Goal: Task Accomplishment & Management: Manage account settings

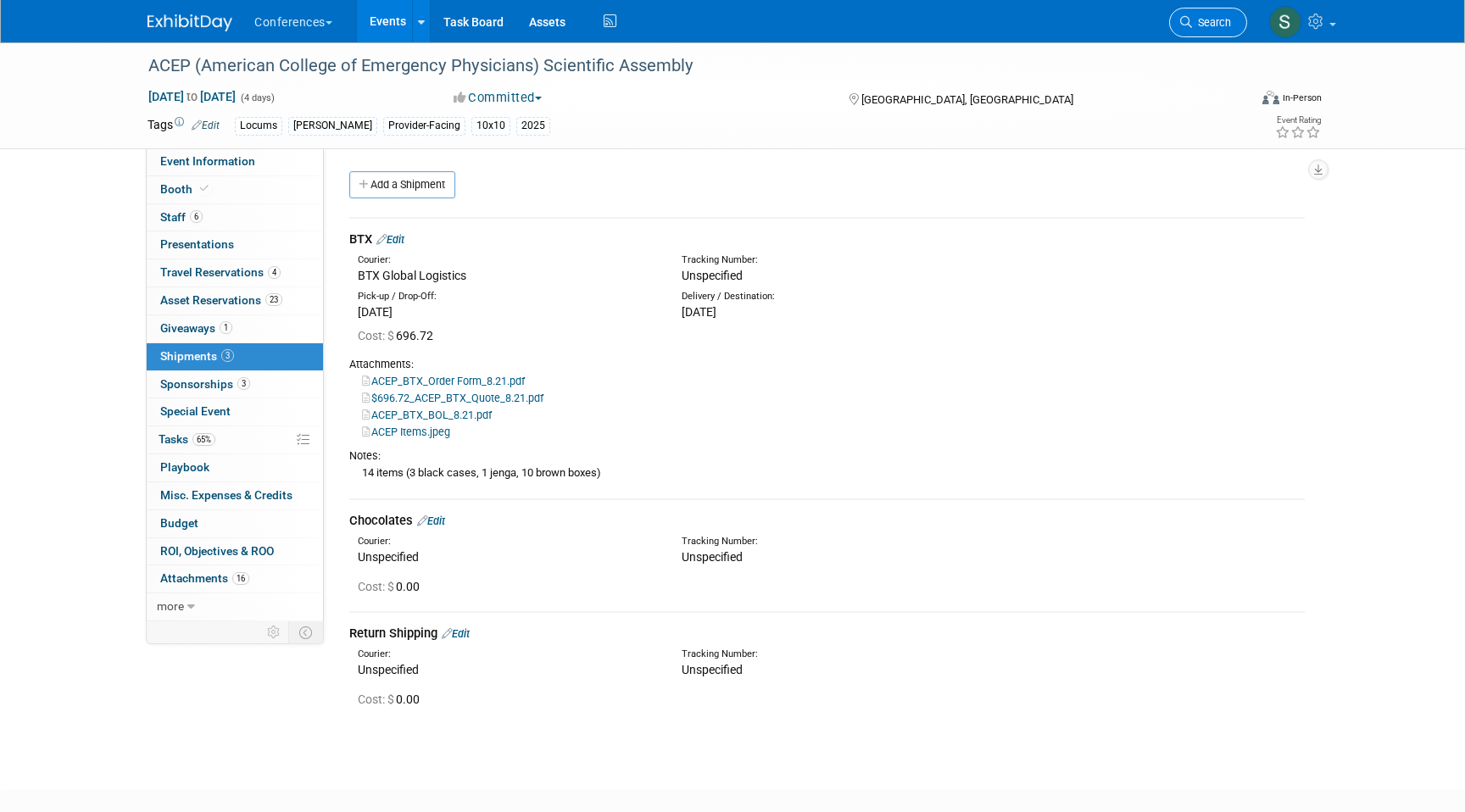
click at [1195, 34] on link "Search" at bounding box center [1207, 22] width 78 height 30
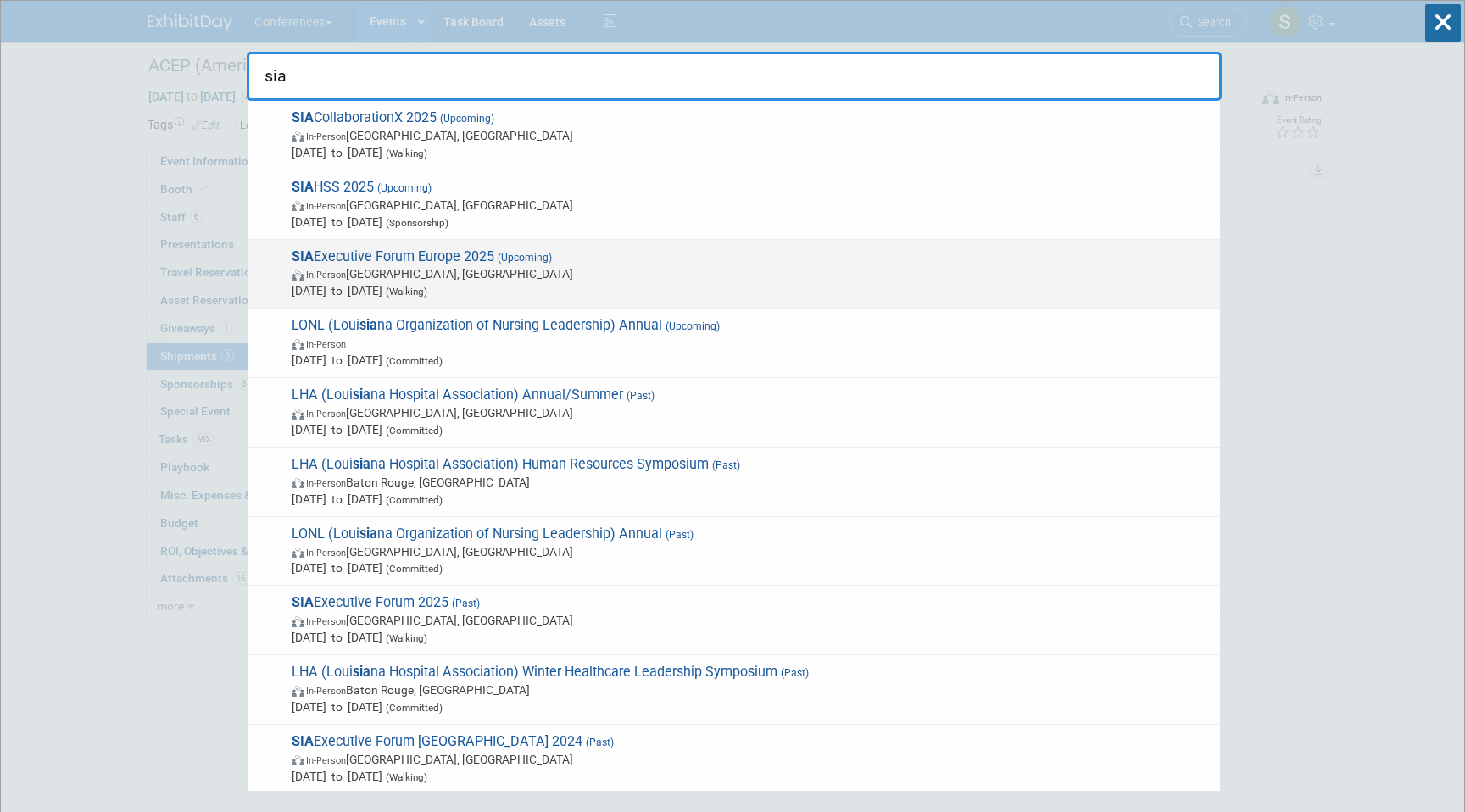
type input "sia"
click at [383, 305] on div "SIA Executive Forum Europe 2025 (Upcoming) In-Person England, United Kingdom De…" at bounding box center [733, 275] width 971 height 70
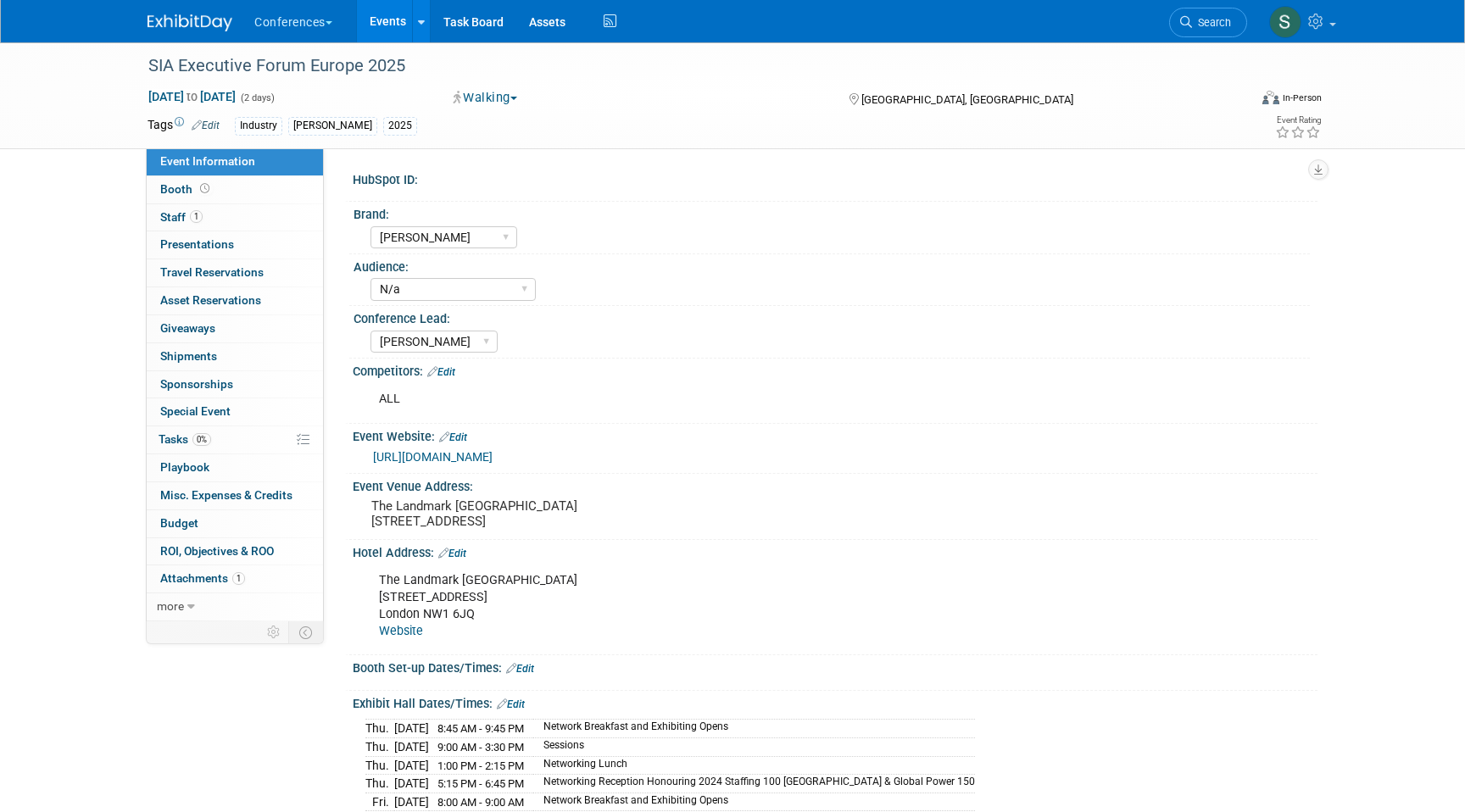
select select "[PERSON_NAME]"
select select "N/a"
select select "[PERSON_NAME]"
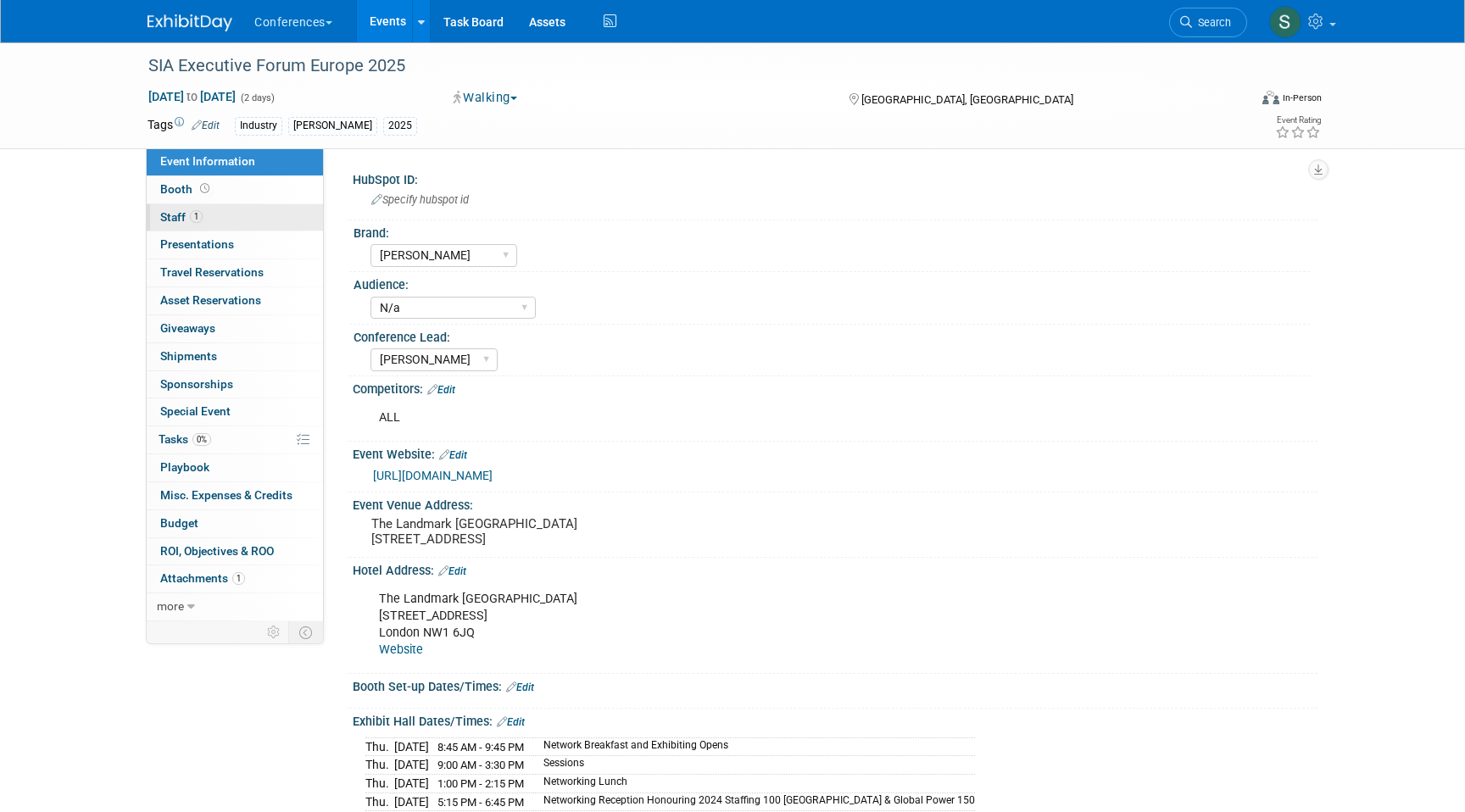
click at [232, 218] on link "1 Staff 1" at bounding box center [234, 218] width 176 height 27
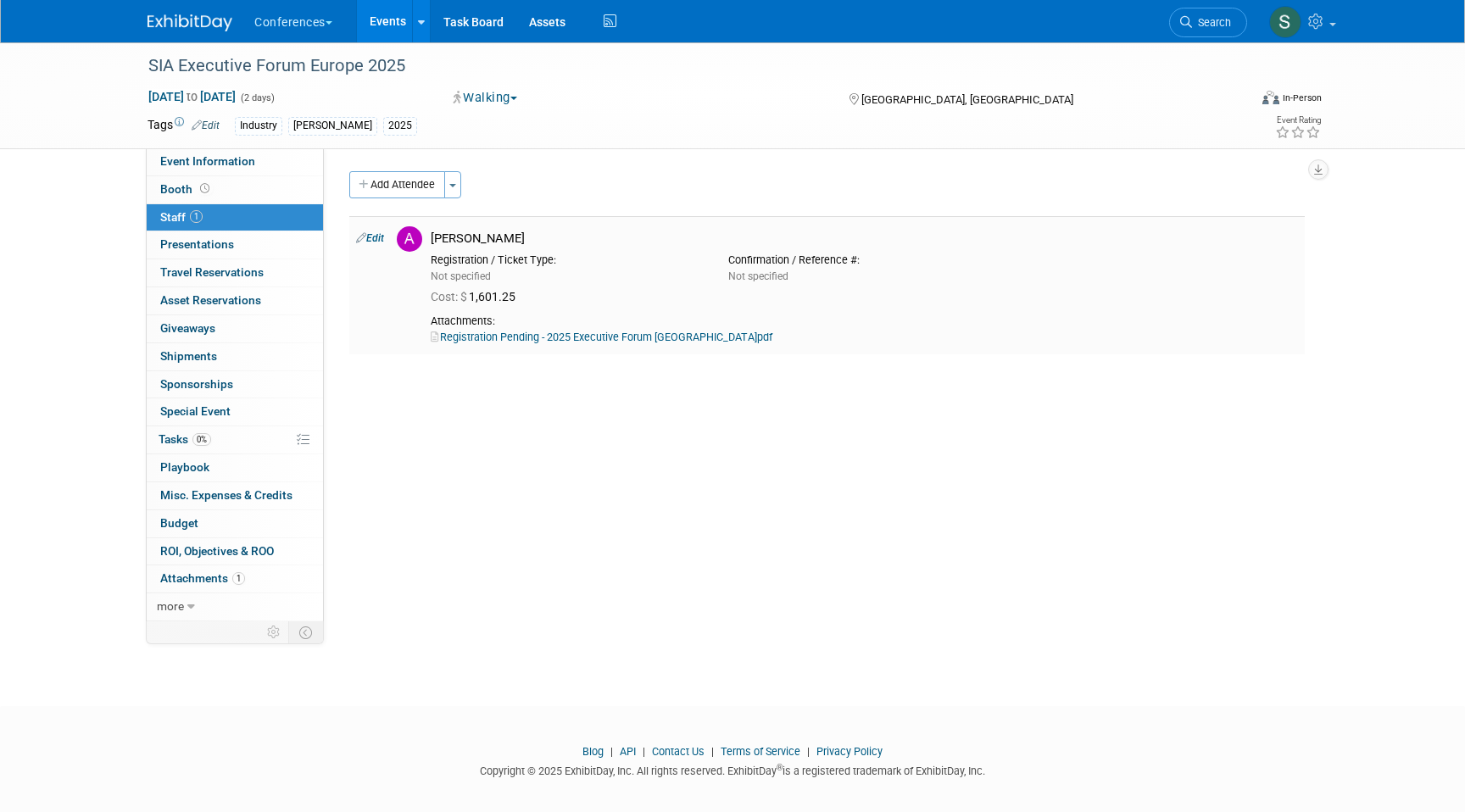
click at [585, 340] on link "Registration Pending - 2025 Executive Forum Europe.pdf" at bounding box center [601, 336] width 342 height 13
click at [1221, 15] on link "Search" at bounding box center [1207, 22] width 78 height 30
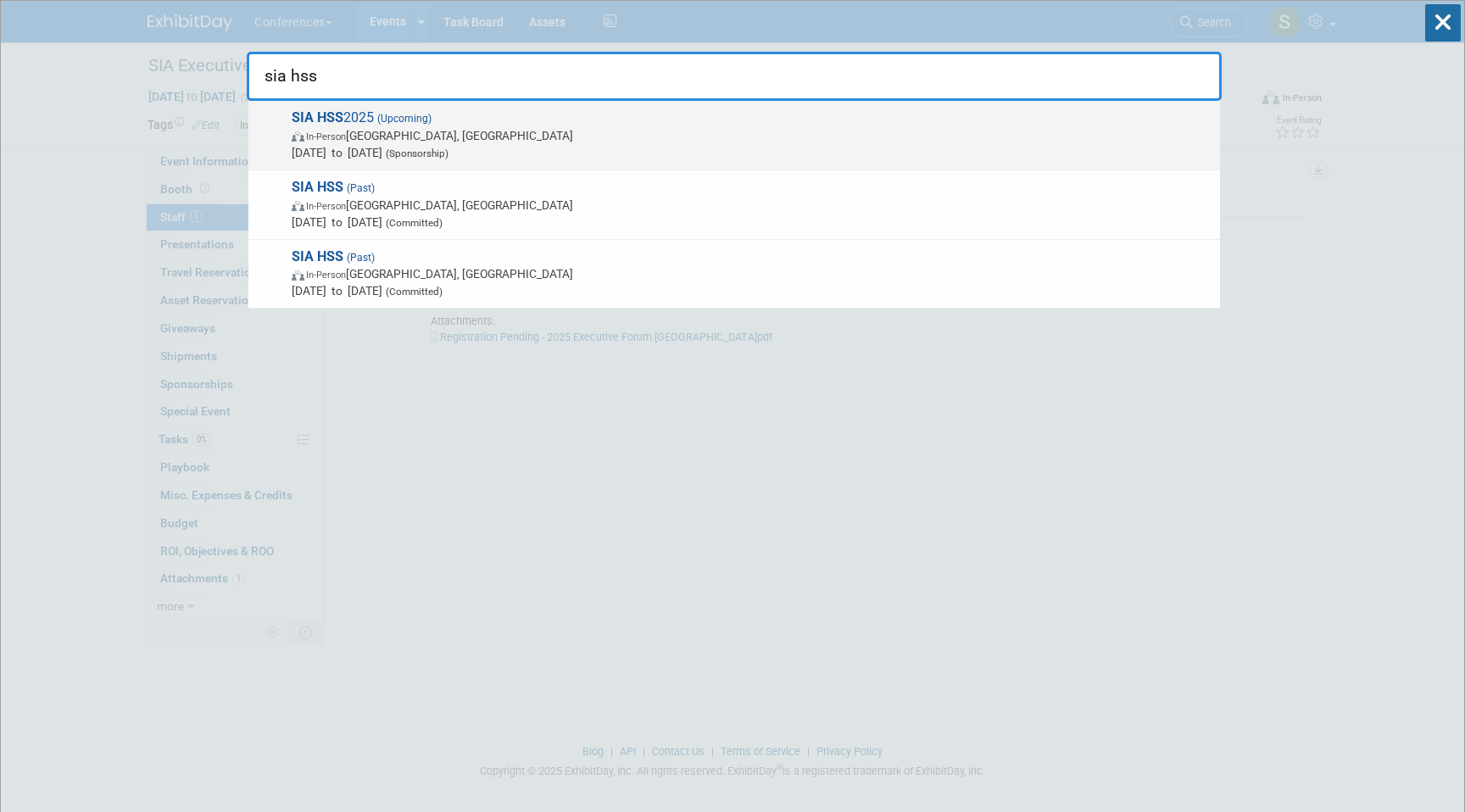
type input "sia hss"
click at [490, 132] on span "In-Person Las Vegas, NV" at bounding box center [751, 135] width 920 height 16
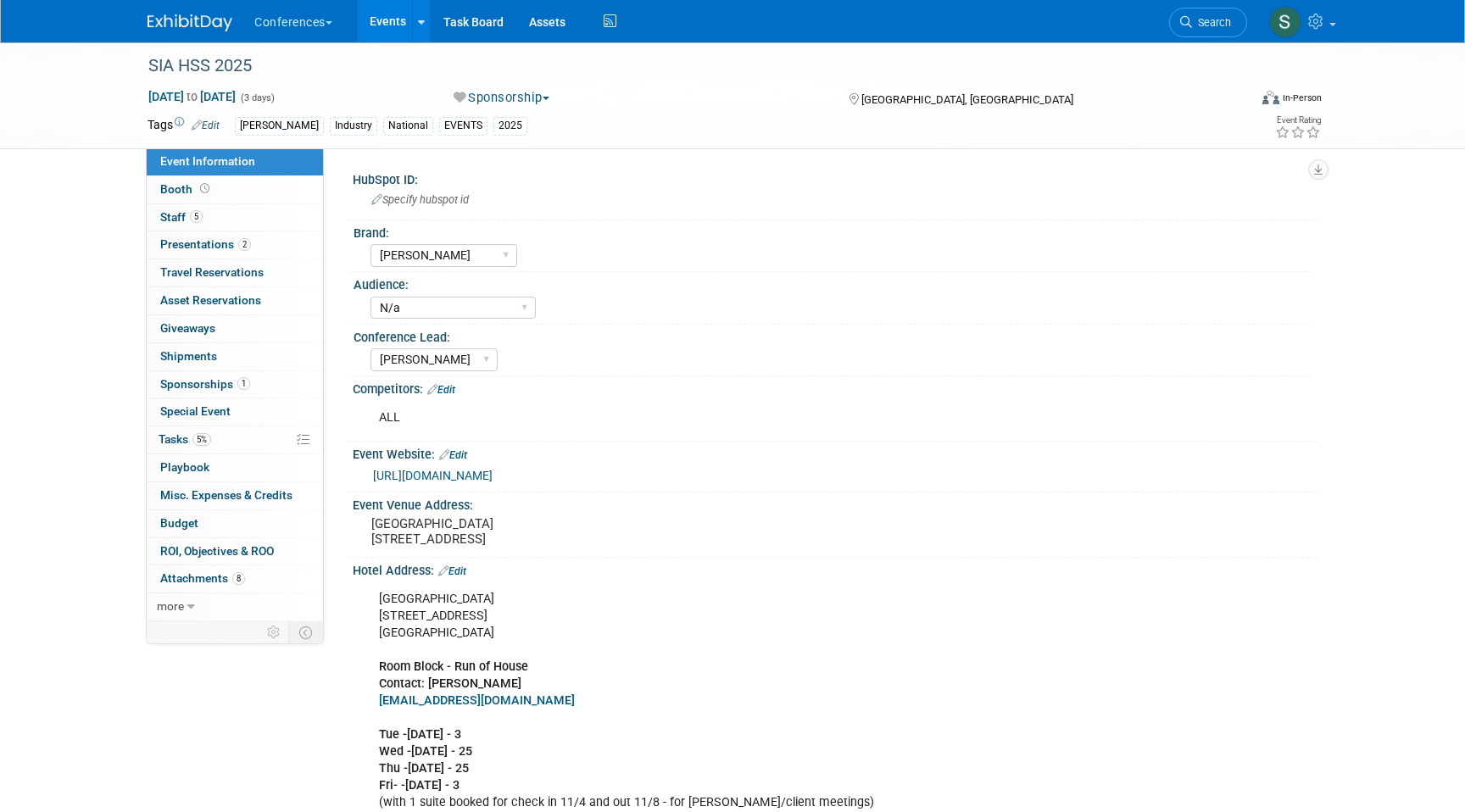
select select "[PERSON_NAME]"
select select "N/a"
select select "[PERSON_NAME]"
click at [224, 248] on span "Presentations 2" at bounding box center [205, 244] width 91 height 14
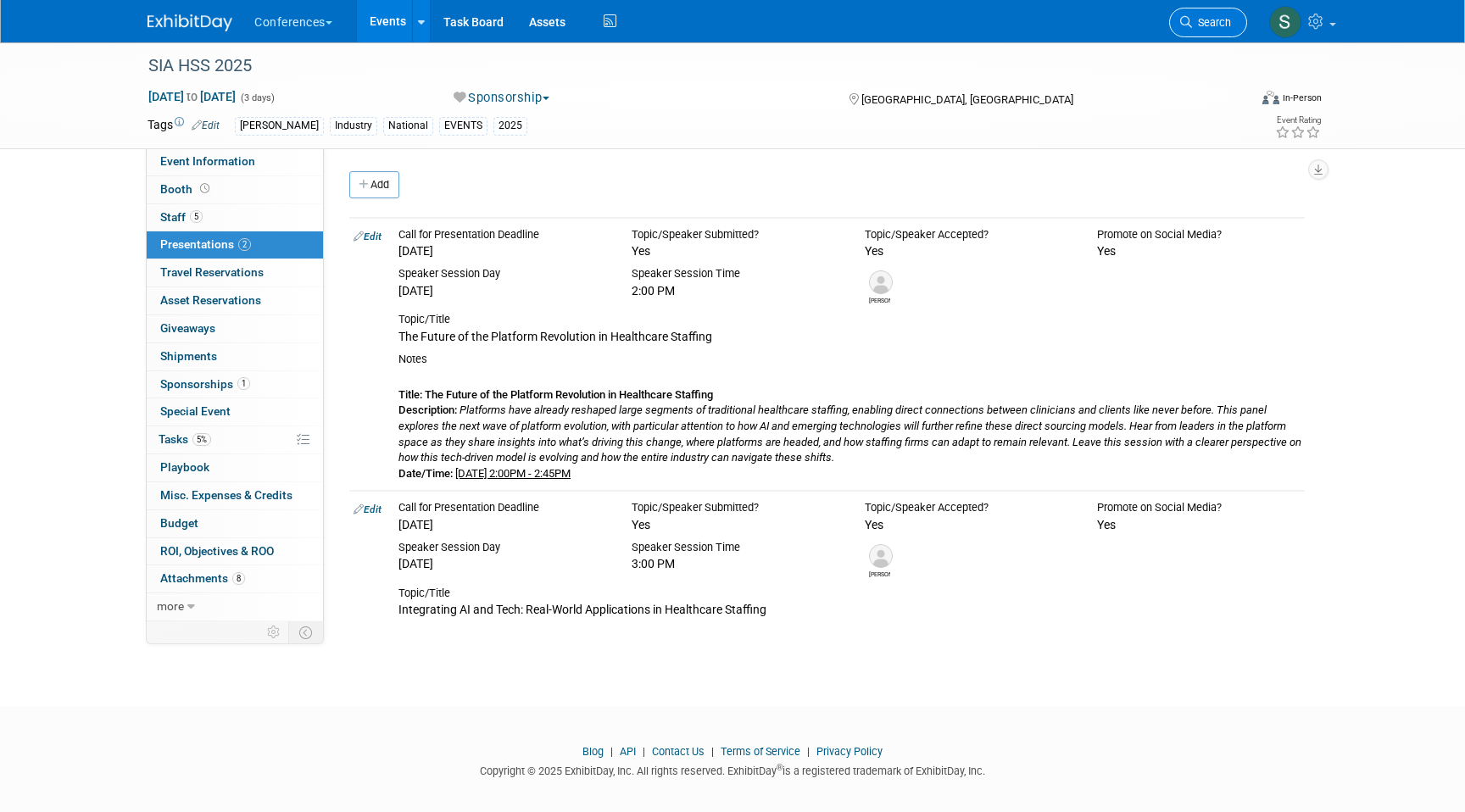
click at [1201, 13] on link "Search" at bounding box center [1207, 22] width 78 height 30
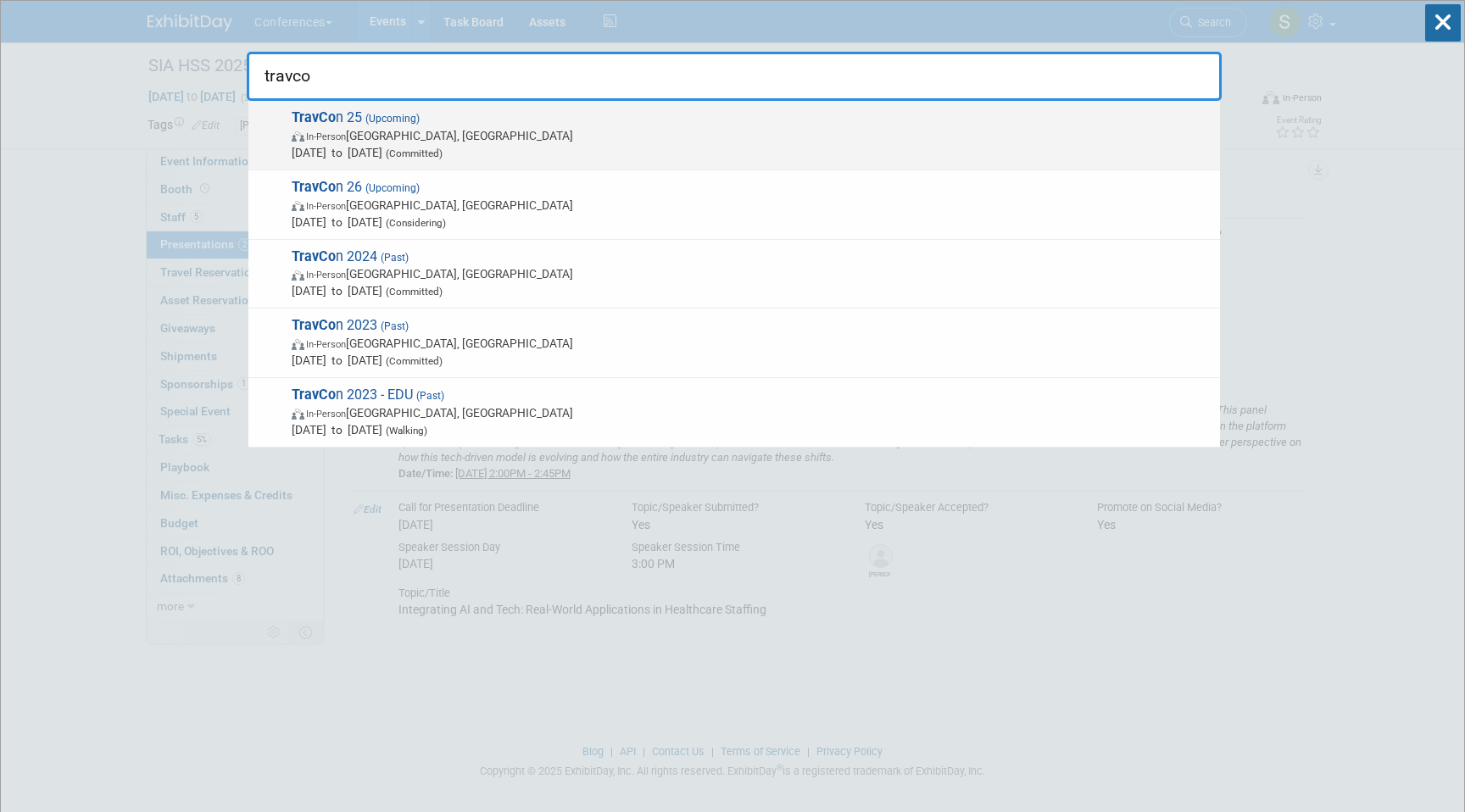
type input "travco"
click at [435, 145] on span "Sep 21, 2025 to Sep 24, 2025 (Committed)" at bounding box center [751, 152] width 920 height 16
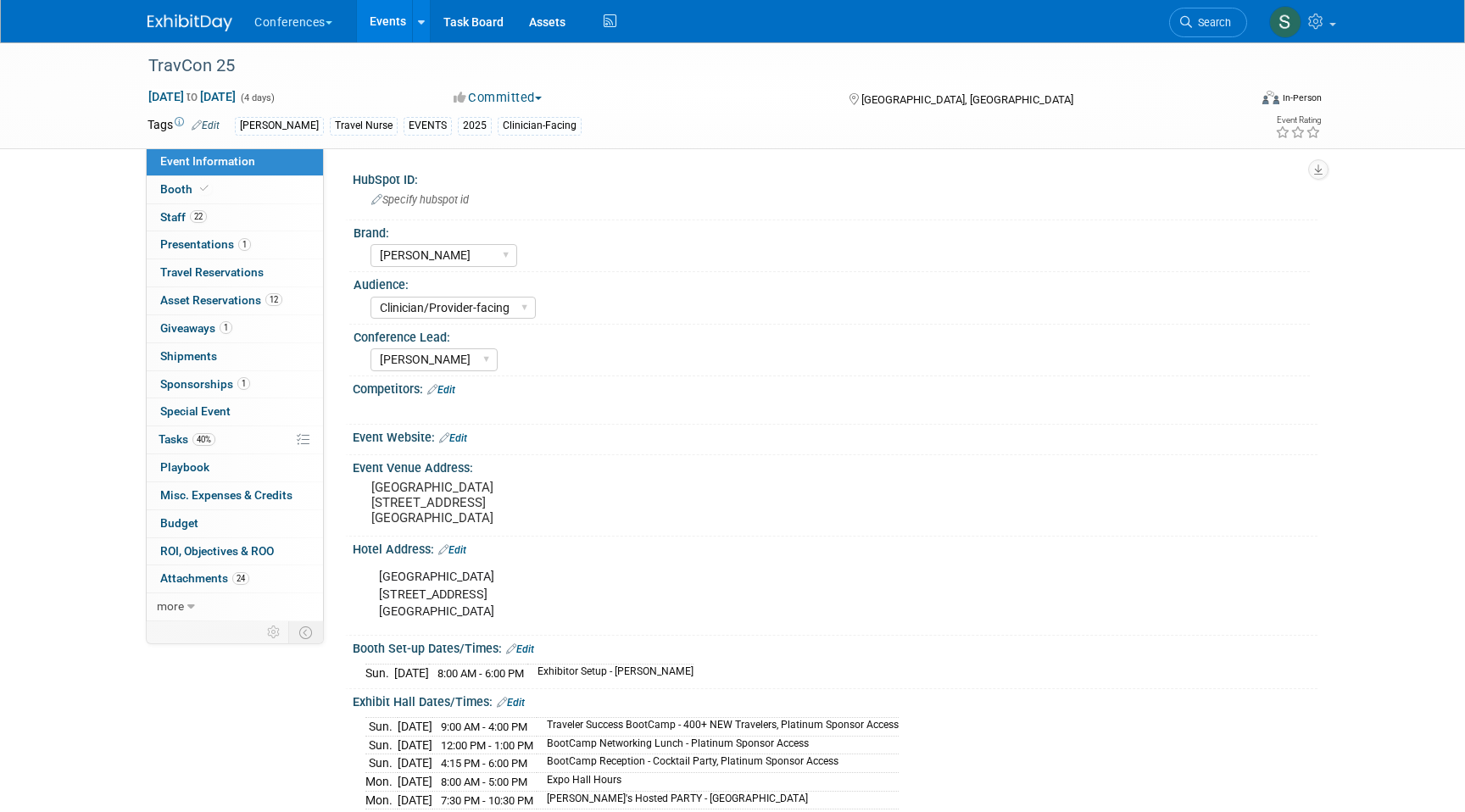
select select "[PERSON_NAME]"
select select "Clinician/Provider-facing"
select select "[PERSON_NAME]"
click at [293, 294] on link "12 Asset Reservations 12" at bounding box center [234, 301] width 176 height 27
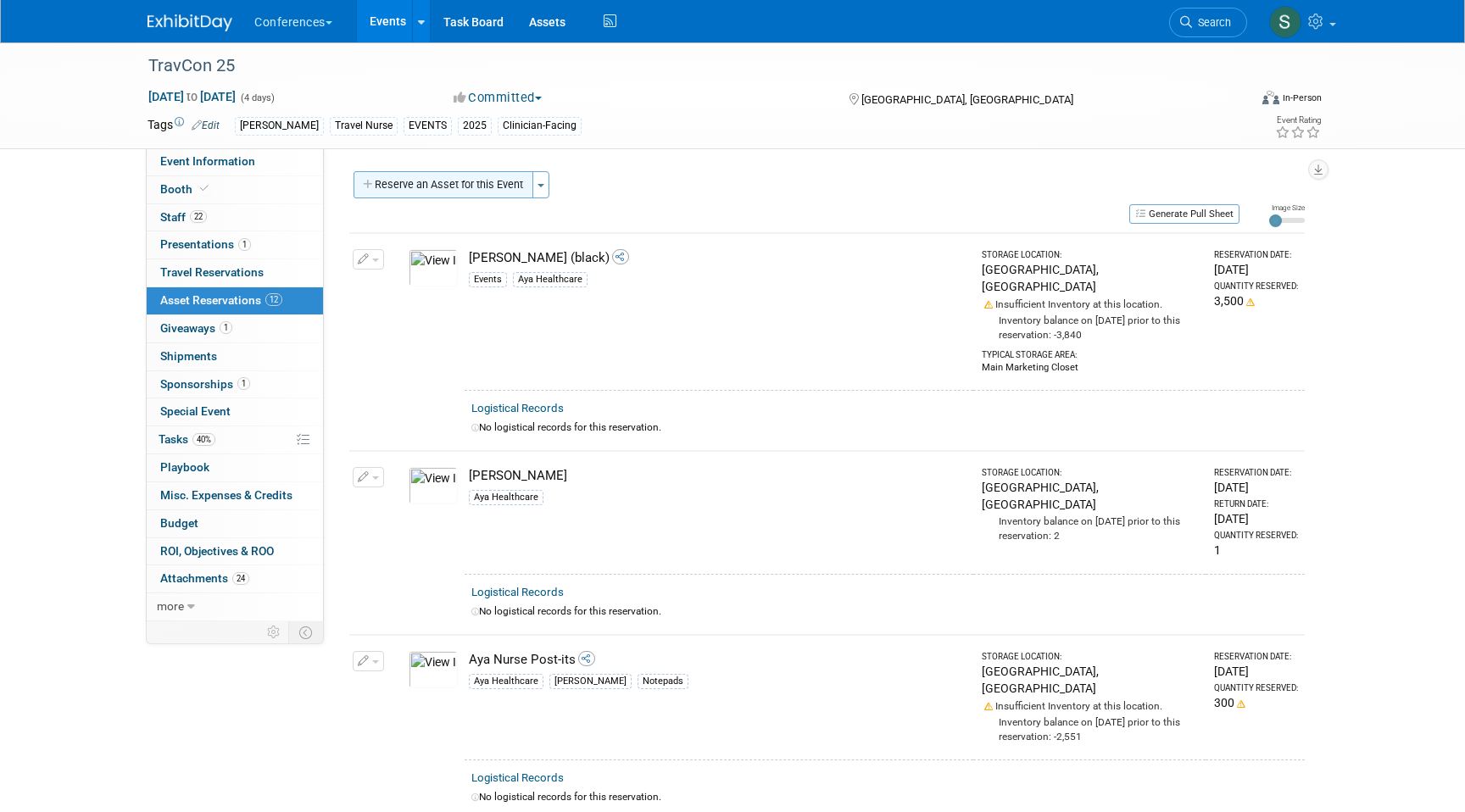
click at [443, 191] on button "Reserve an Asset for this Event" at bounding box center [443, 185] width 179 height 27
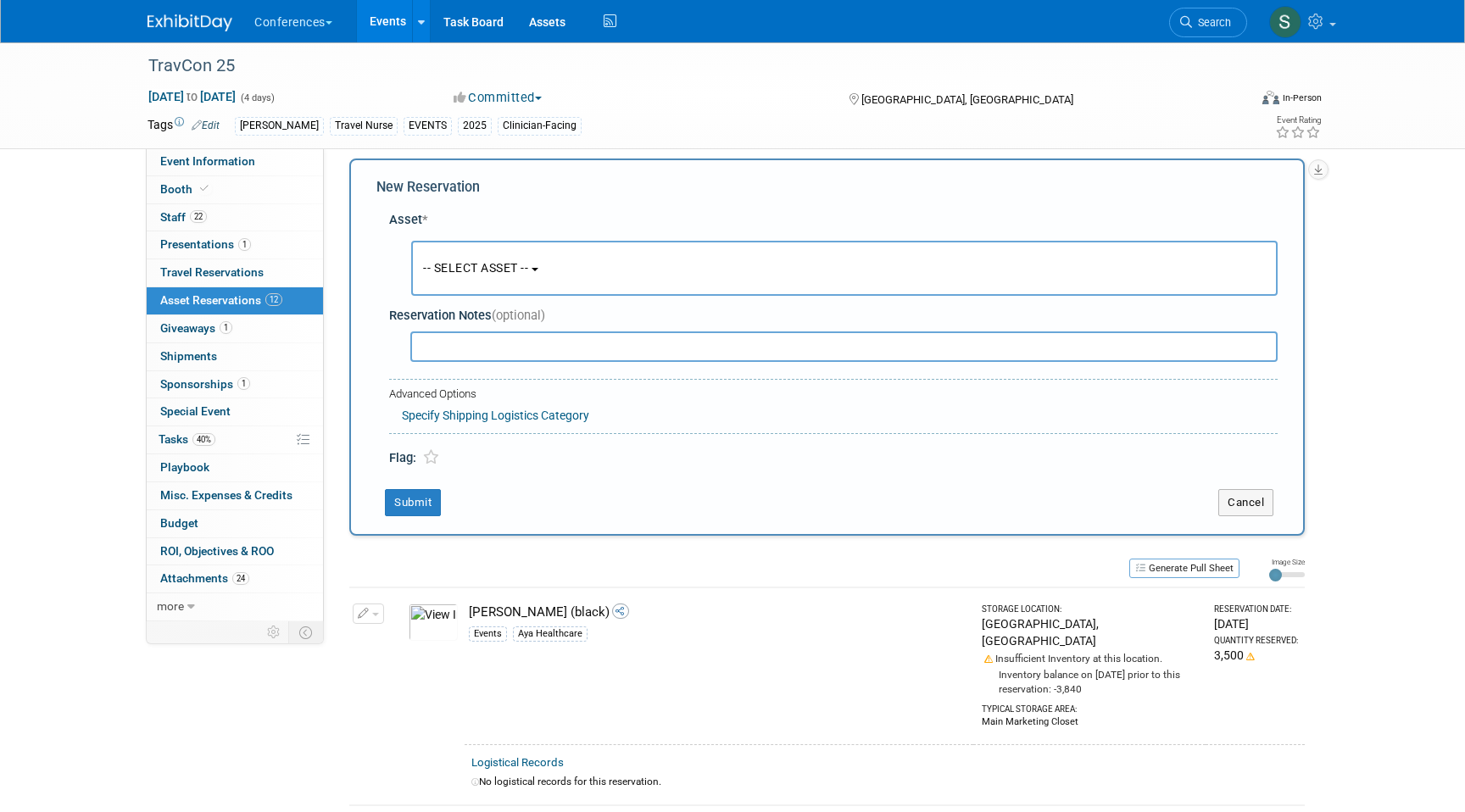
scroll to position [16, 0]
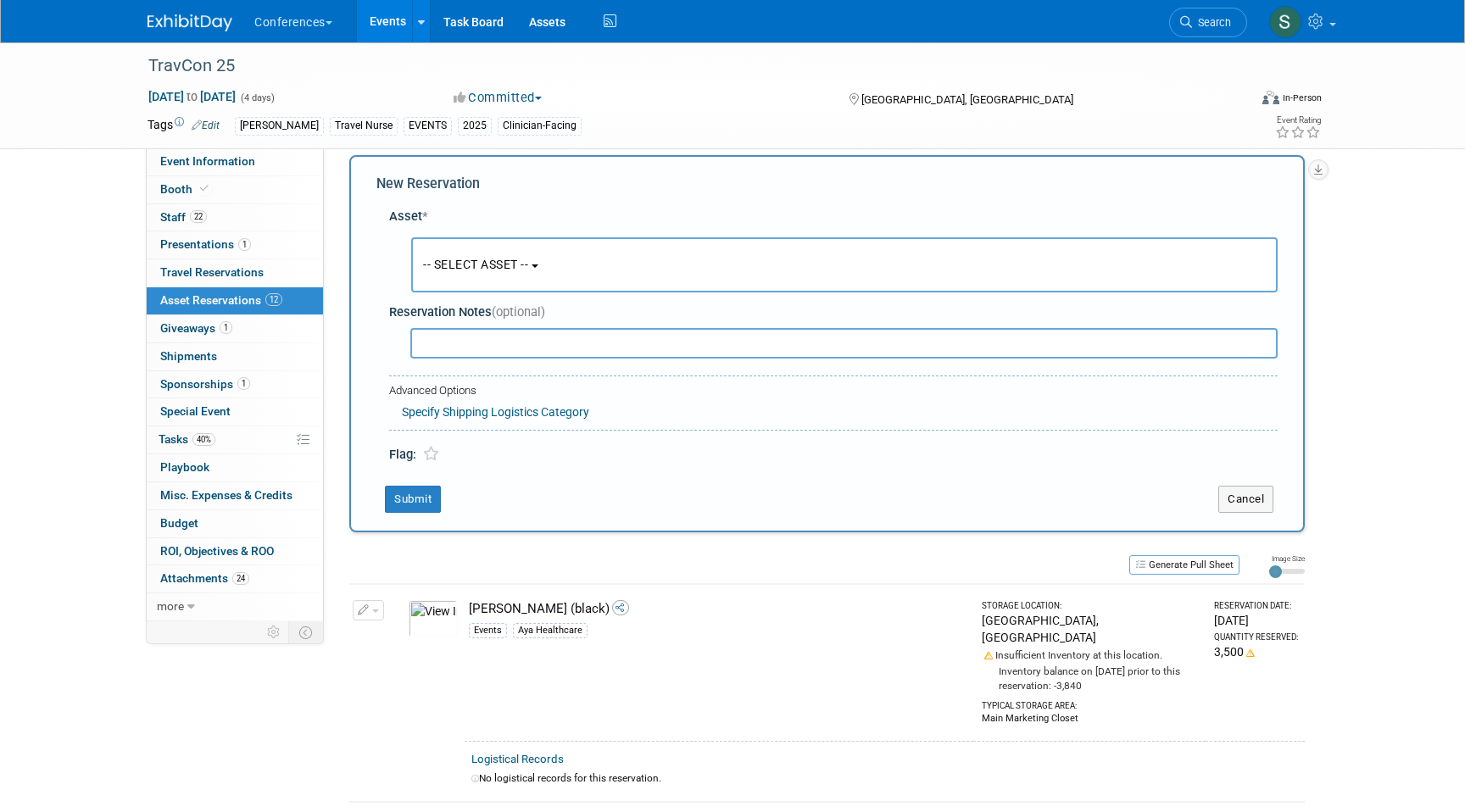
click at [487, 264] on span "-- SELECT ASSET --" at bounding box center [476, 265] width 105 height 14
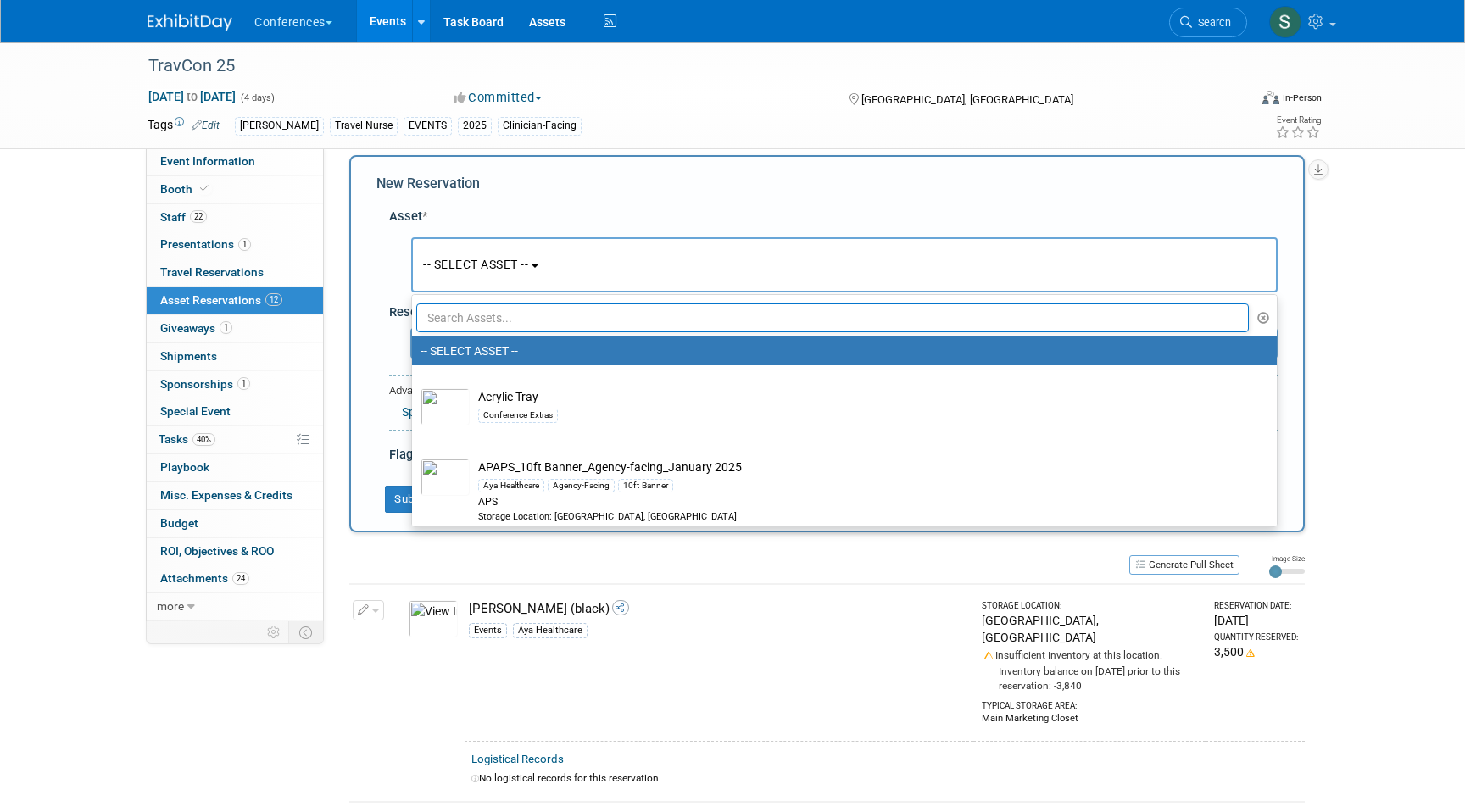
click at [462, 324] on input "text" at bounding box center [832, 318] width 832 height 29
type input "tumbler"
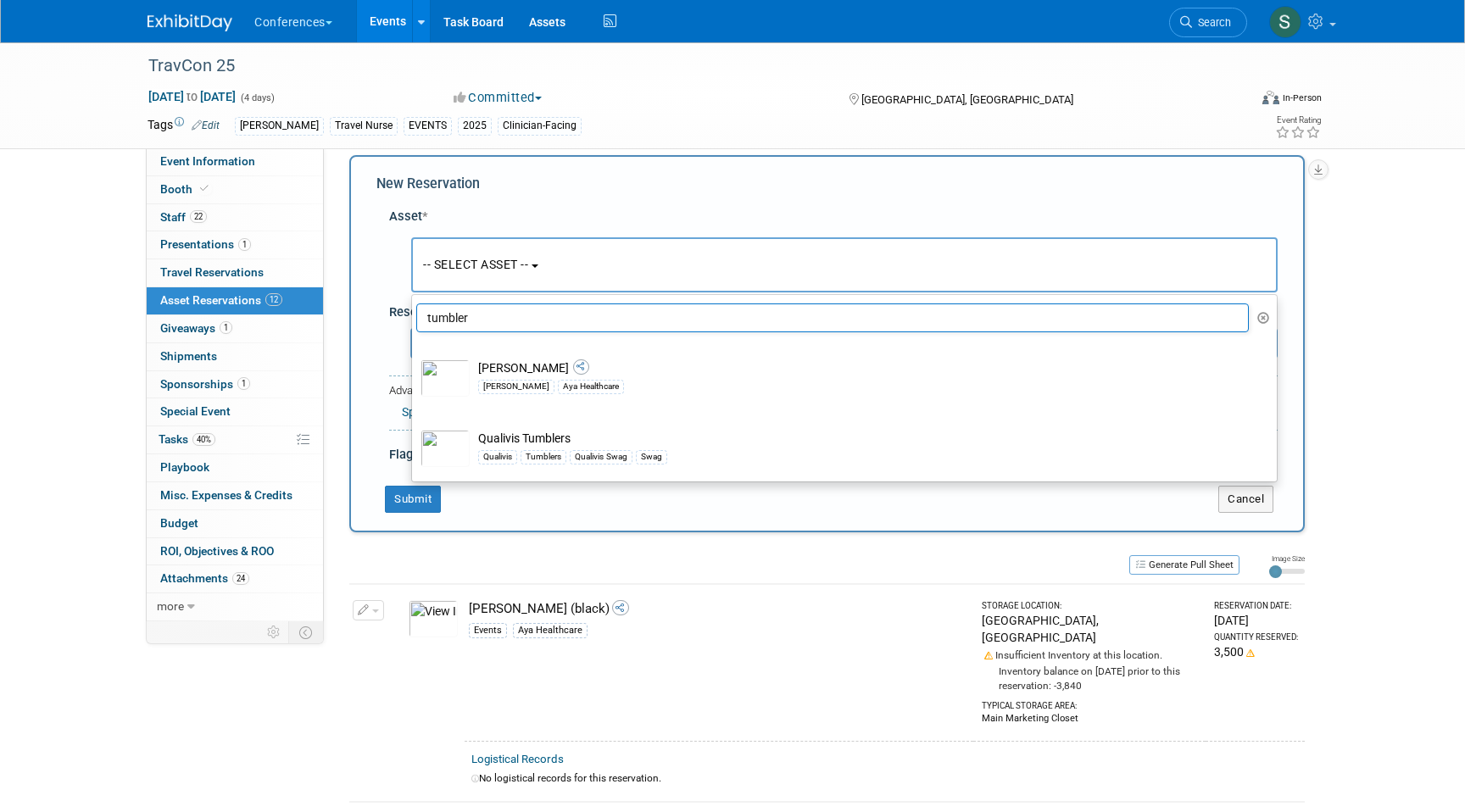
click at [492, 322] on input "tumbler" at bounding box center [832, 318] width 832 height 29
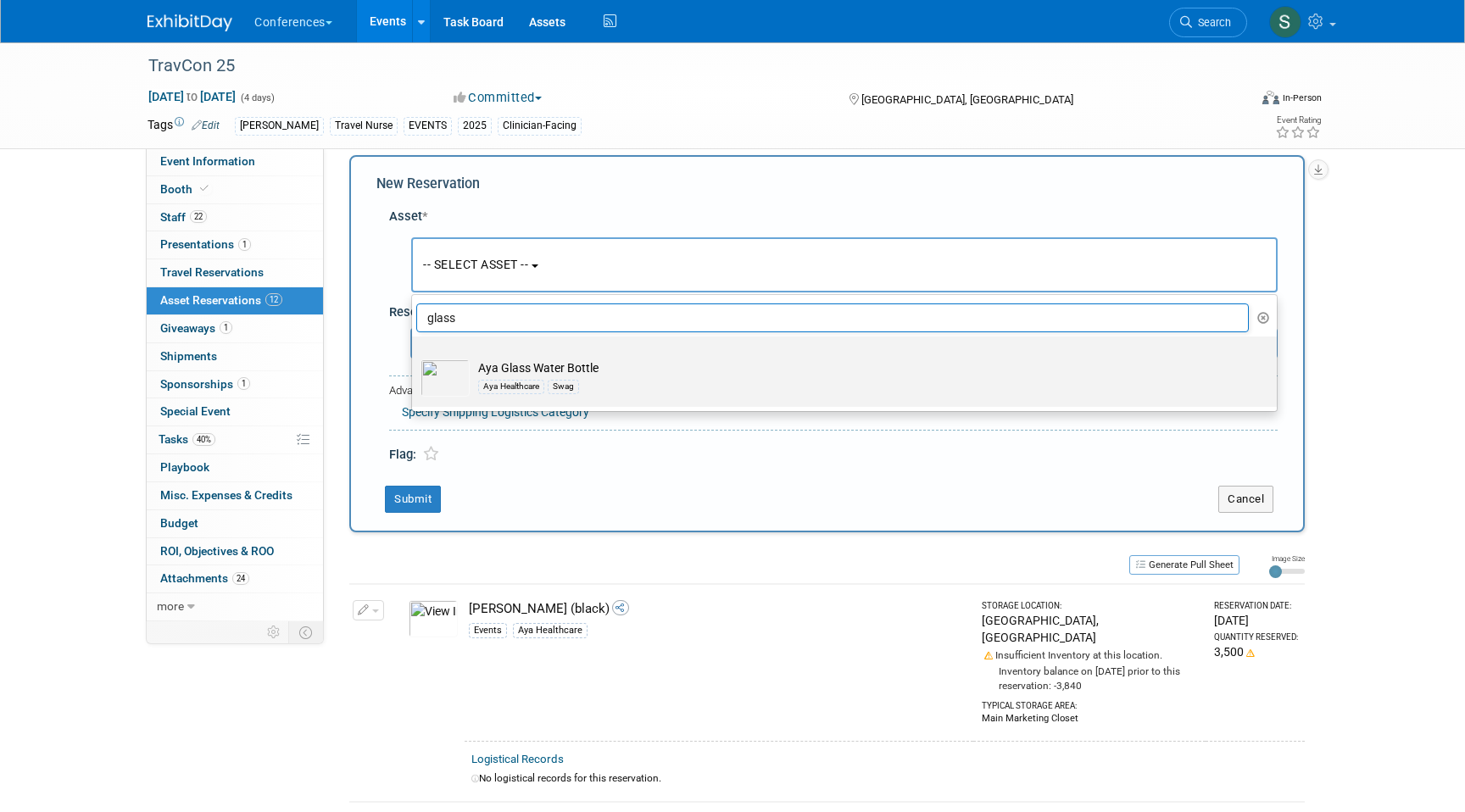
type input "glass"
click at [516, 369] on td "Aya Glass Water Bottle Aya Healthcare Swag" at bounding box center [857, 378] width 773 height 37
click at [415, 357] on input "Aya Glass Water Bottle Aya Healthcare Swag" at bounding box center [408, 351] width 11 height 11
select select "10727892"
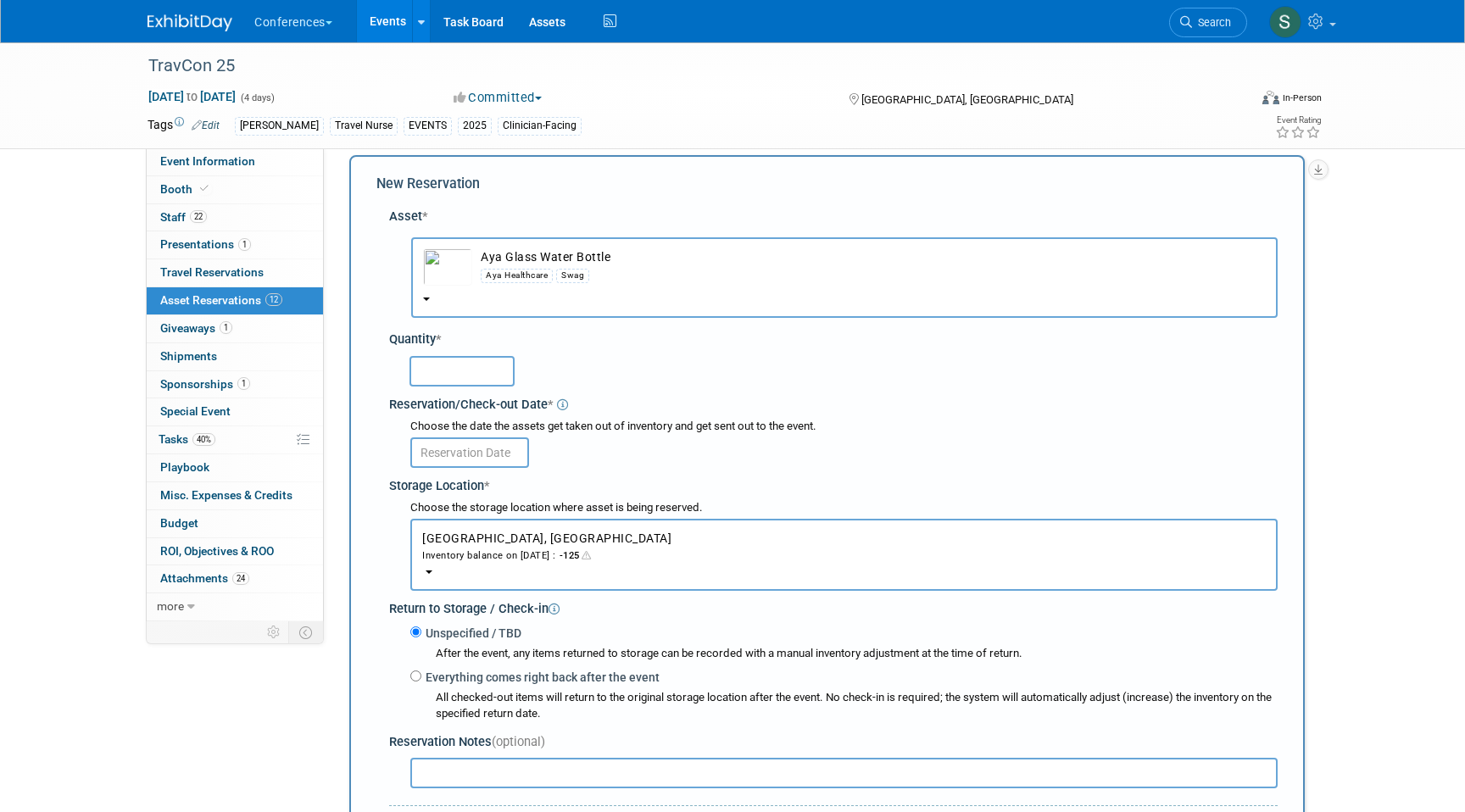
click at [440, 367] on input "text" at bounding box center [462, 370] width 105 height 30
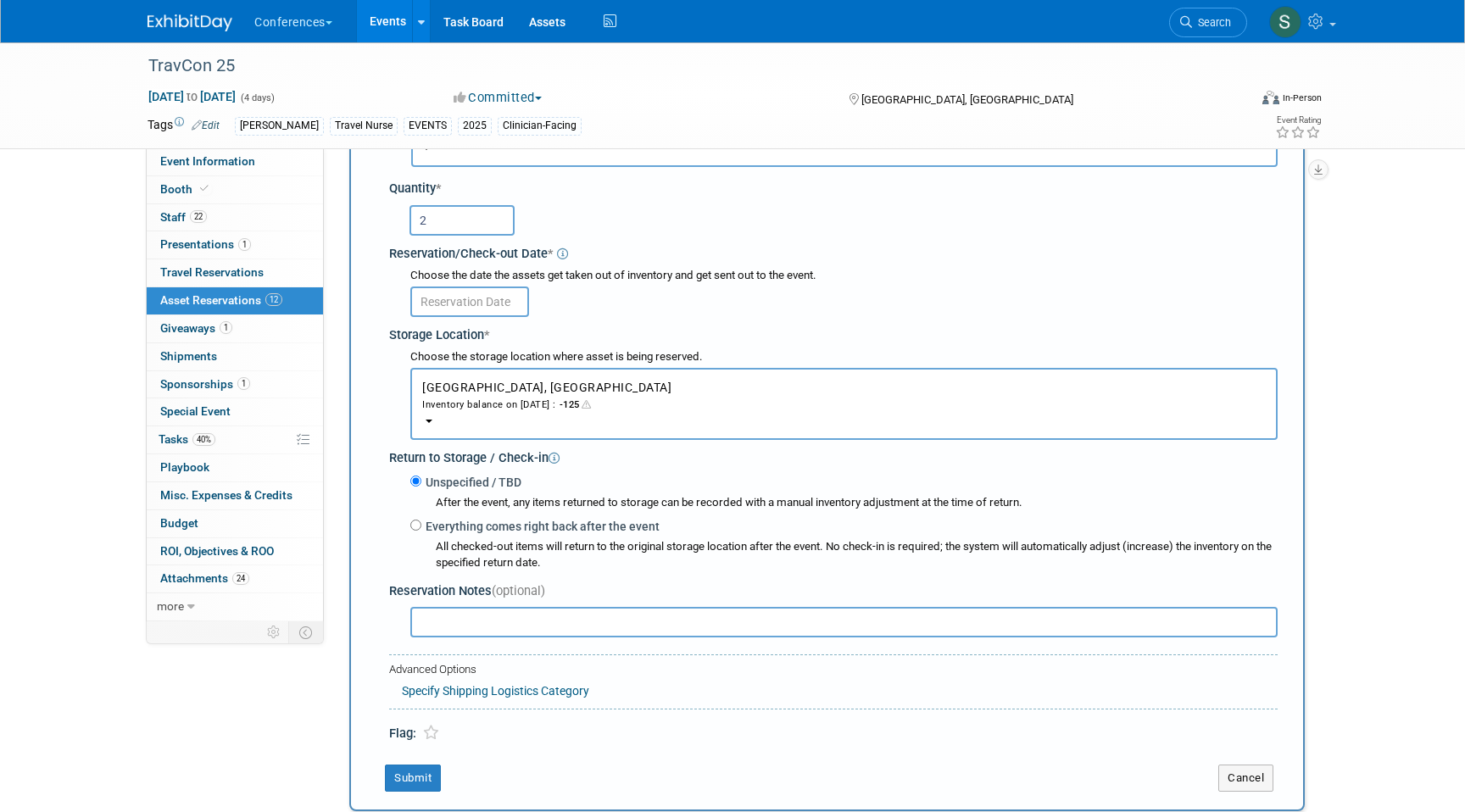
scroll to position [170, 0]
type input "2"
click at [452, 621] on input "text" at bounding box center [843, 619] width 867 height 30
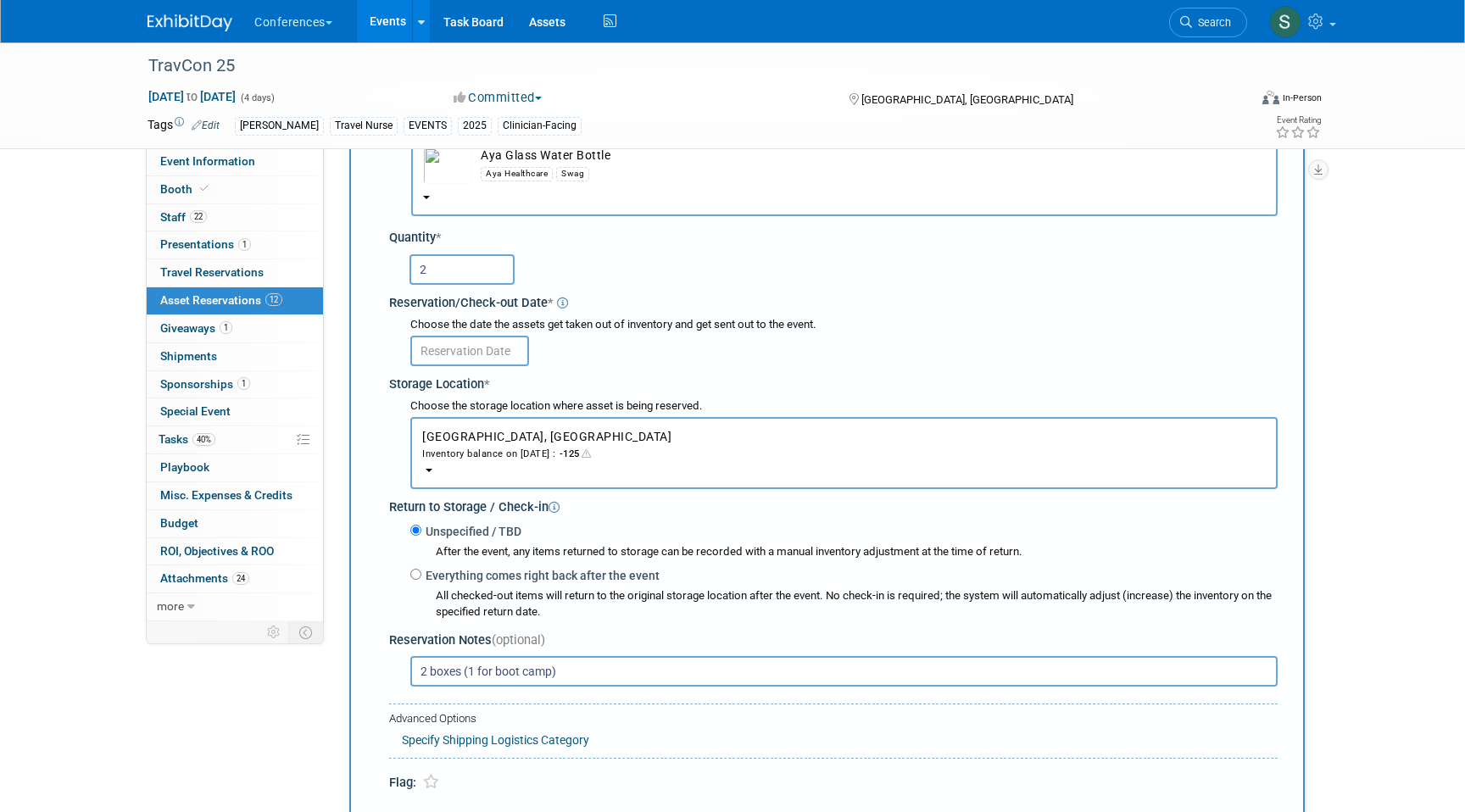
scroll to position [113, 0]
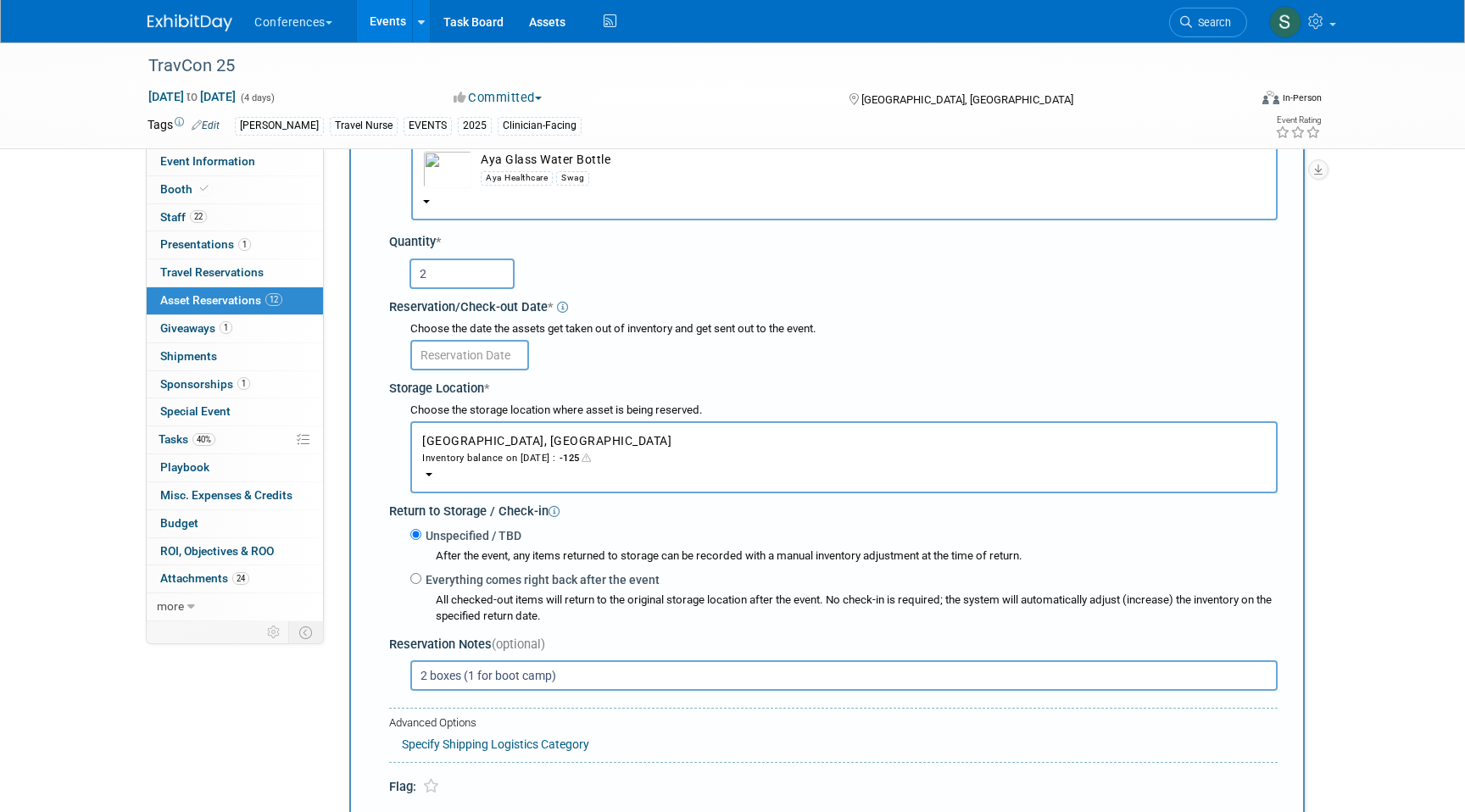
type input "2 boxes (1 for boot camp)"
click at [465, 356] on input "text" at bounding box center [469, 355] width 118 height 30
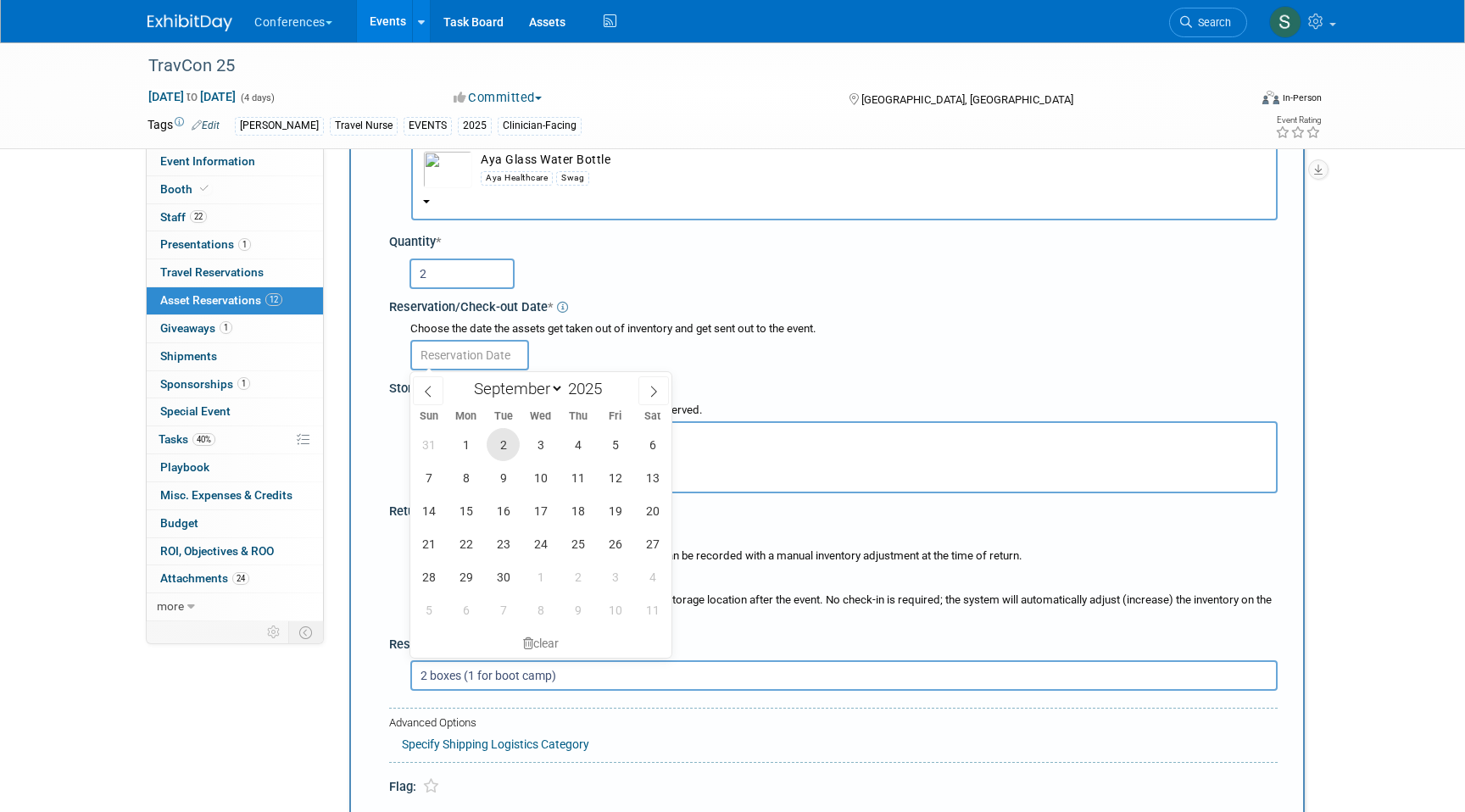
click at [507, 438] on span "2" at bounding box center [503, 445] width 33 height 33
type input "Sep 2, 2025"
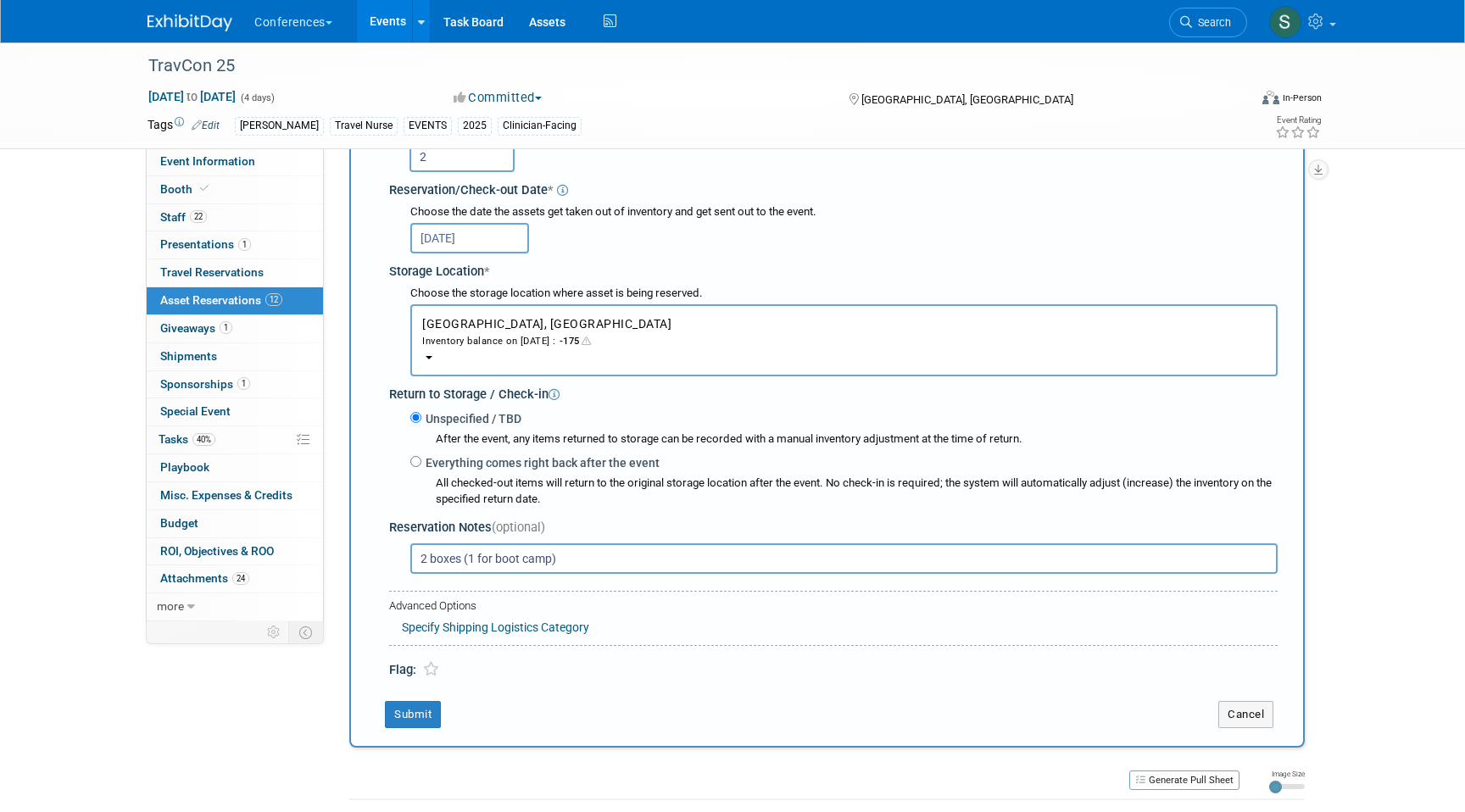
scroll to position [254, 0]
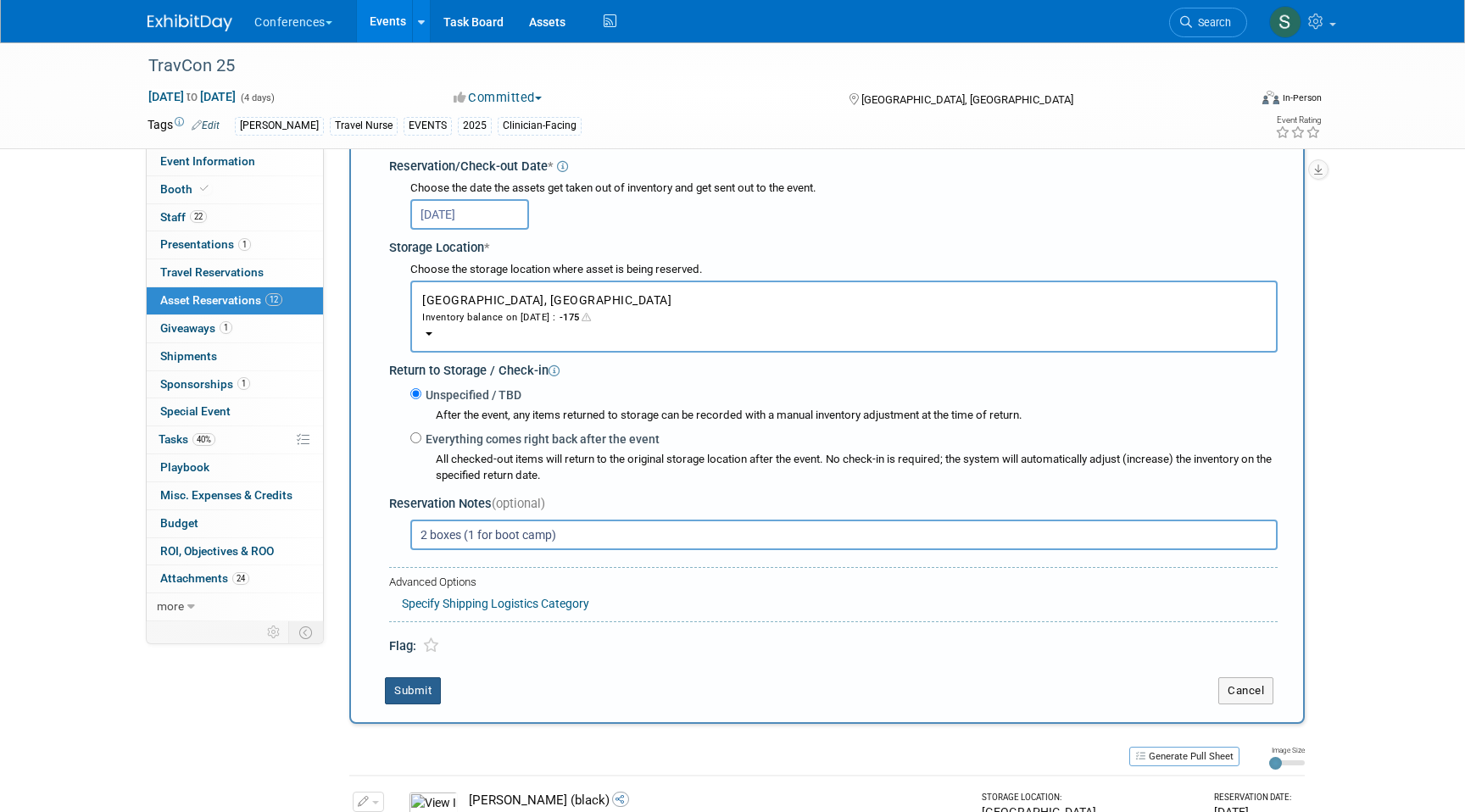
click at [423, 687] on button "Submit" at bounding box center [413, 691] width 56 height 27
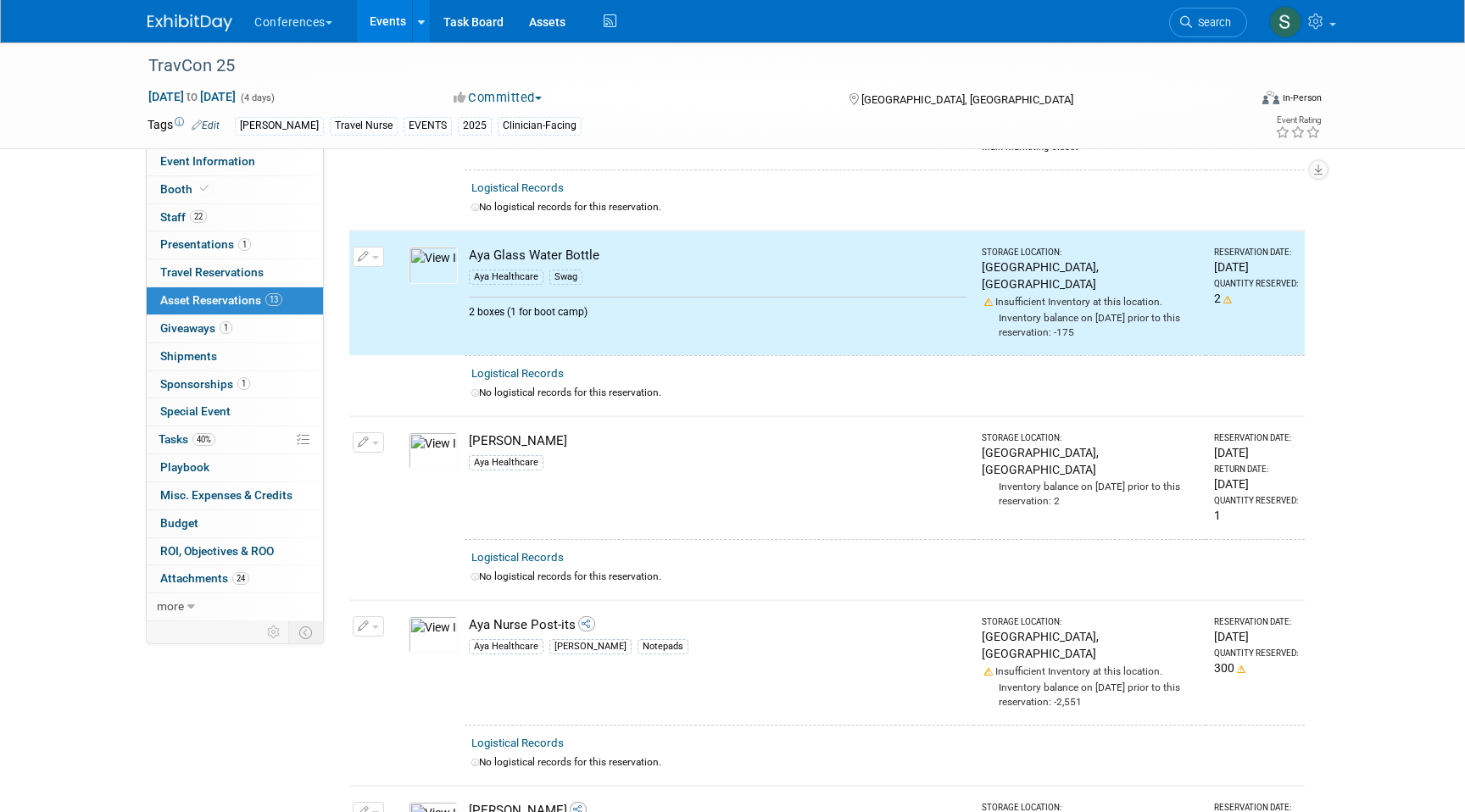
scroll to position [0, 0]
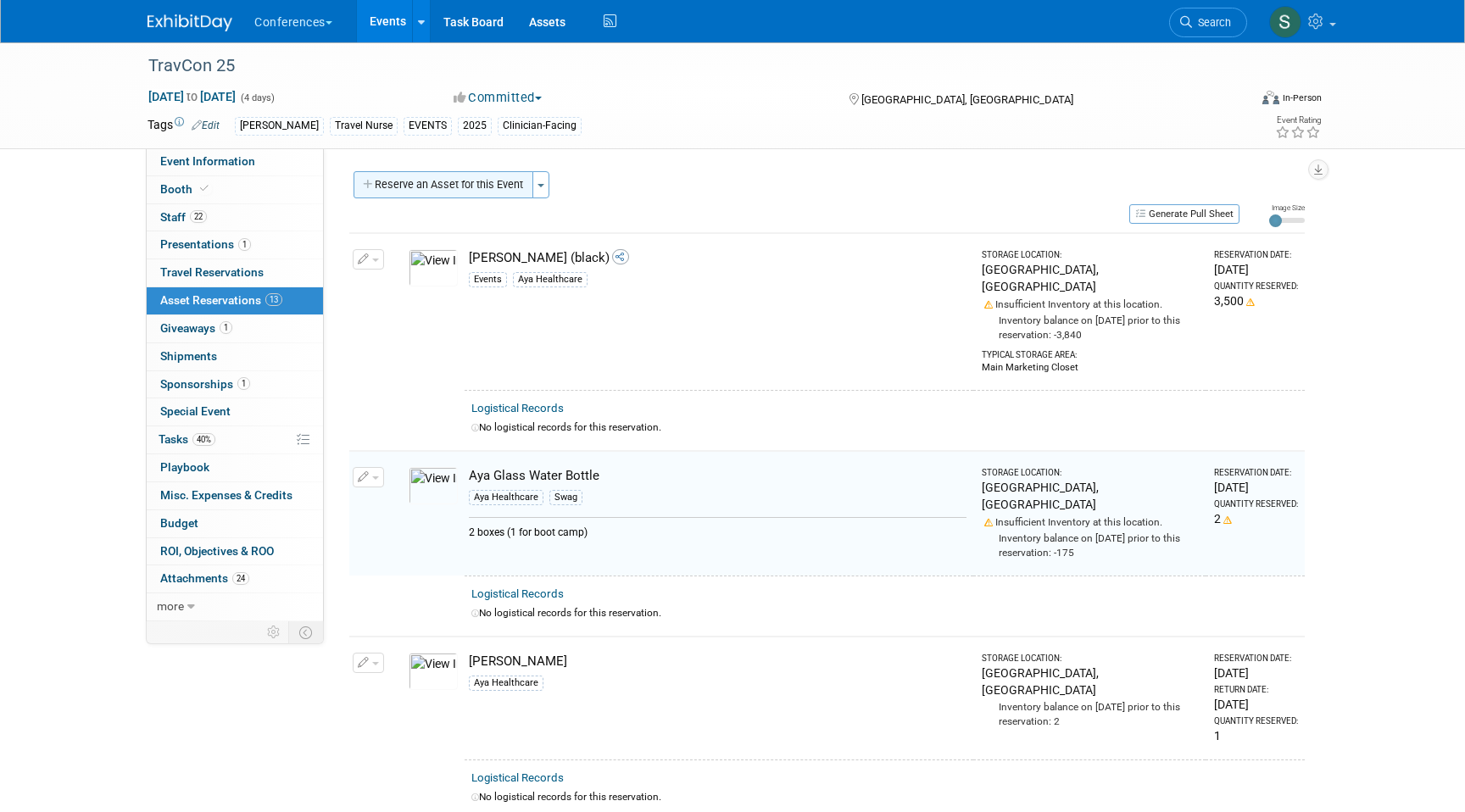
click at [435, 182] on button "Reserve an Asset for this Event" at bounding box center [443, 185] width 179 height 27
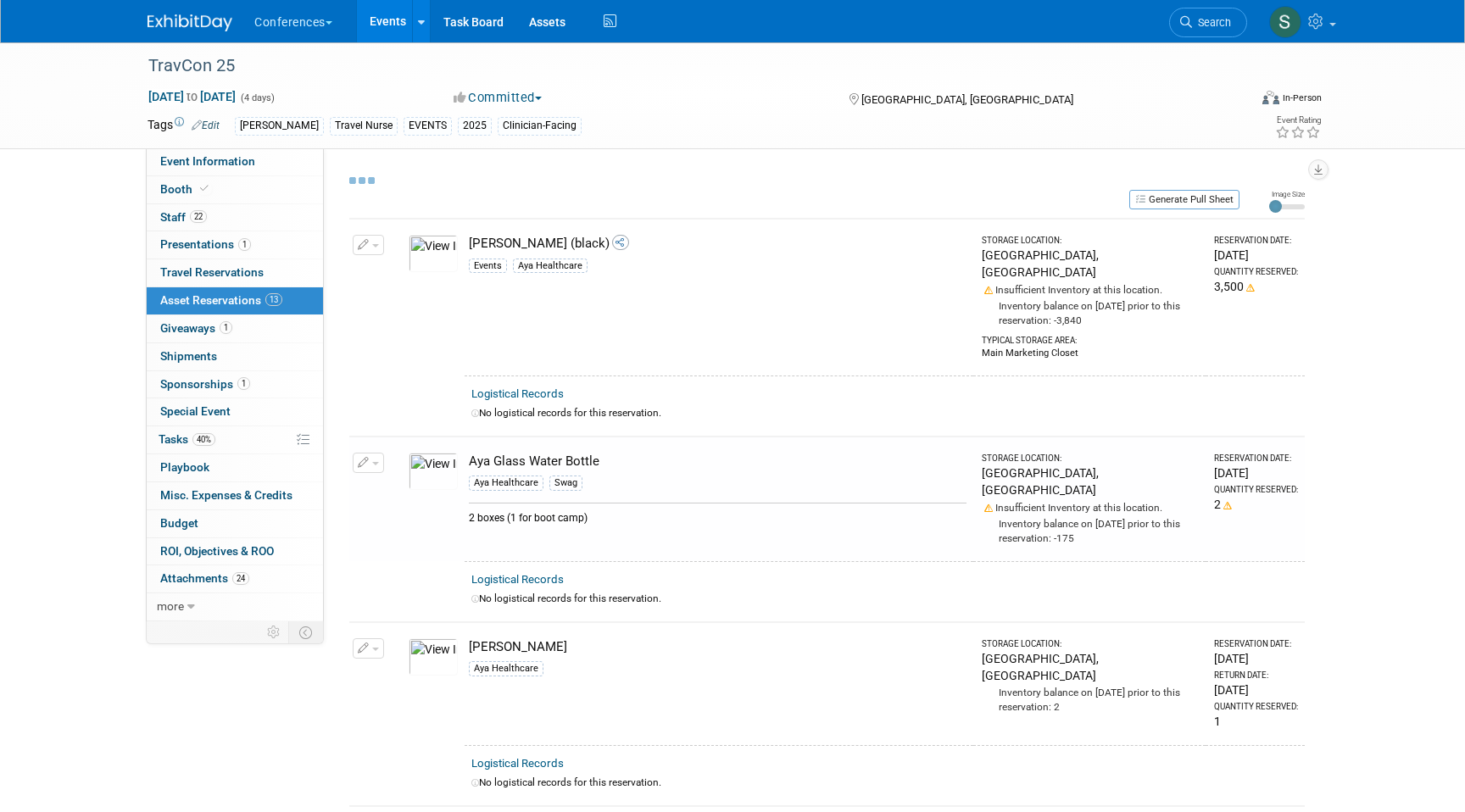
select select "8"
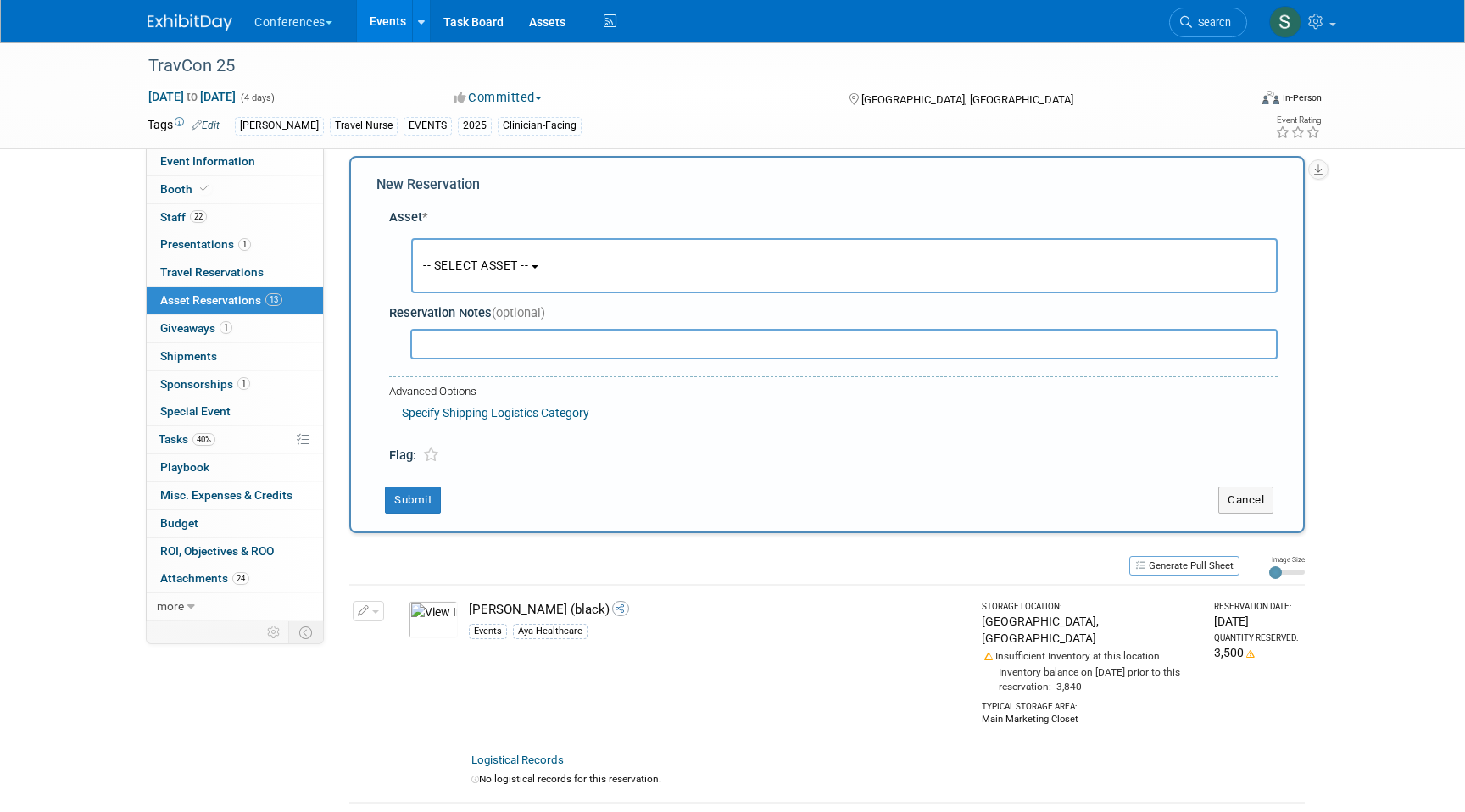
scroll to position [16, 0]
click at [490, 274] on button "-- SELECT ASSET --" at bounding box center [844, 265] width 866 height 55
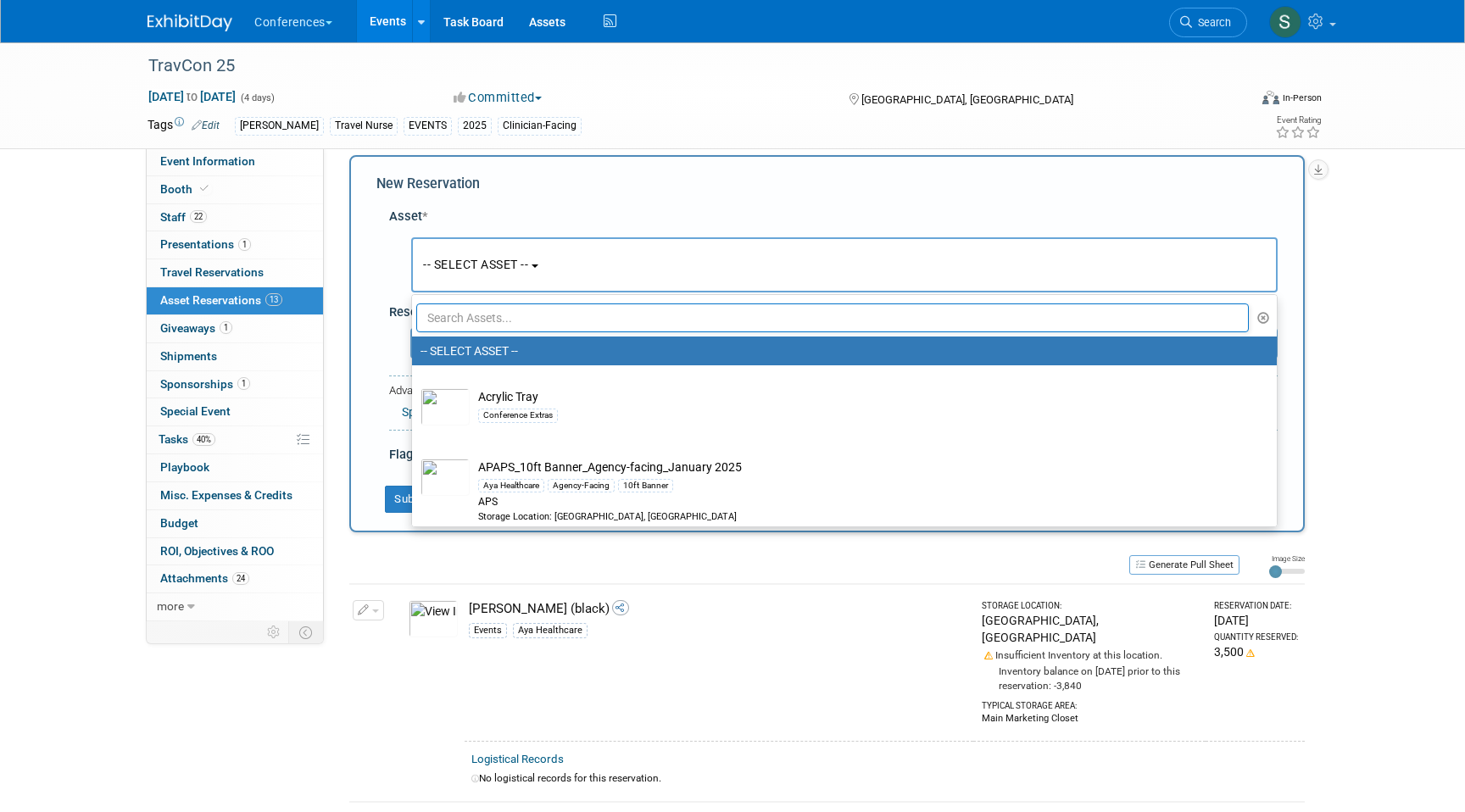
click at [468, 315] on input "text" at bounding box center [832, 318] width 832 height 29
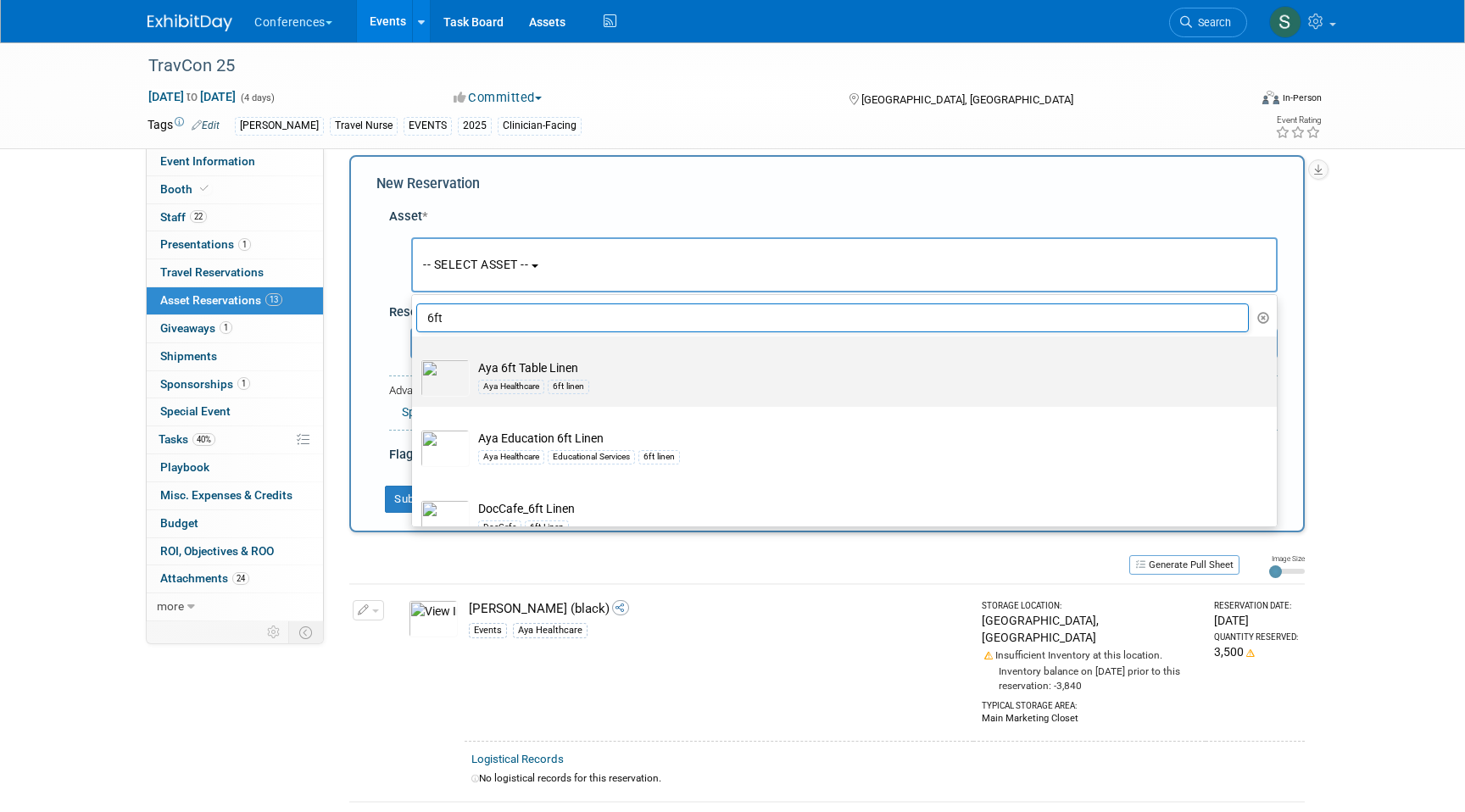
type input "6ft"
click at [541, 372] on td "Aya 6ft Table Linen Aya Healthcare 6ft linen" at bounding box center [857, 378] width 773 height 37
click at [415, 357] on input "Aya 6ft Table Linen Aya Healthcare 6ft linen" at bounding box center [408, 351] width 11 height 11
select select "10714426"
select select "8"
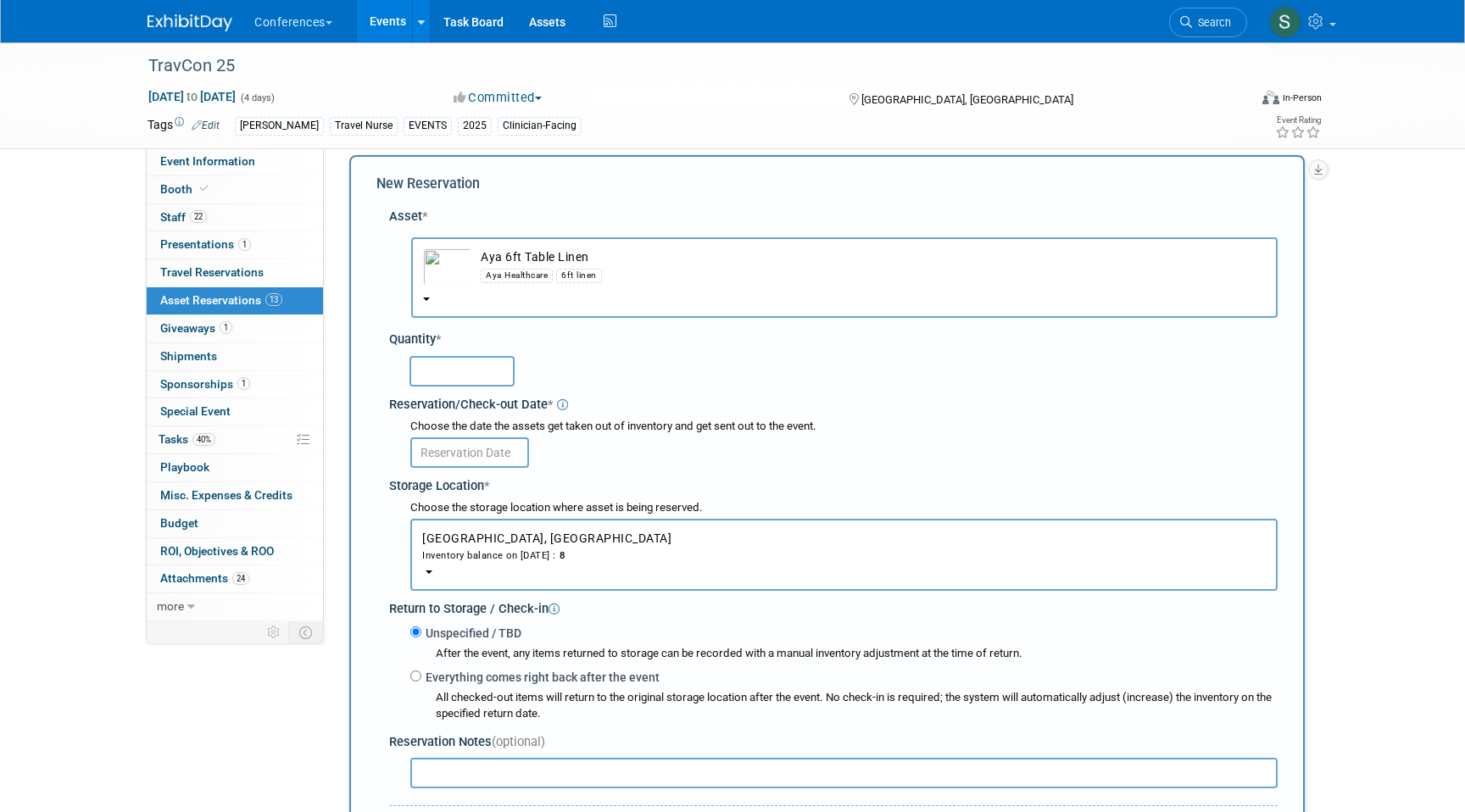
click at [435, 361] on input "text" at bounding box center [462, 370] width 105 height 30
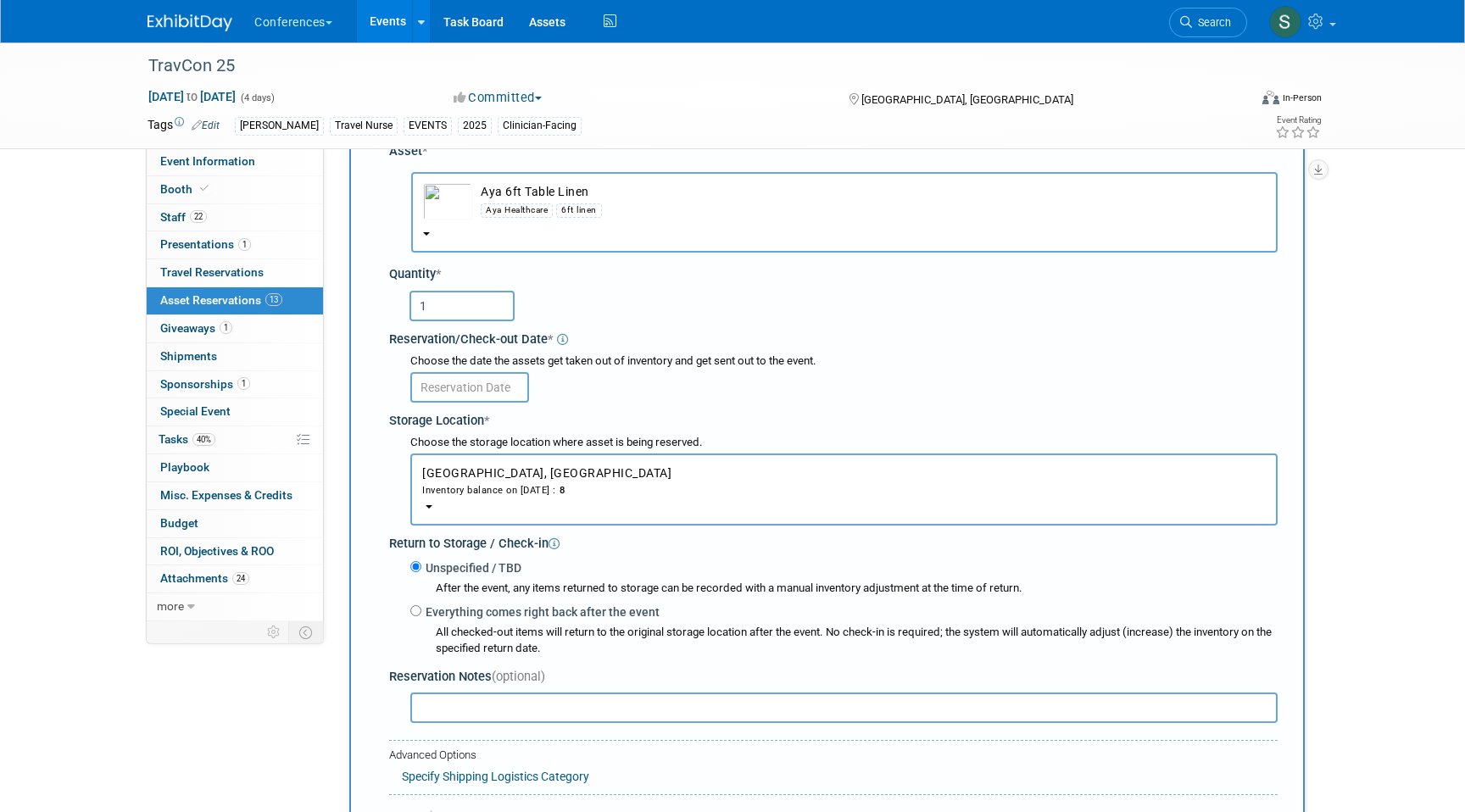
scroll to position [102, 0]
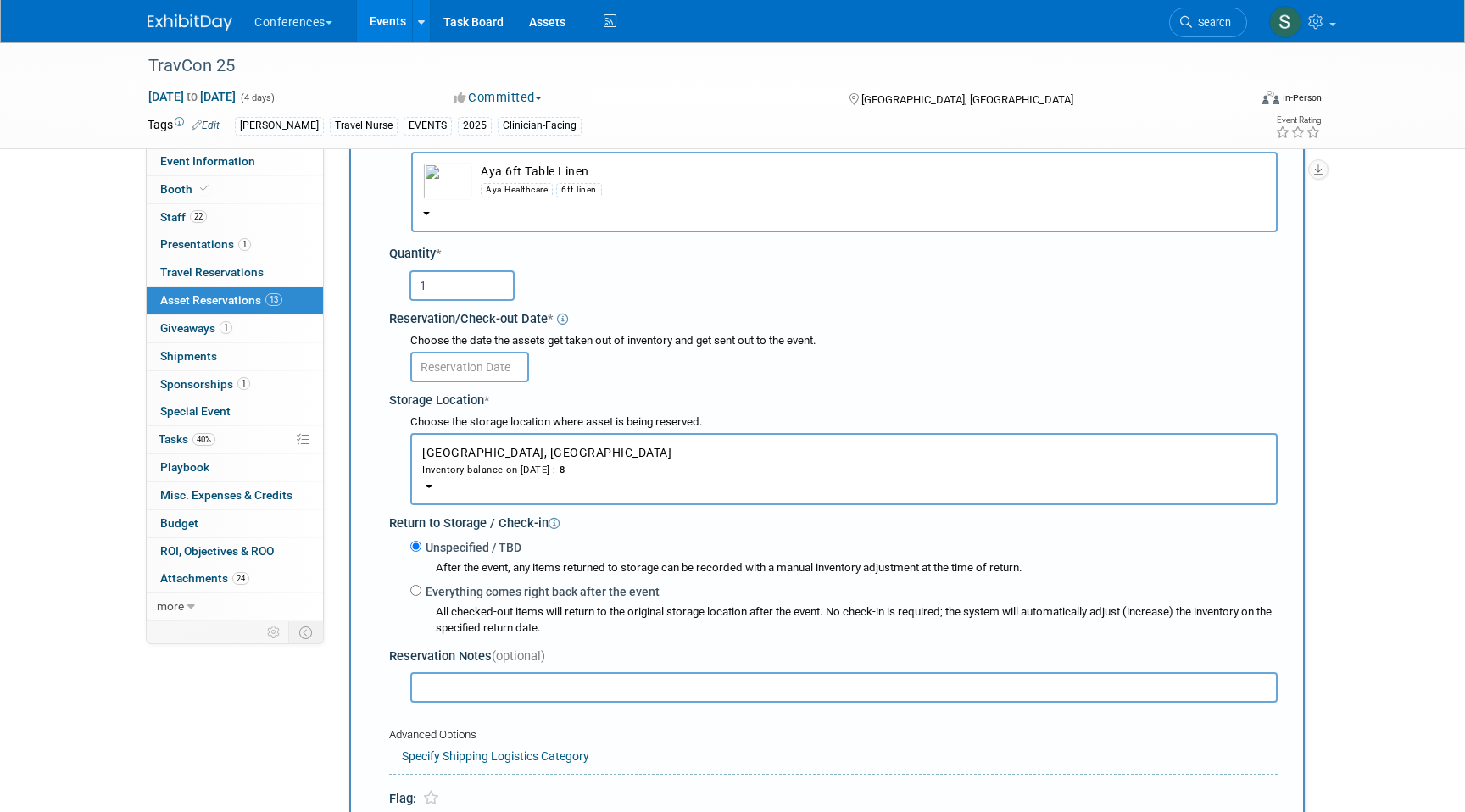
type input "1"
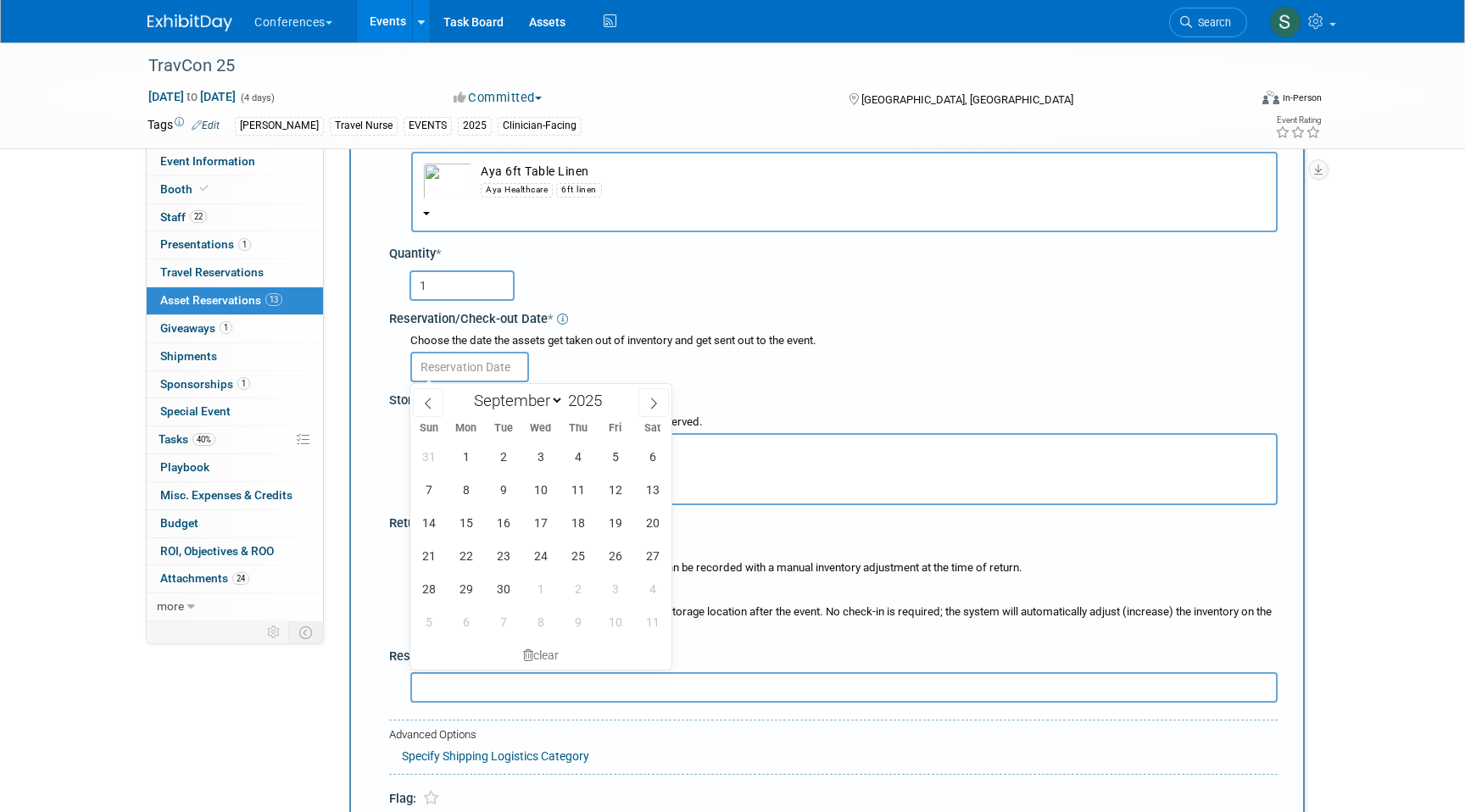
click at [465, 361] on input "text" at bounding box center [469, 366] width 118 height 30
click at [545, 456] on span "3" at bounding box center [541, 456] width 33 height 33
type input "Sep 3, 2025"
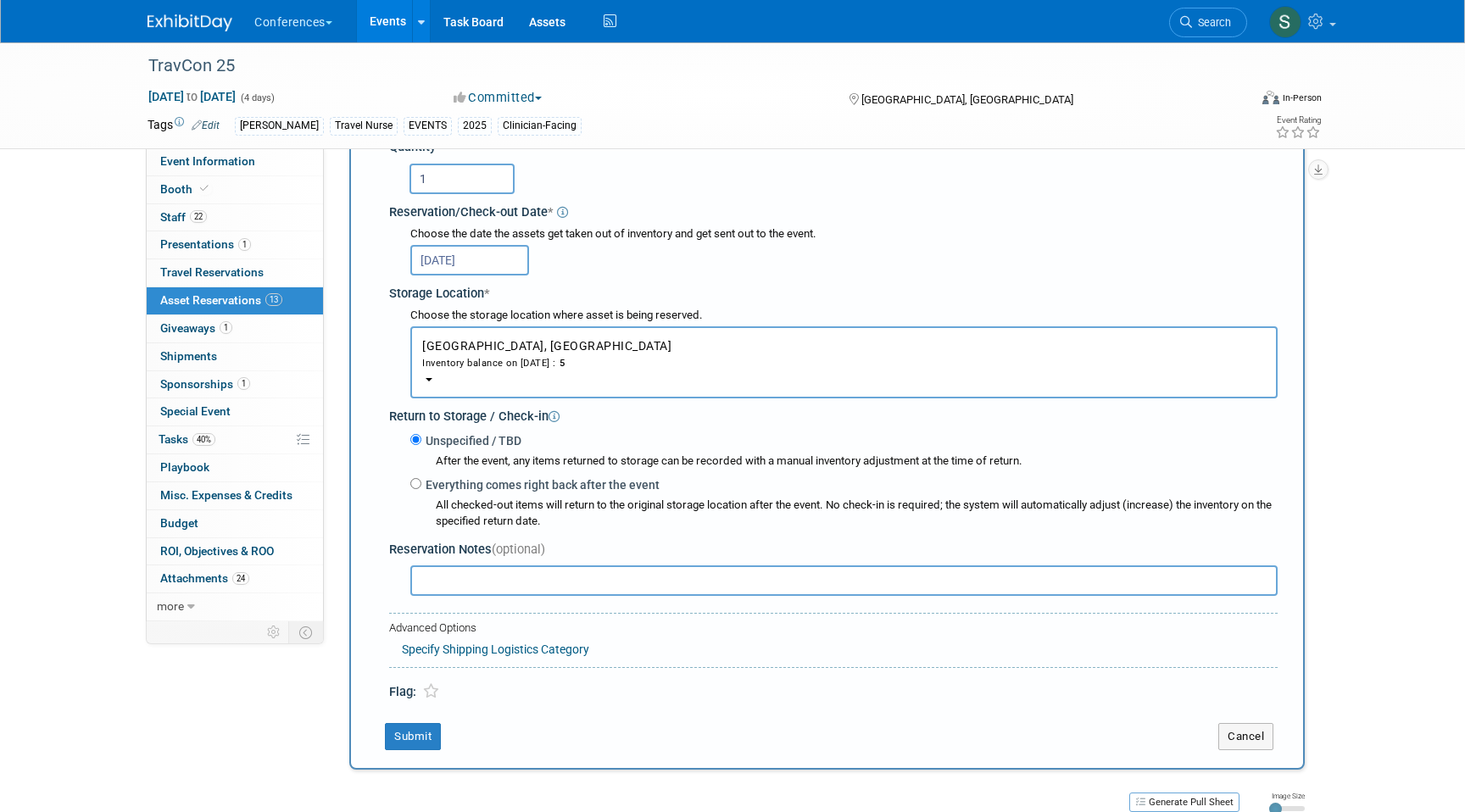
scroll to position [234, 0]
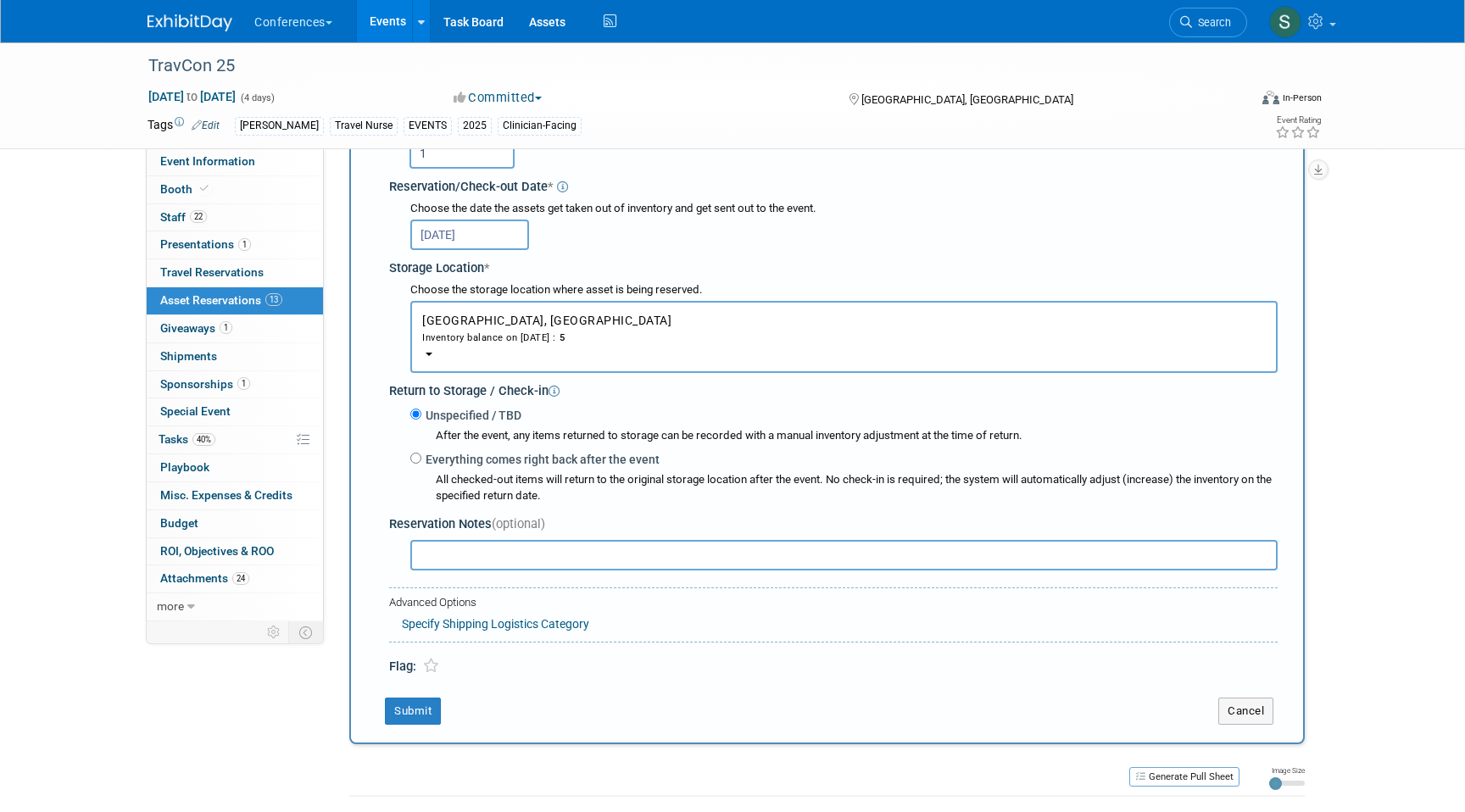
click at [460, 459] on label "Everything comes right back after the event" at bounding box center [541, 458] width 238 height 16
click at [421, 459] on input "Everything comes right back after the event" at bounding box center [415, 457] width 11 height 11
radio input "true"
select select "8"
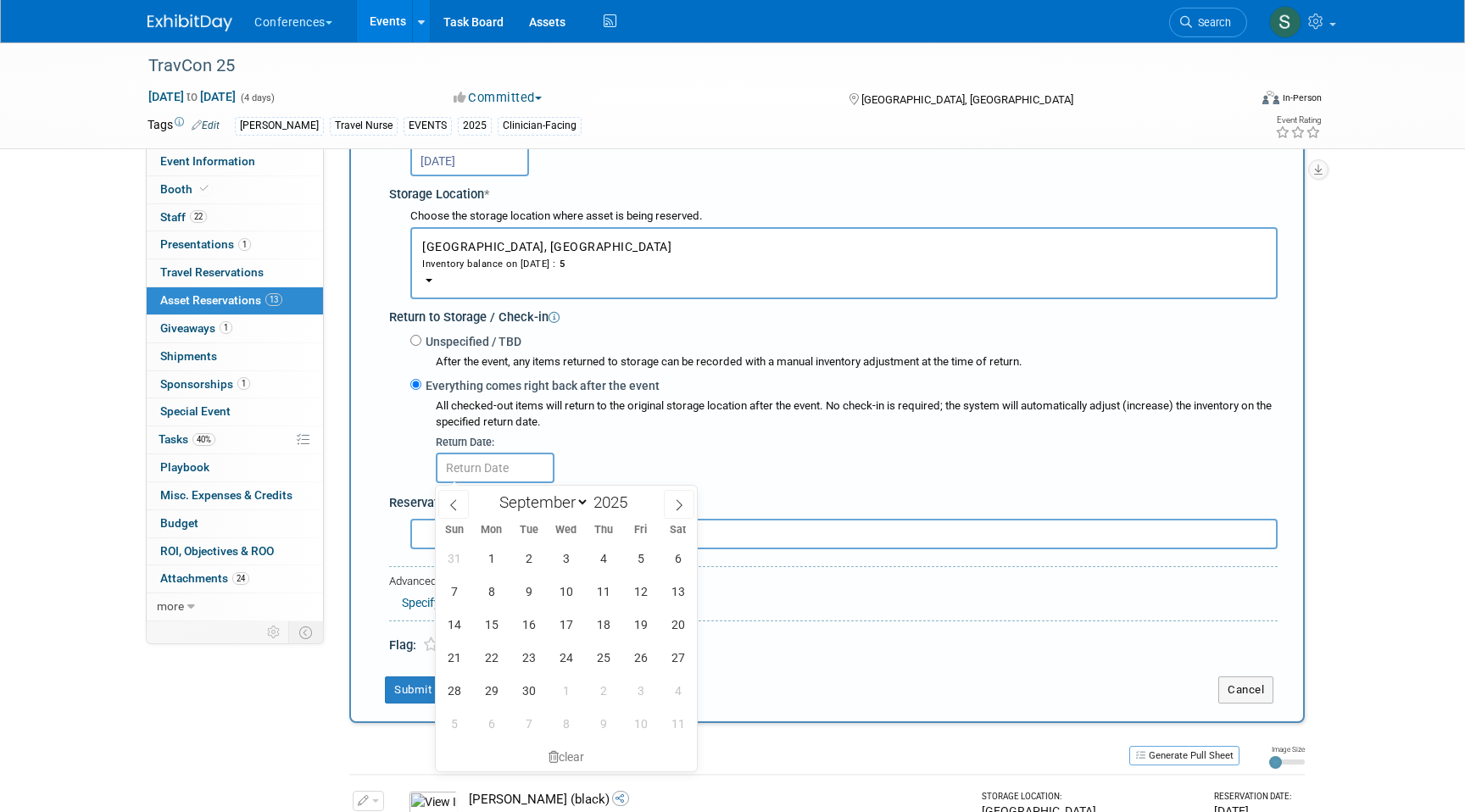
scroll to position [330, 0]
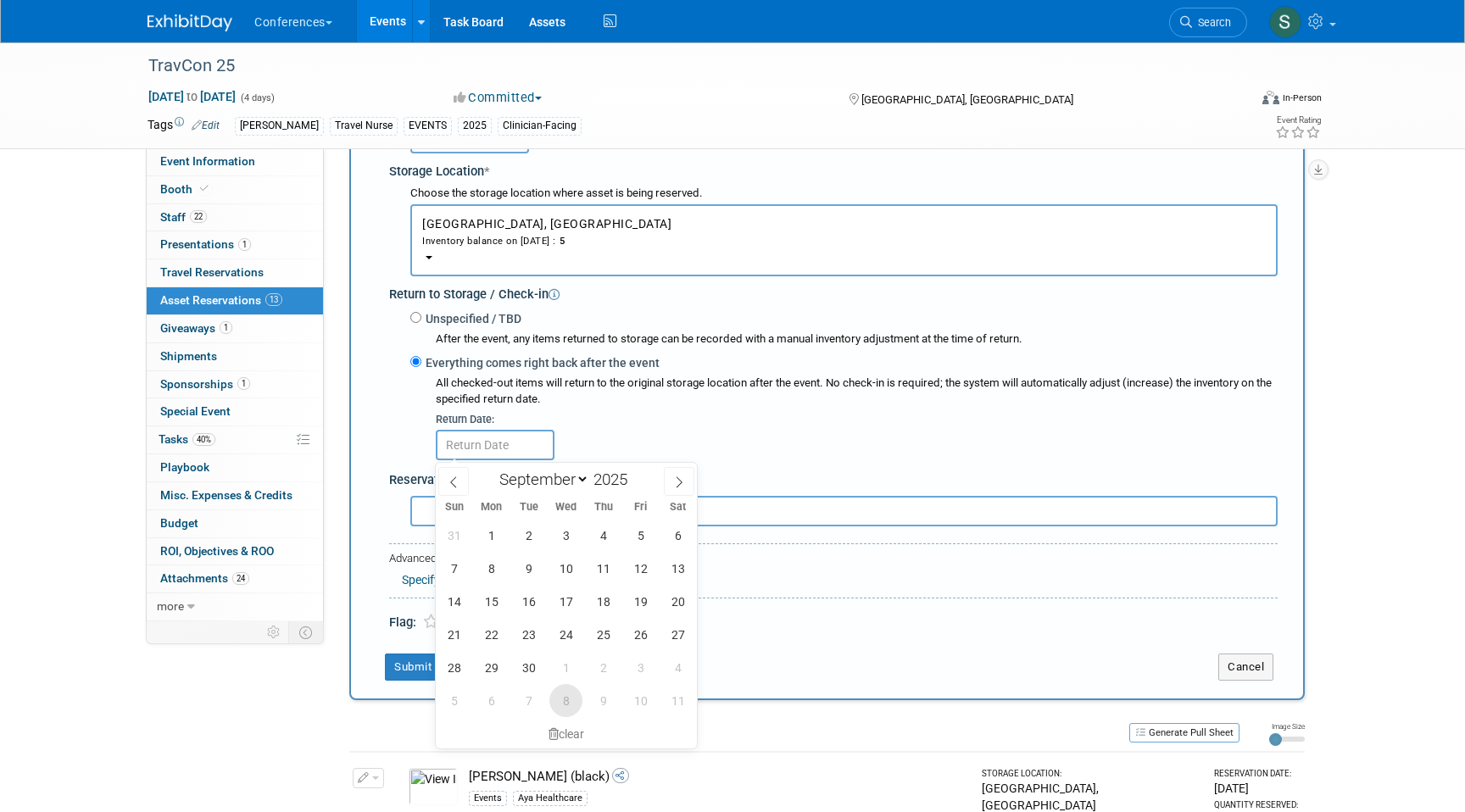
click at [571, 700] on span "8" at bounding box center [566, 701] width 33 height 33
type input "Oct 8, 2025"
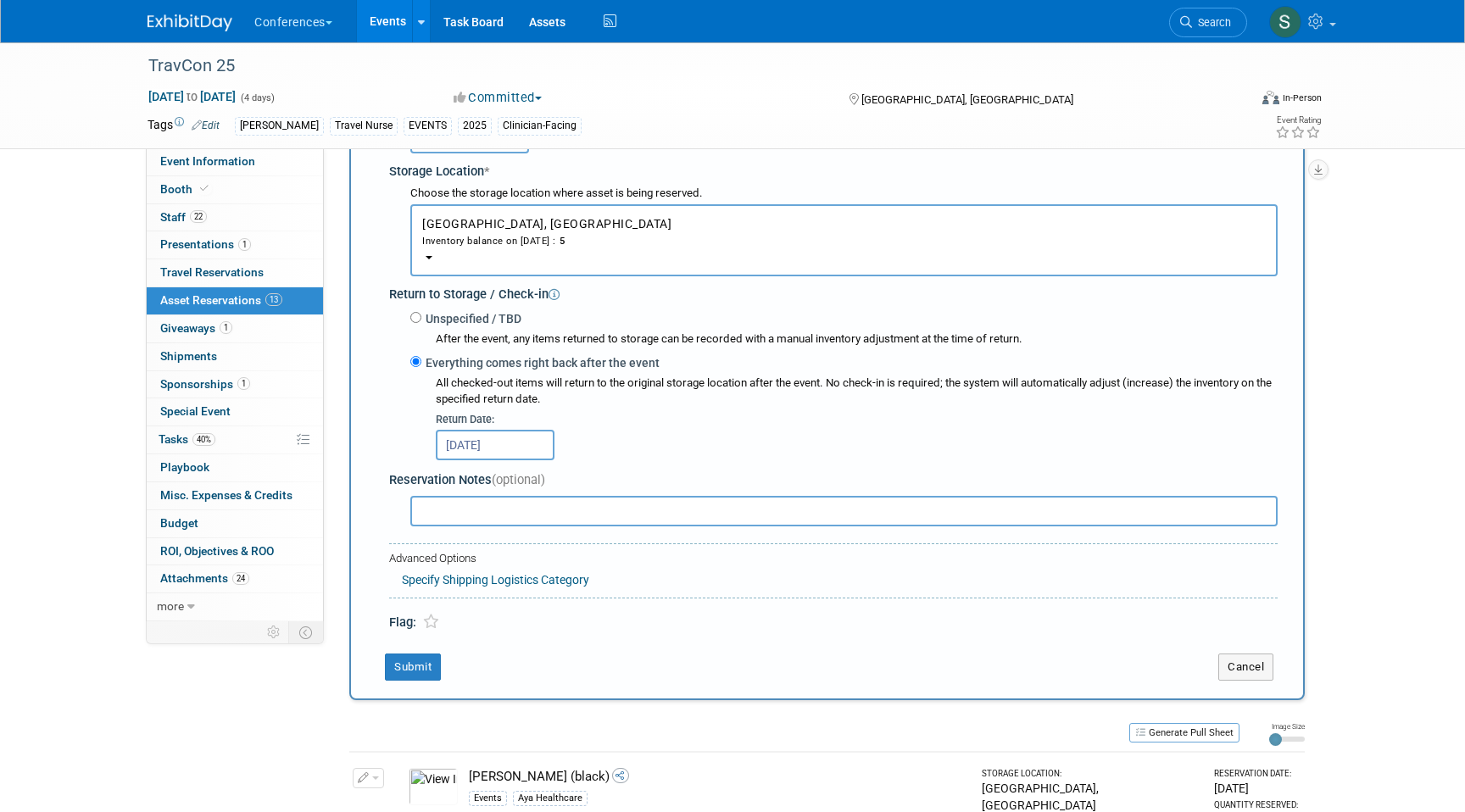
click at [458, 508] on input "text" at bounding box center [843, 511] width 867 height 30
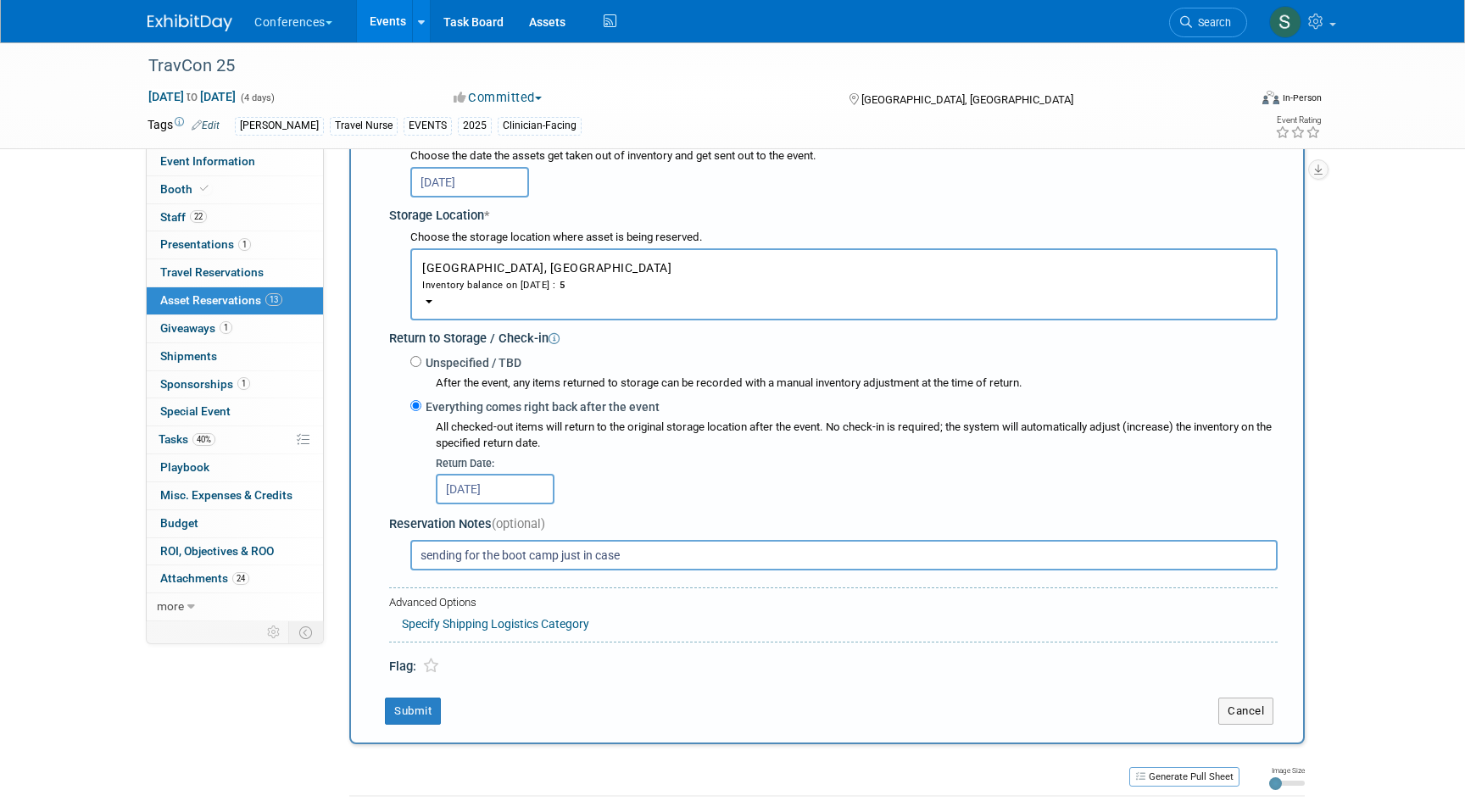
scroll to position [305, 0]
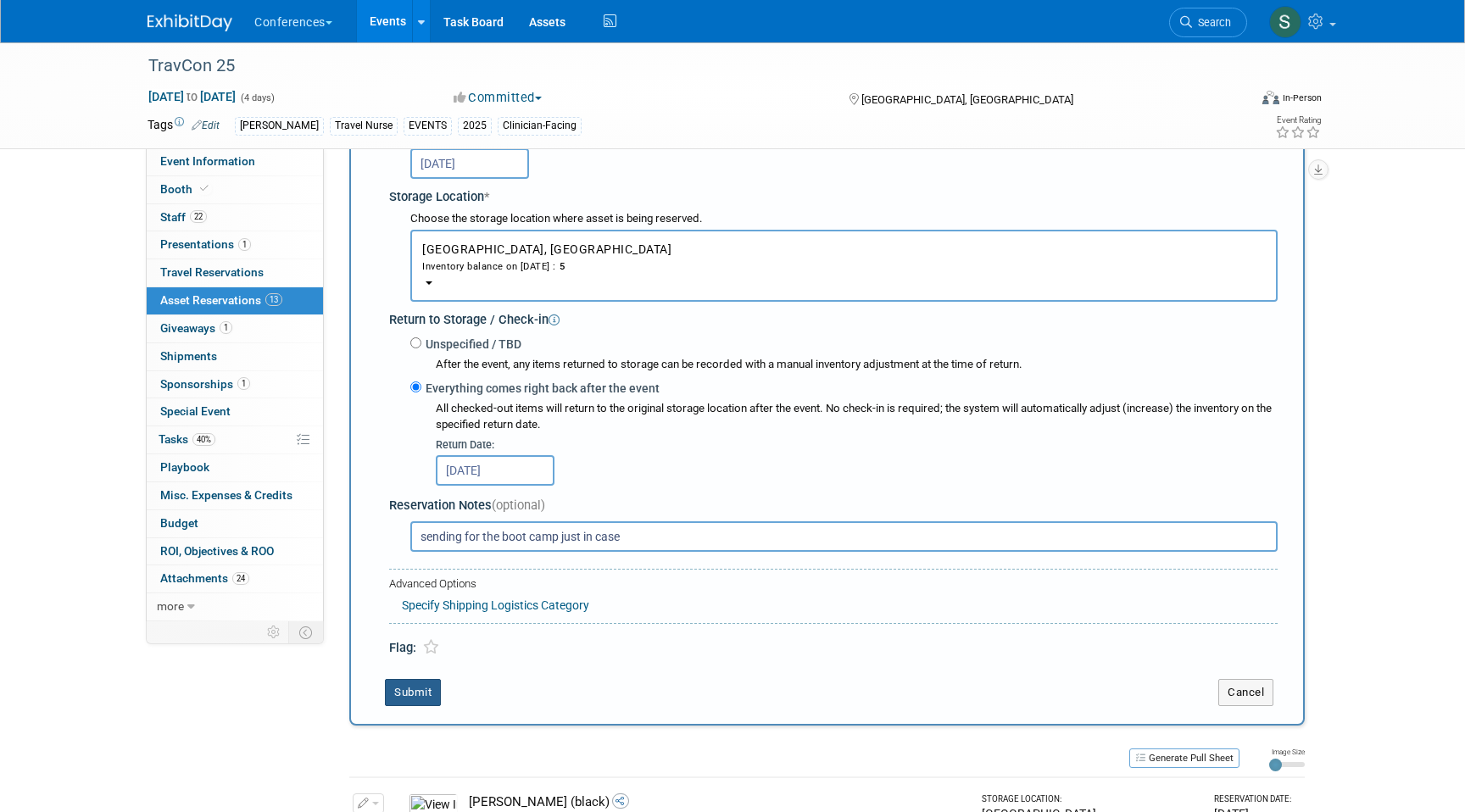
type input "sending for the boot camp just in case"
click at [407, 701] on button "Submit" at bounding box center [413, 693] width 56 height 27
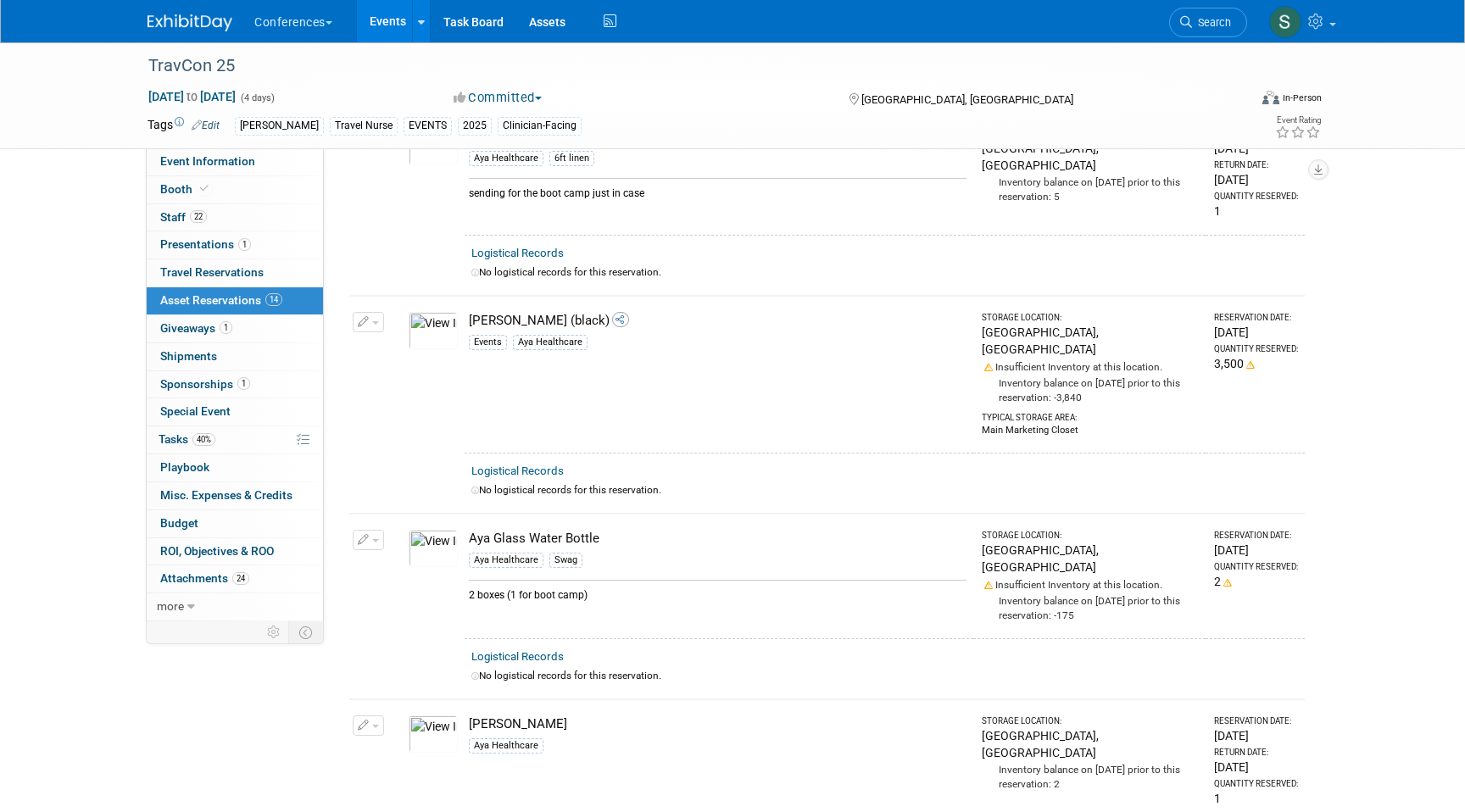
scroll to position [0, 0]
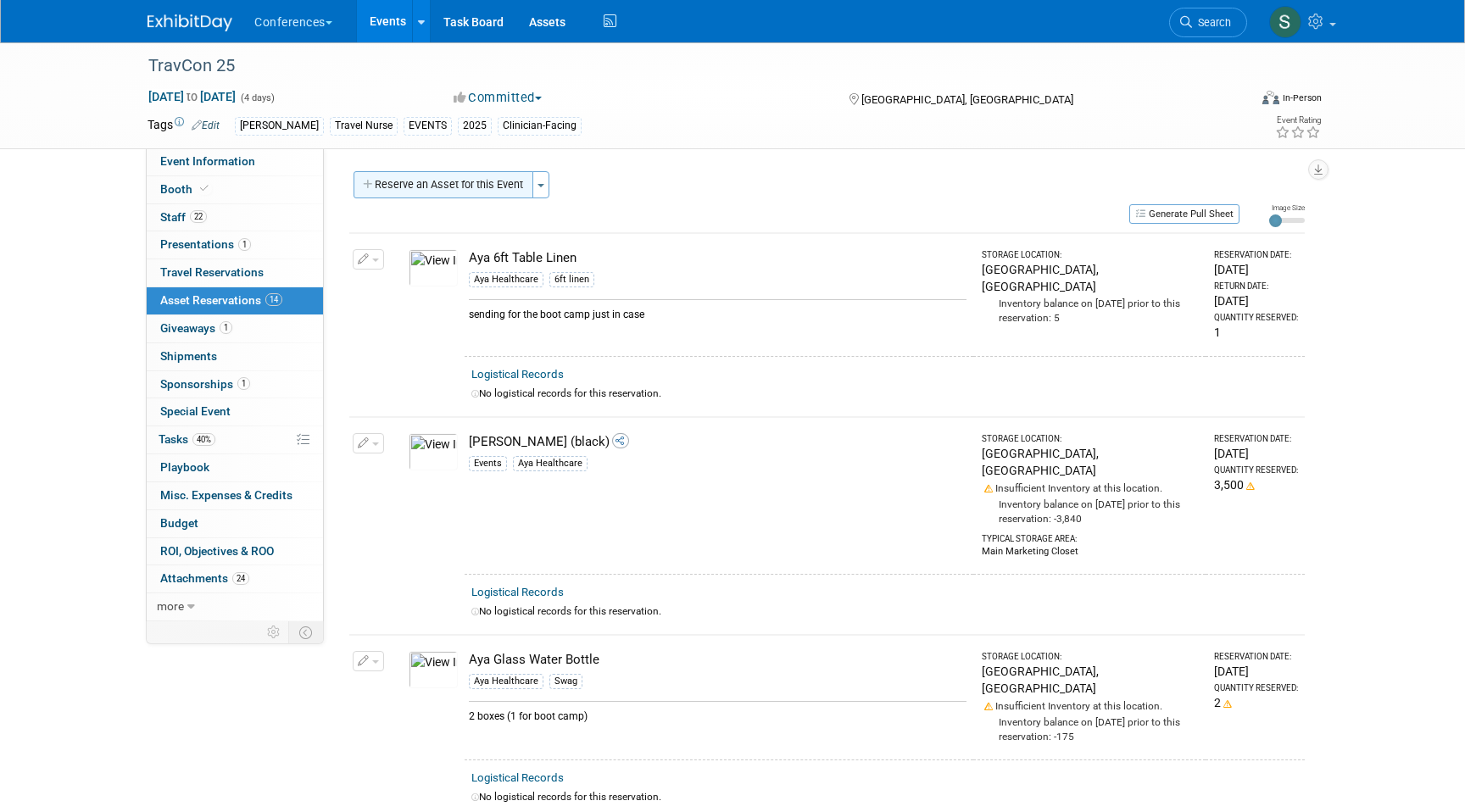
click at [404, 188] on button "Reserve an Asset for this Event" at bounding box center [443, 185] width 179 height 27
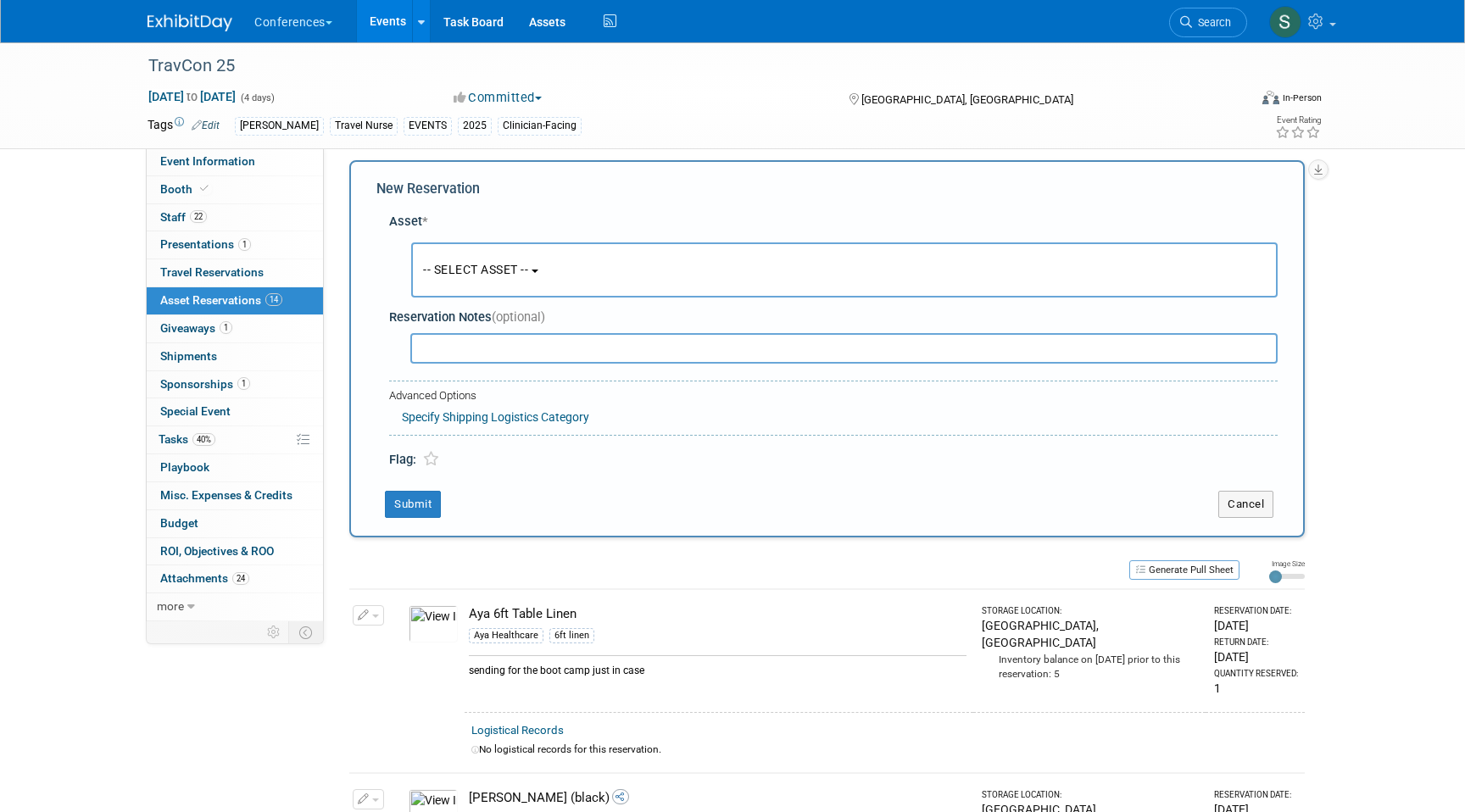
scroll to position [16, 0]
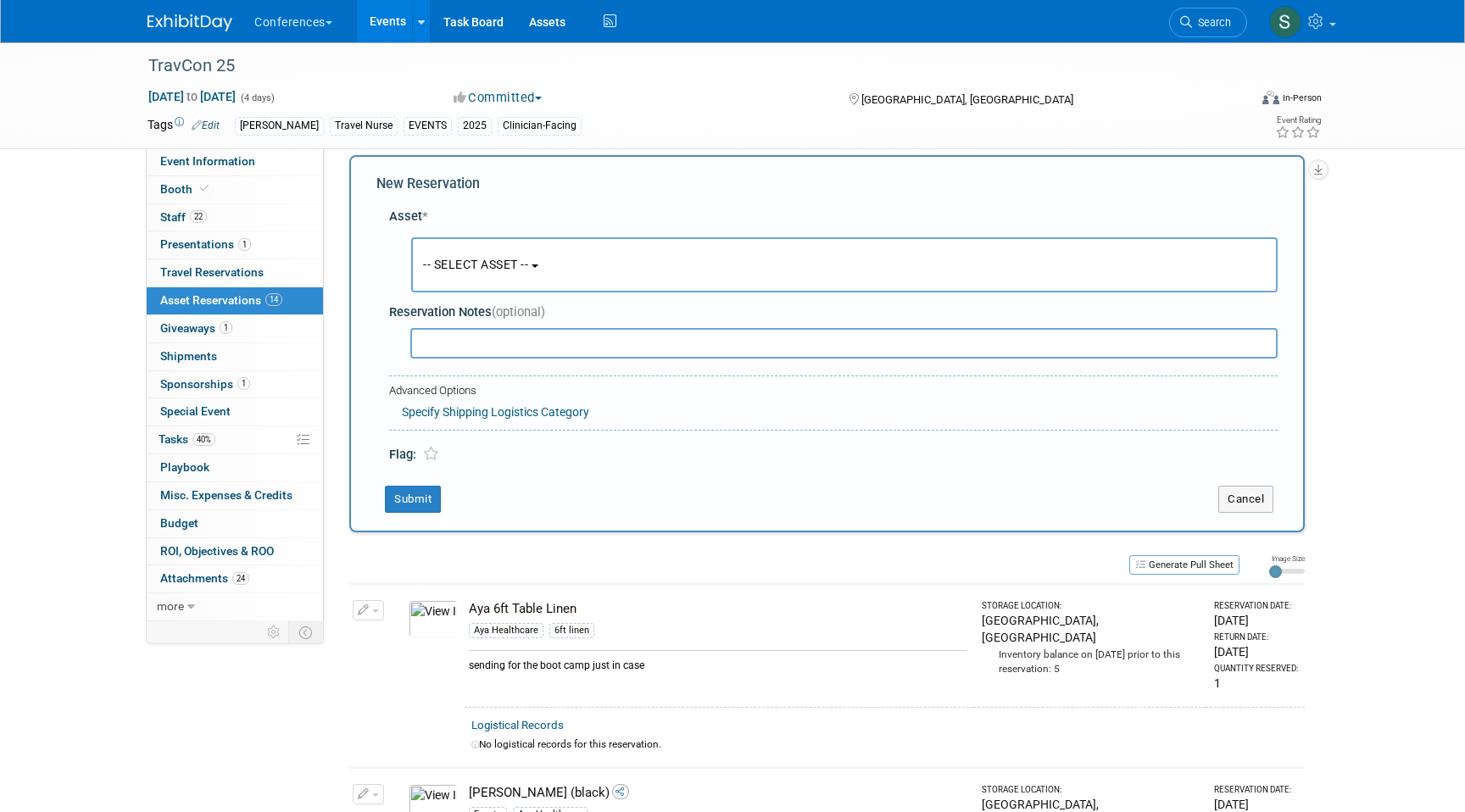
click at [475, 264] on span "-- SELECT ASSET --" at bounding box center [476, 265] width 105 height 14
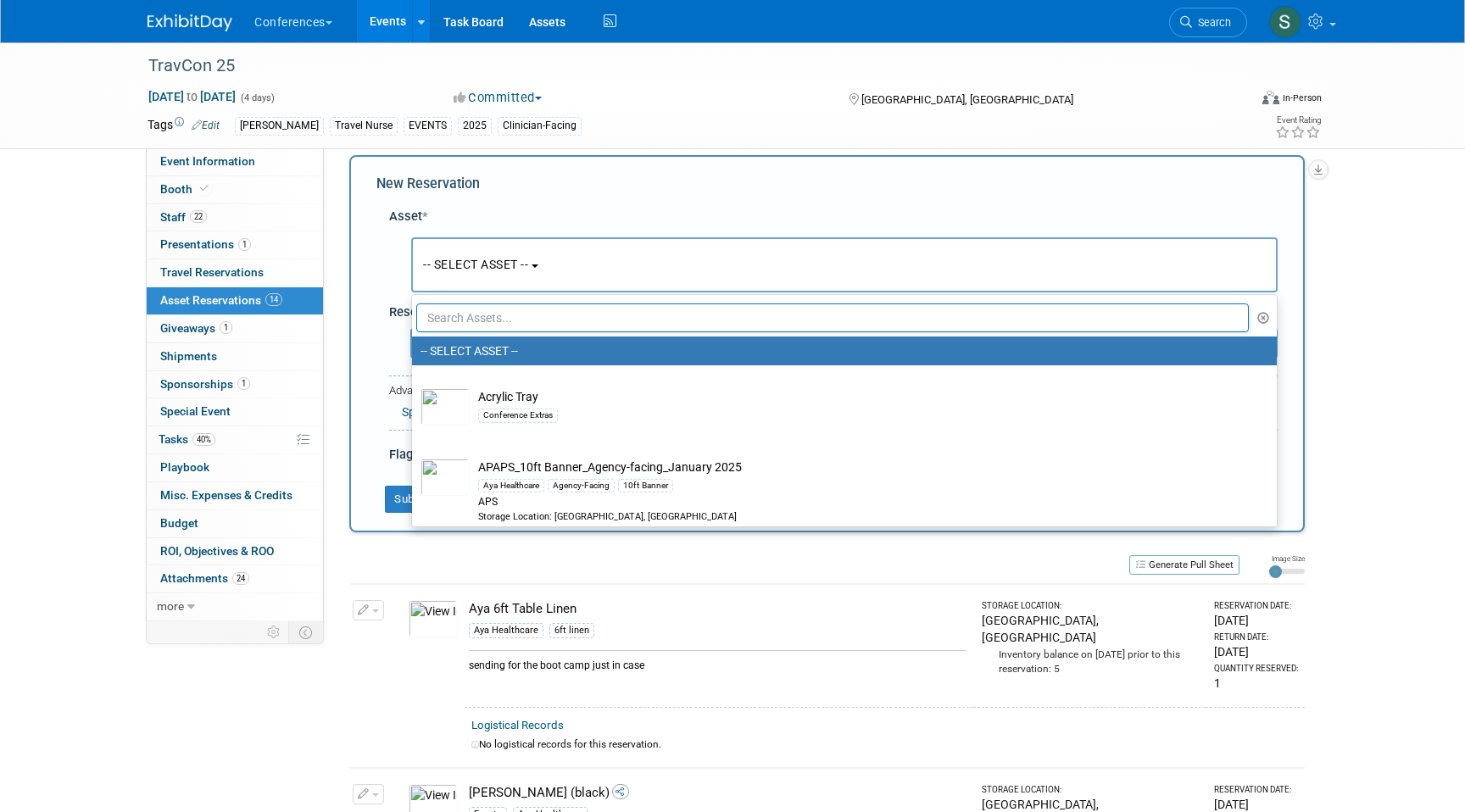
click at [452, 316] on input "text" at bounding box center [832, 318] width 832 height 29
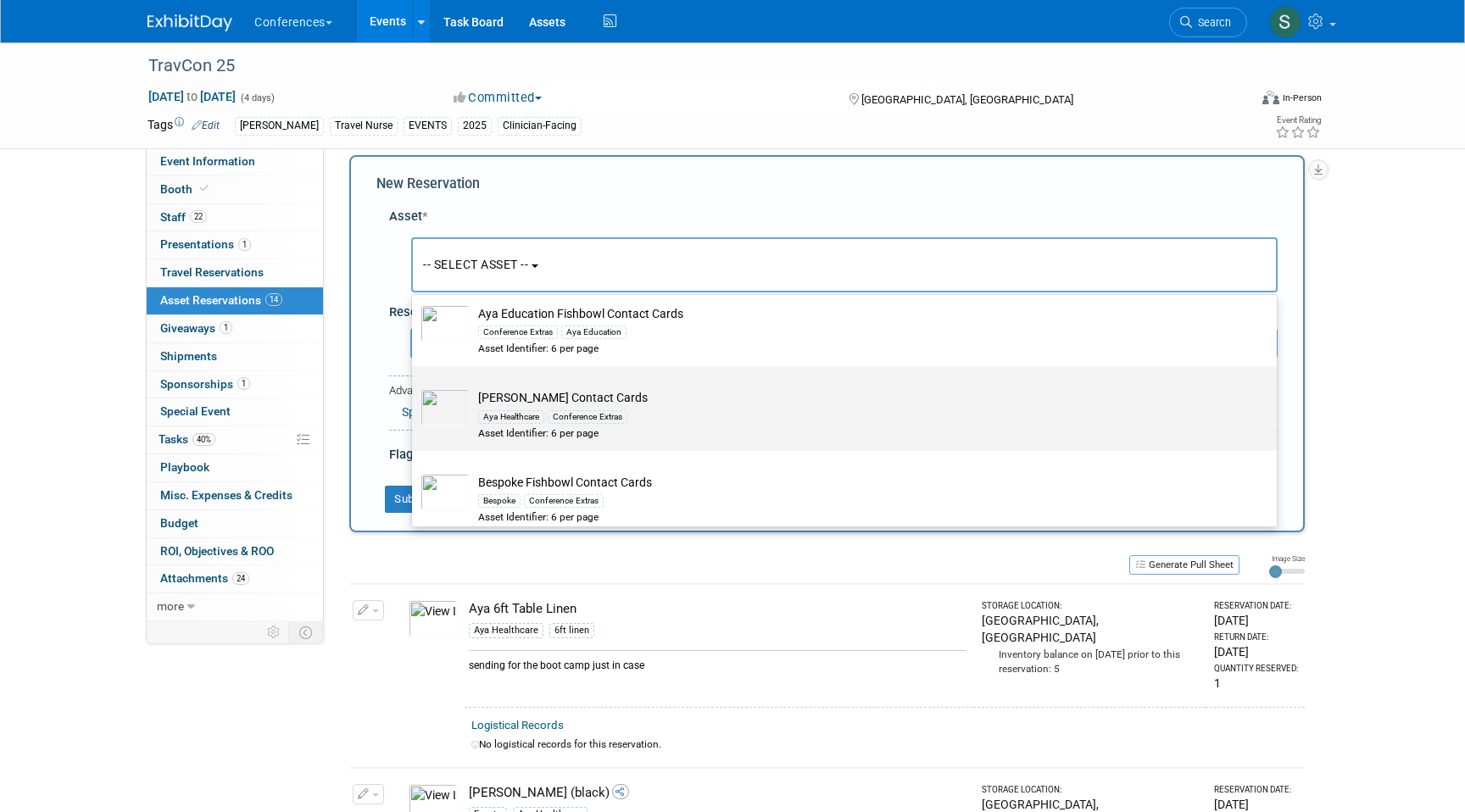
scroll to position [56, 0]
type input "fish"
click at [582, 415] on div "Conference Extras" at bounding box center [587, 416] width 79 height 14
click at [415, 385] on input "Aya Fishbowl Contact Cards Aya Healthcare Conference Extras Asset Identifier: 6…" at bounding box center [408, 379] width 11 height 11
select select "10713455"
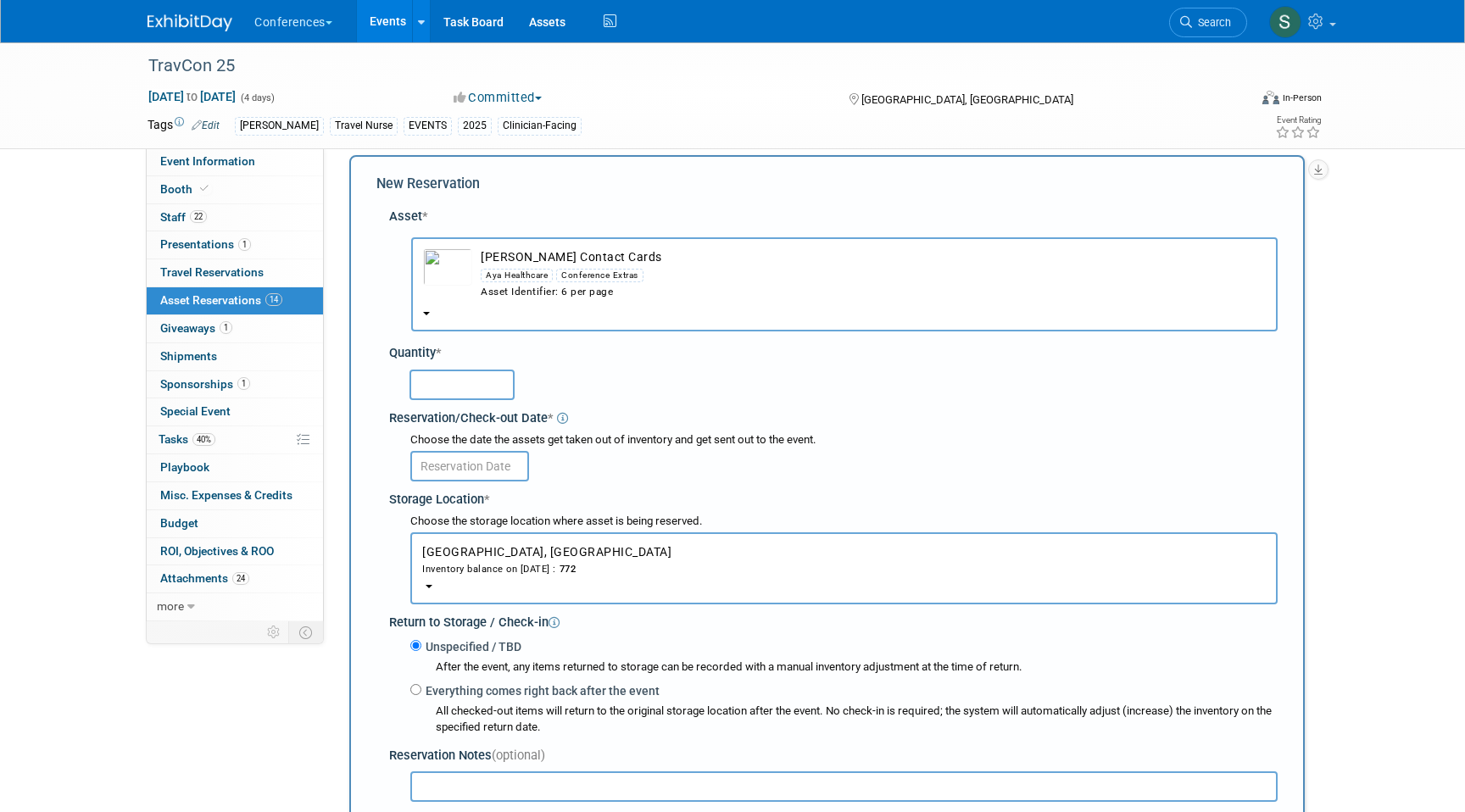
click at [443, 373] on input "text" at bounding box center [462, 384] width 105 height 30
type input "1"
type input "200"
click at [449, 476] on input "text" at bounding box center [469, 465] width 118 height 30
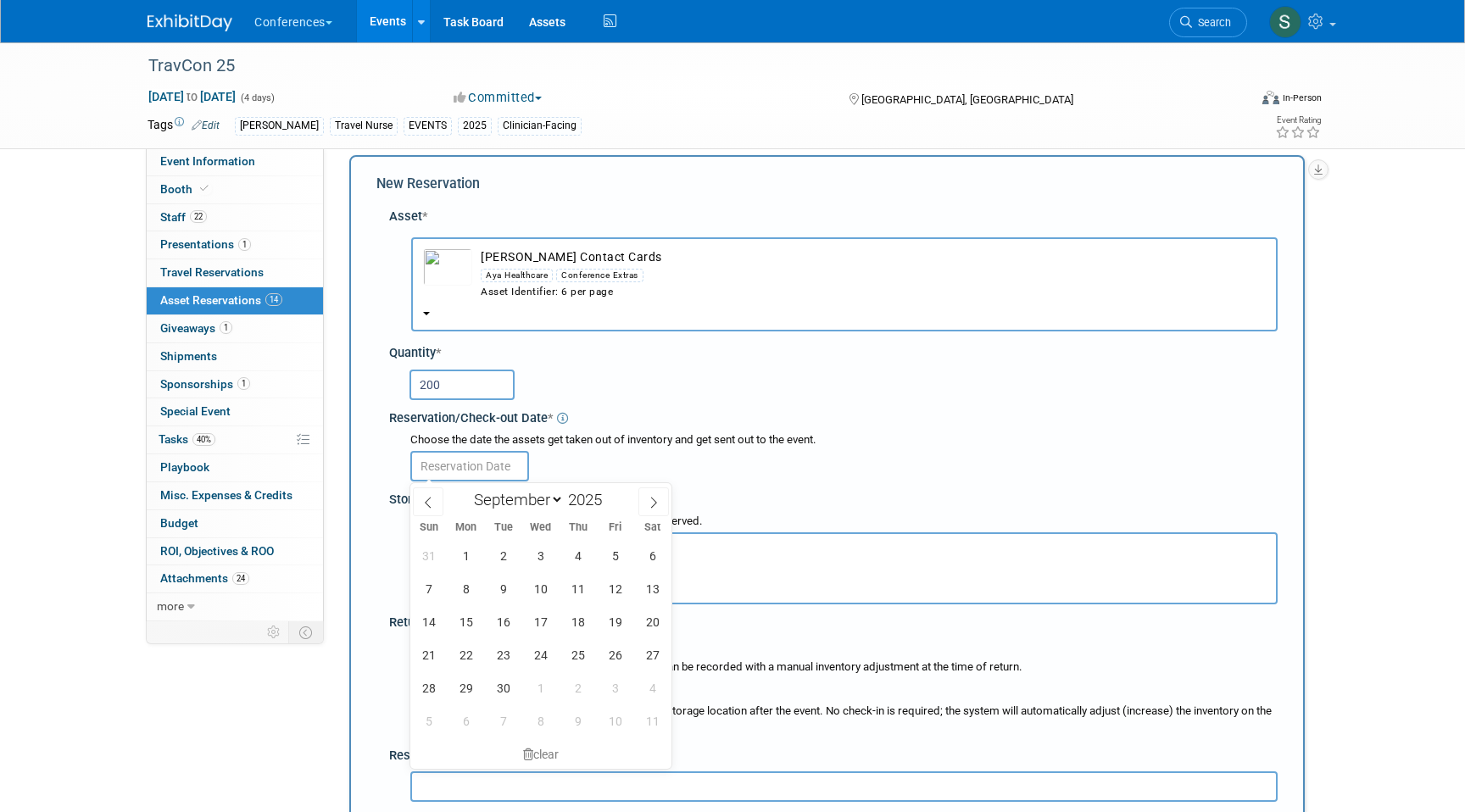
scroll to position [63, 0]
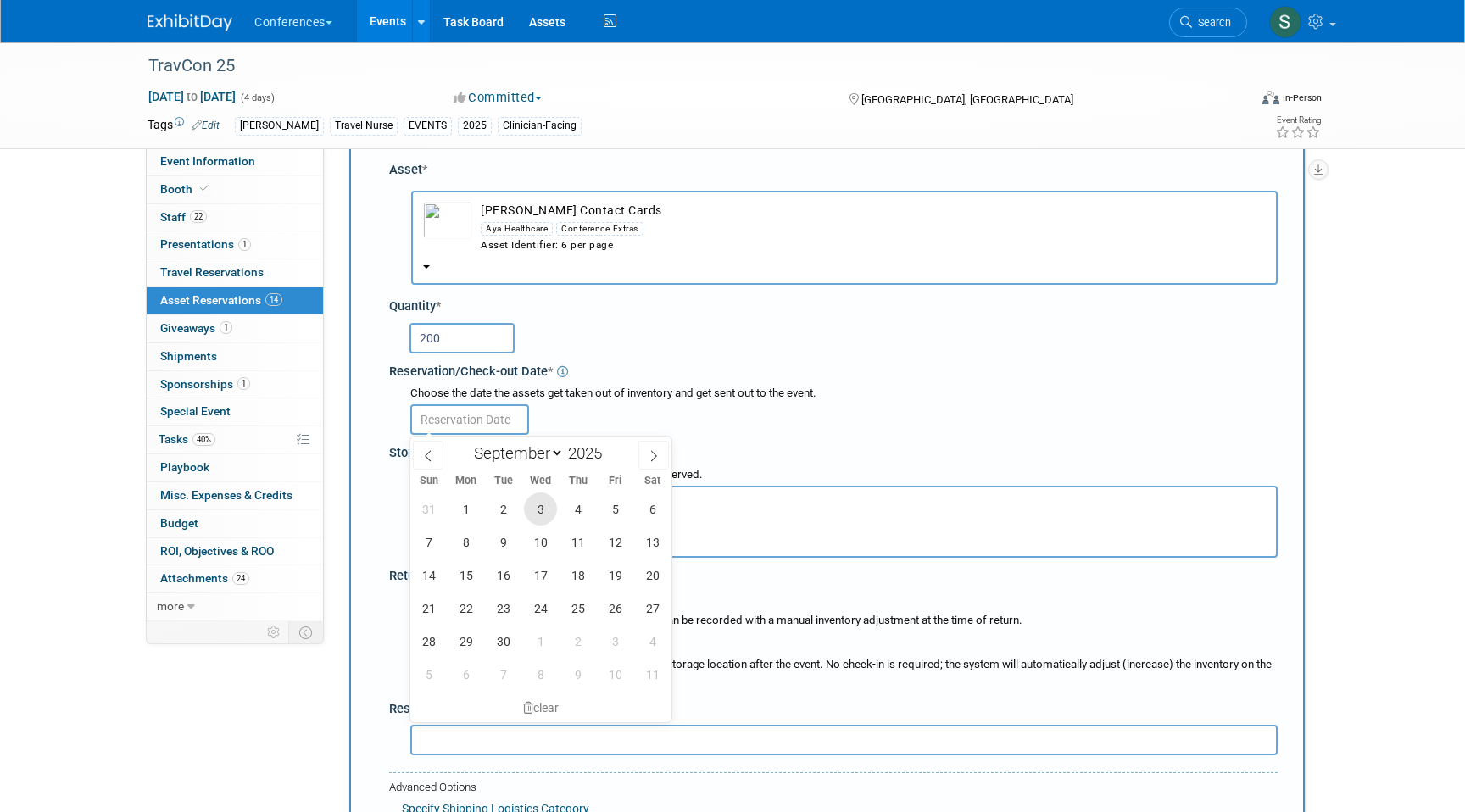
click at [535, 510] on span "3" at bounding box center [541, 509] width 33 height 33
type input "Sep 3, 2025"
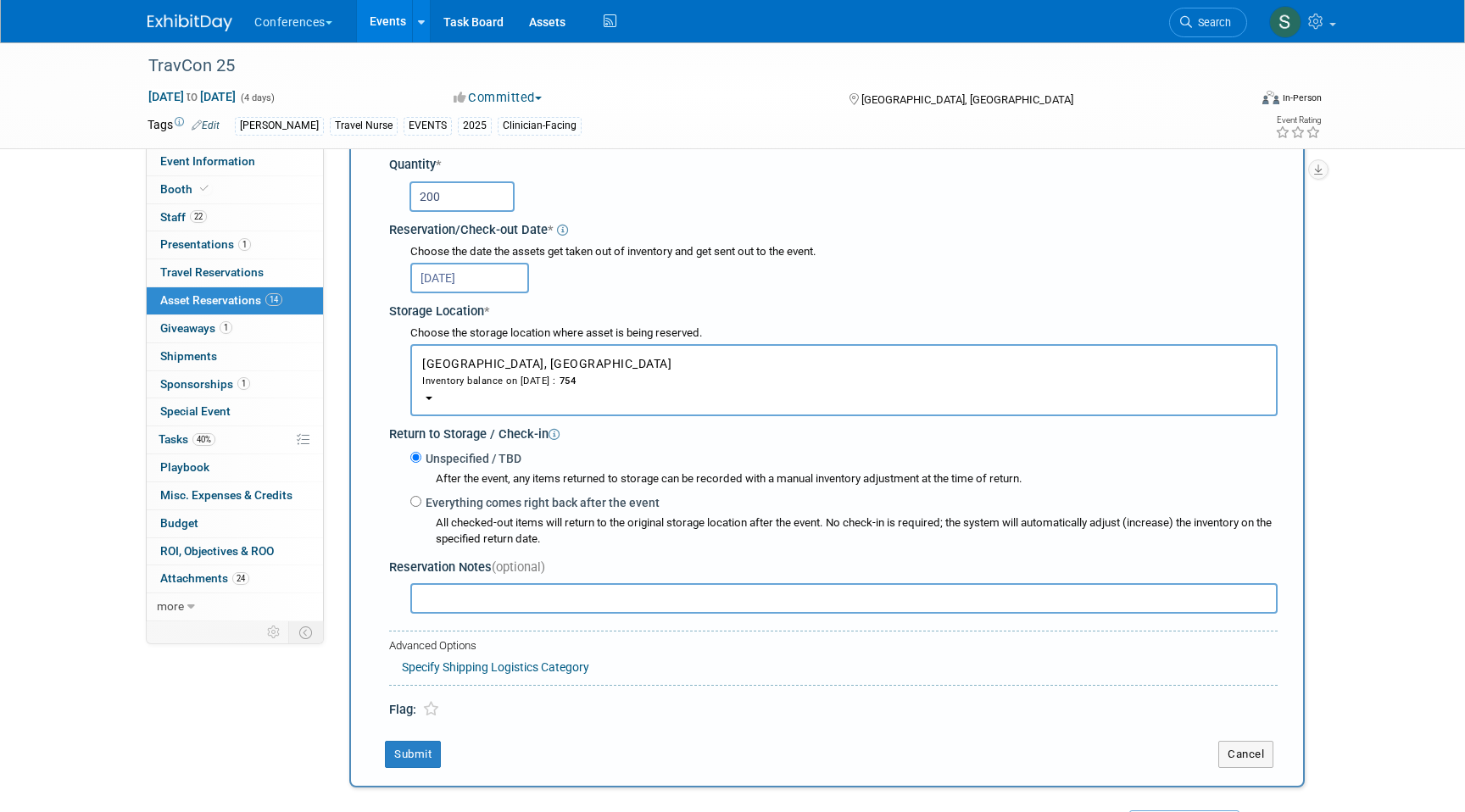
scroll to position [203, 0]
click at [438, 608] on input "text" at bounding box center [843, 600] width 867 height 30
type input "for giveaway"
click at [426, 201] on input "200" at bounding box center [462, 198] width 105 height 30
type input "300"
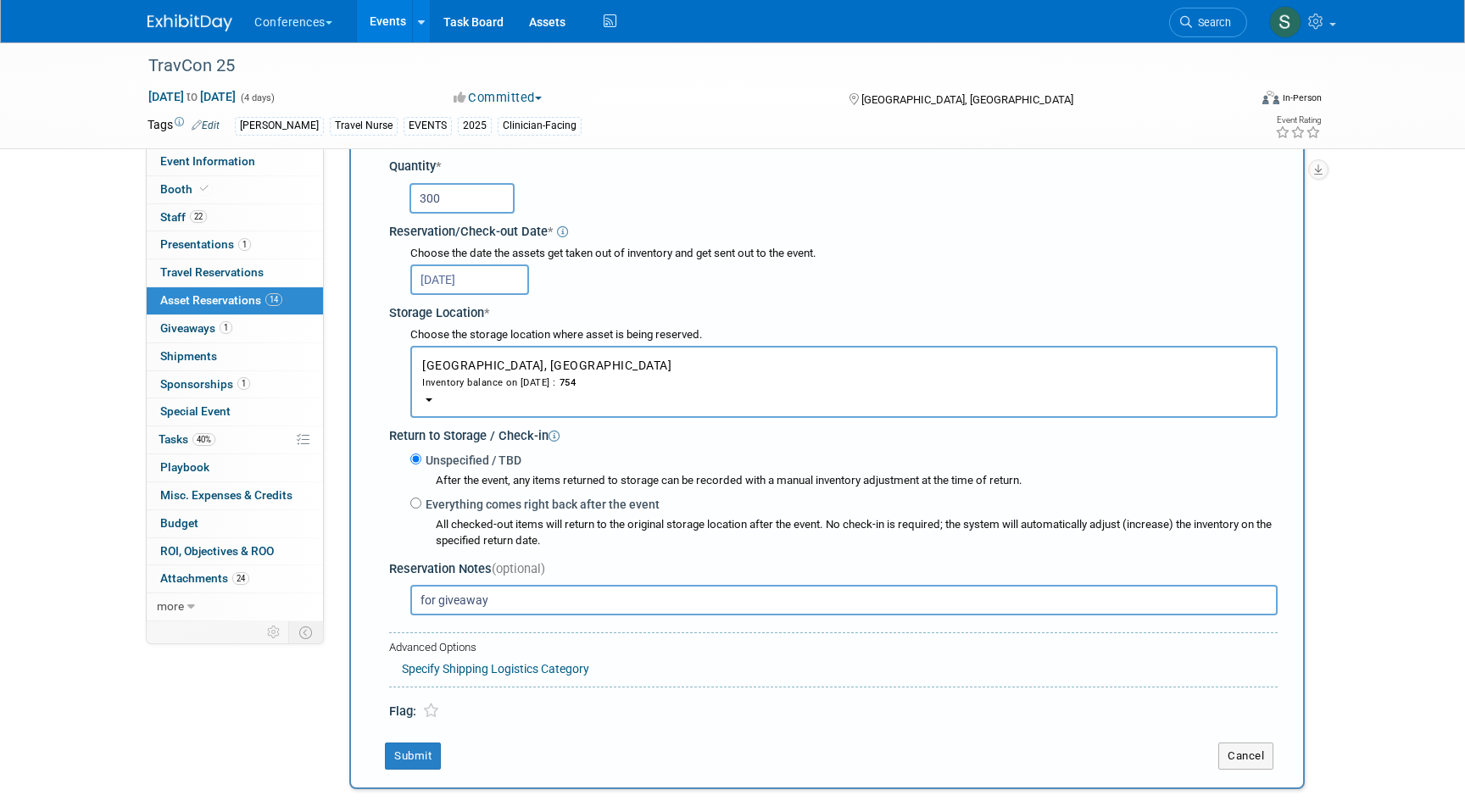
click at [529, 595] on input "for giveaway" at bounding box center [843, 600] width 867 height 30
type input "for giveaway on the second day"
click at [426, 770] on div "New Reservation Asset * -- SELECT ASSET --" at bounding box center [826, 379] width 955 height 821
click at [406, 755] on button "Submit" at bounding box center [413, 756] width 56 height 27
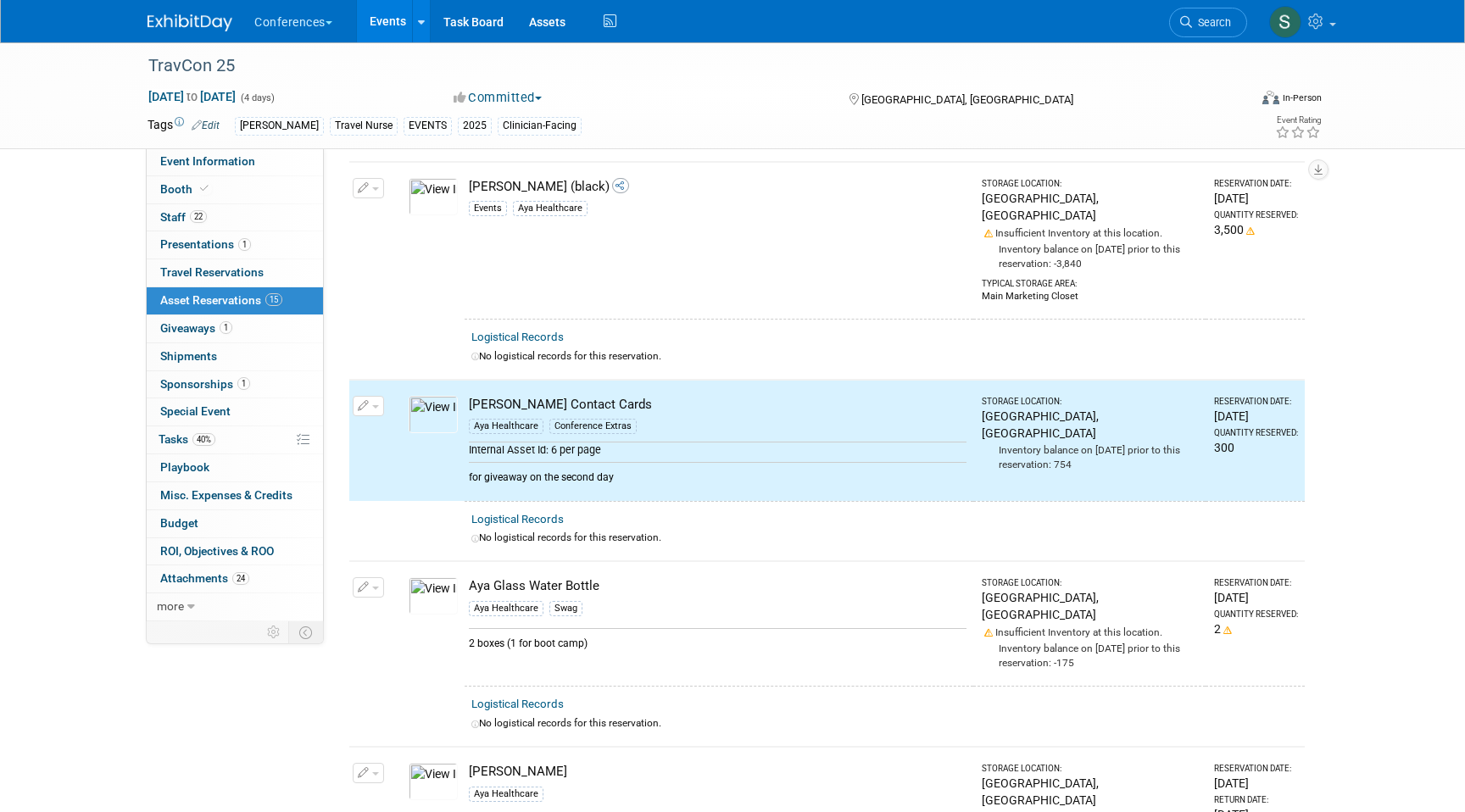
scroll to position [0, 0]
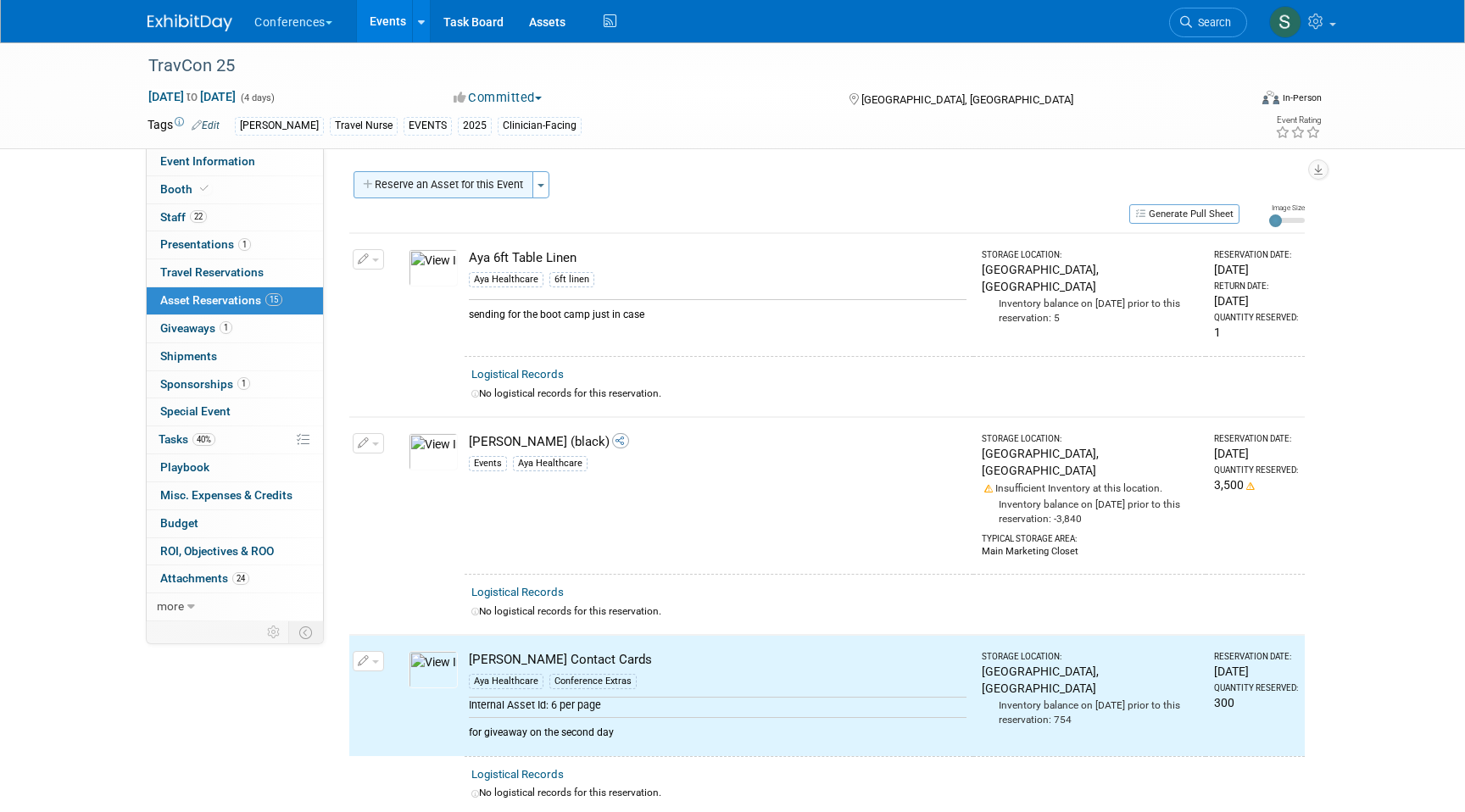
click at [423, 192] on button "Reserve an Asset for this Event" at bounding box center [443, 185] width 179 height 27
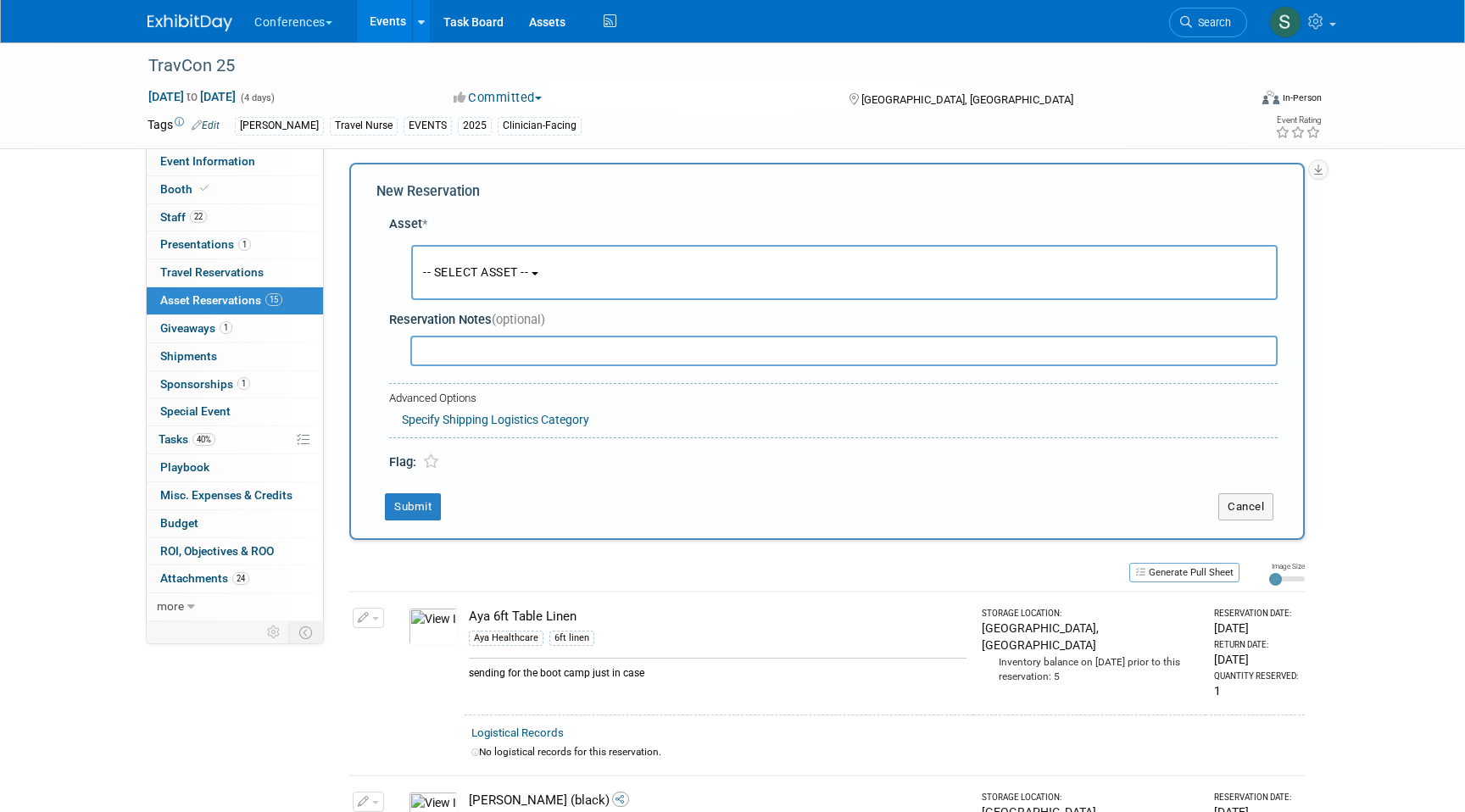
scroll to position [16, 0]
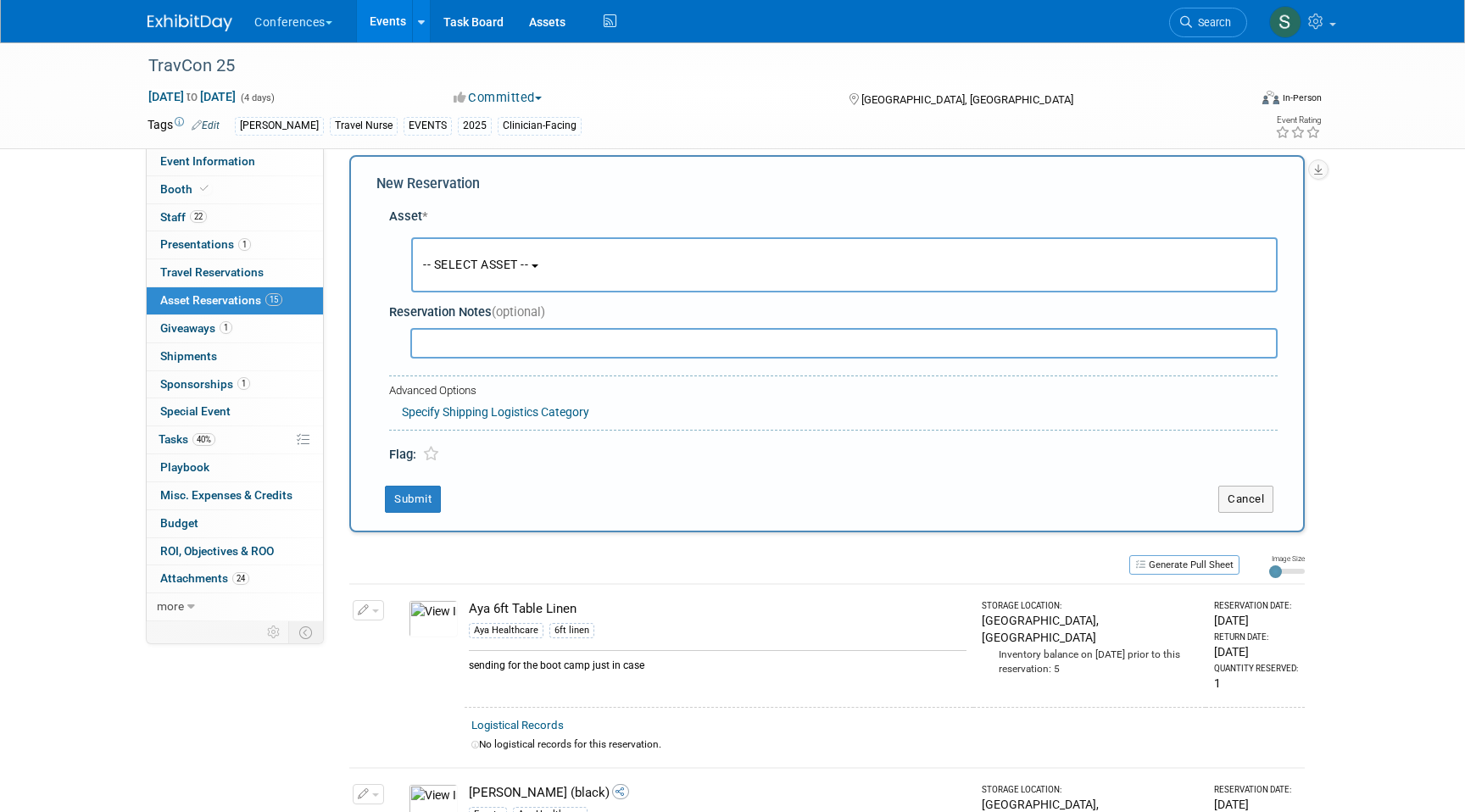
click at [442, 261] on span "-- SELECT ASSET --" at bounding box center [476, 265] width 105 height 14
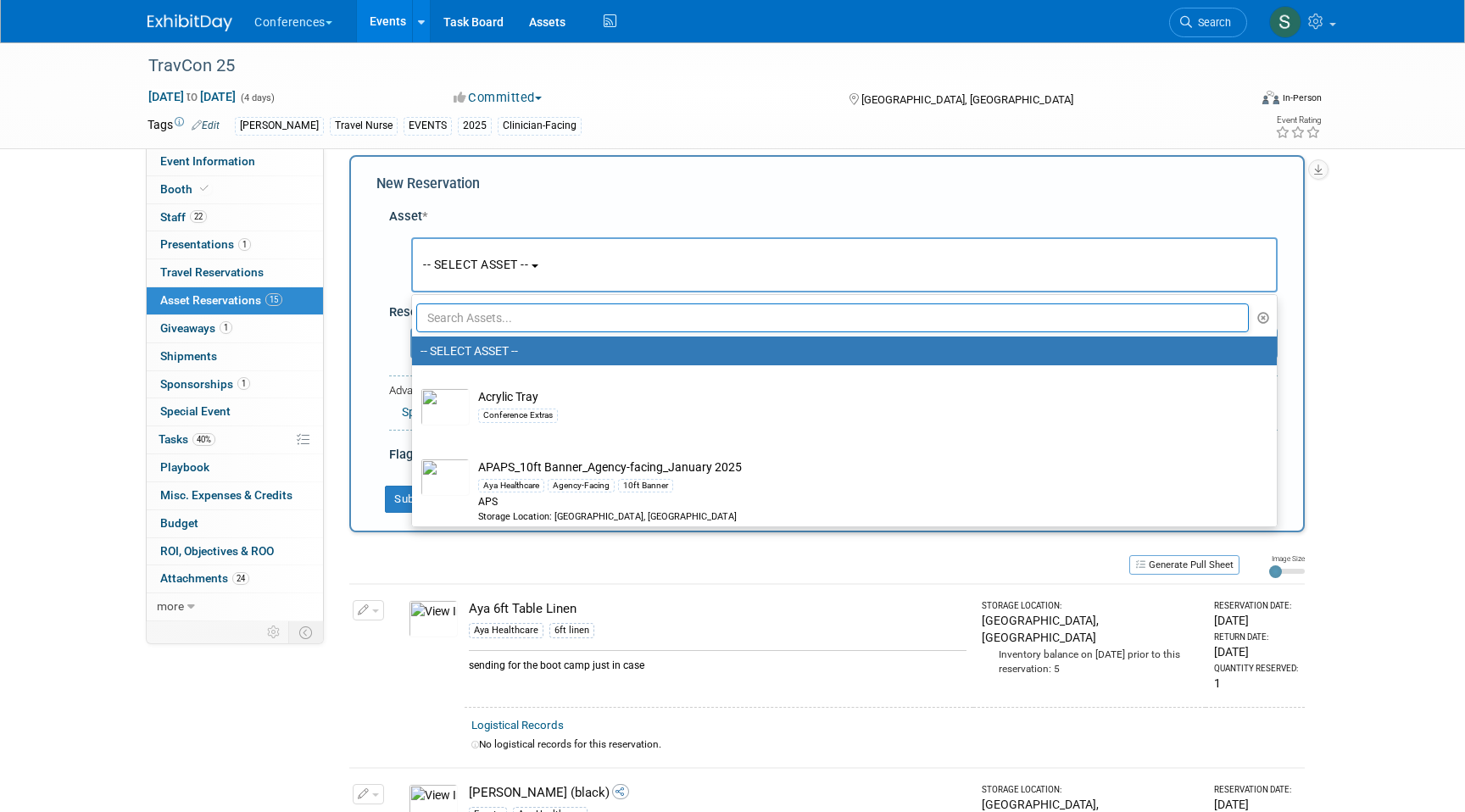
click at [454, 329] on input "text" at bounding box center [832, 318] width 832 height 29
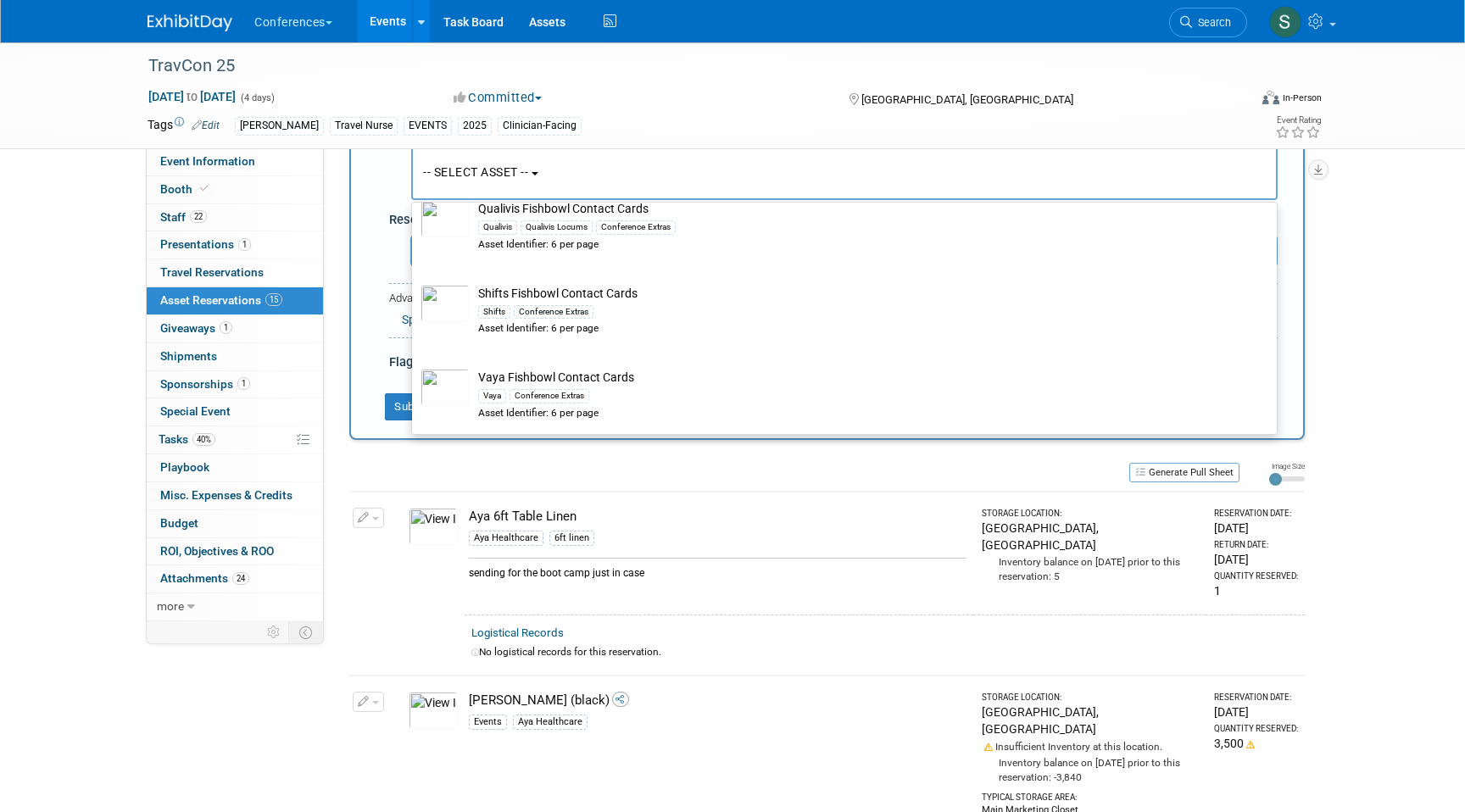
scroll to position [0, 0]
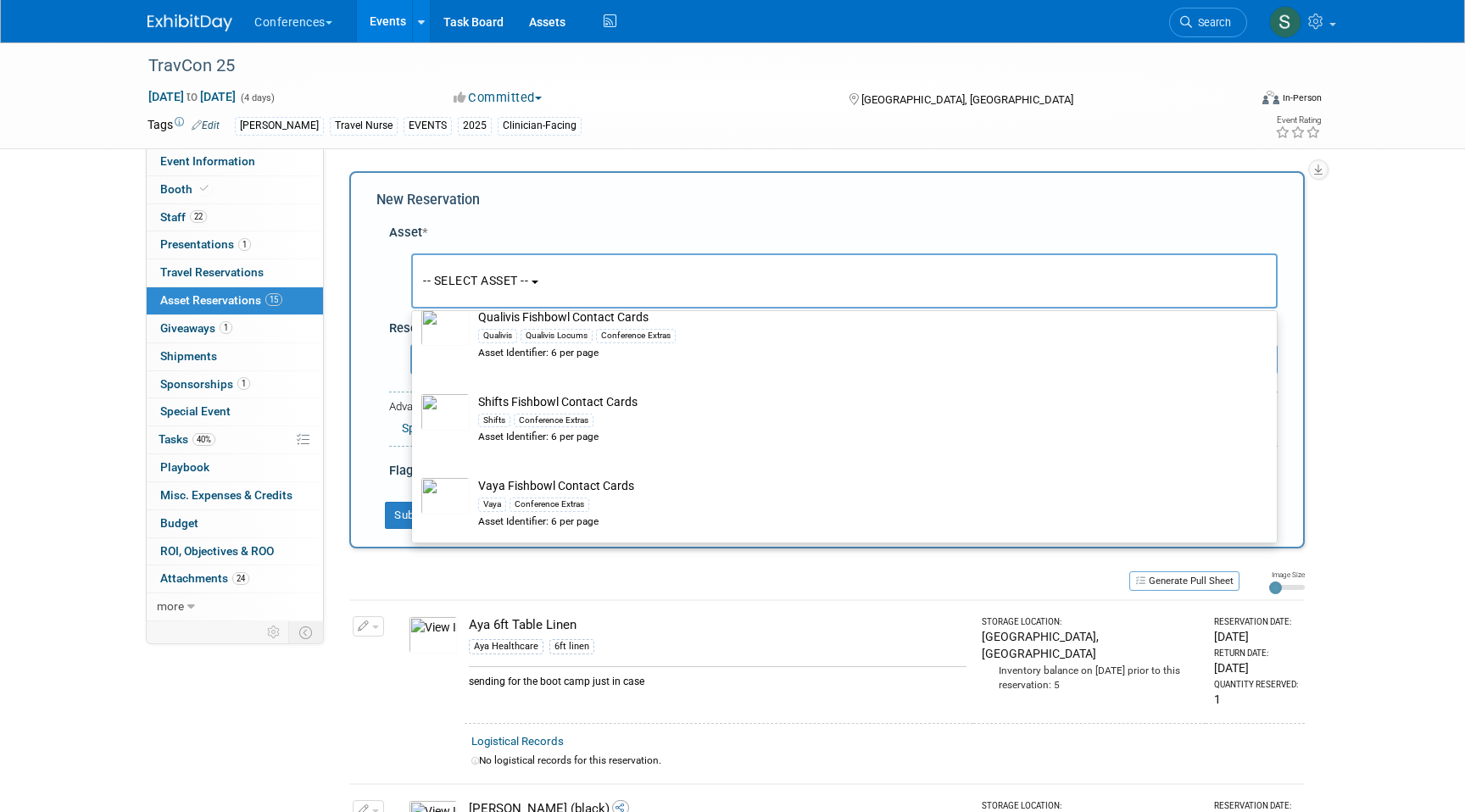
click at [487, 260] on button "-- SELECT ASSET --" at bounding box center [844, 281] width 866 height 55
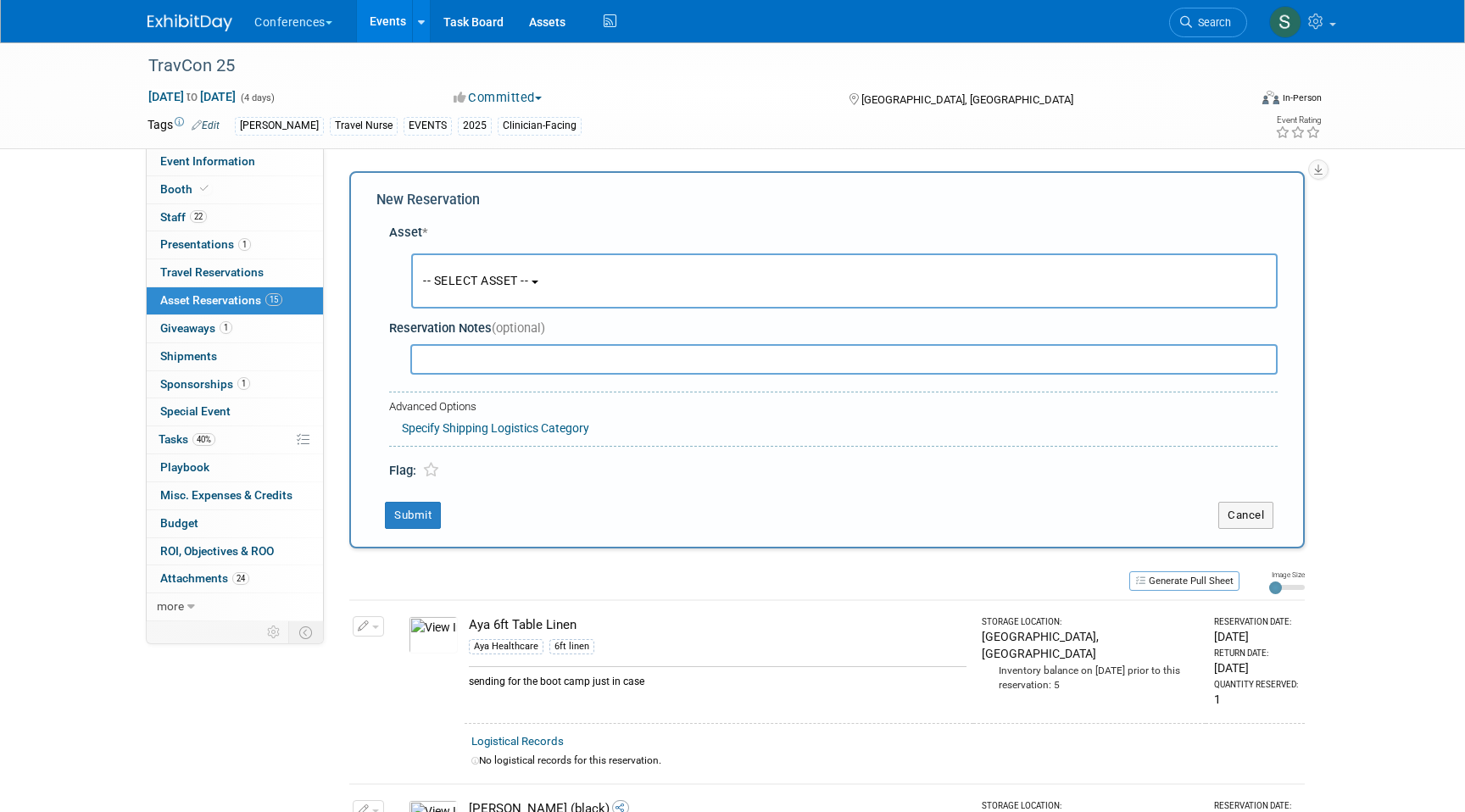
click at [487, 285] on span "-- SELECT ASSET --" at bounding box center [476, 281] width 105 height 14
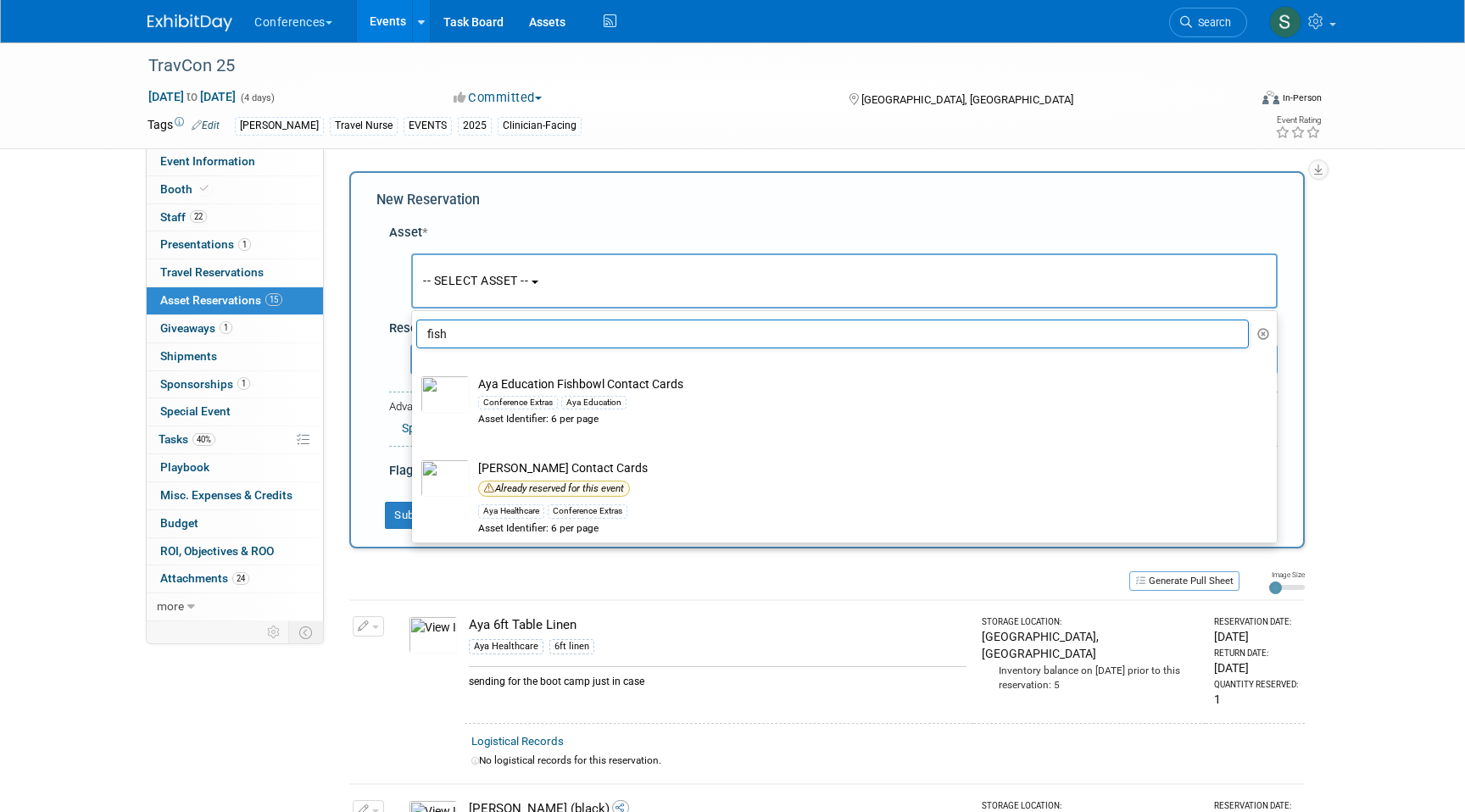
click at [494, 326] on input "fish" at bounding box center [832, 334] width 832 height 29
click at [483, 333] on input "fish" at bounding box center [832, 334] width 832 height 29
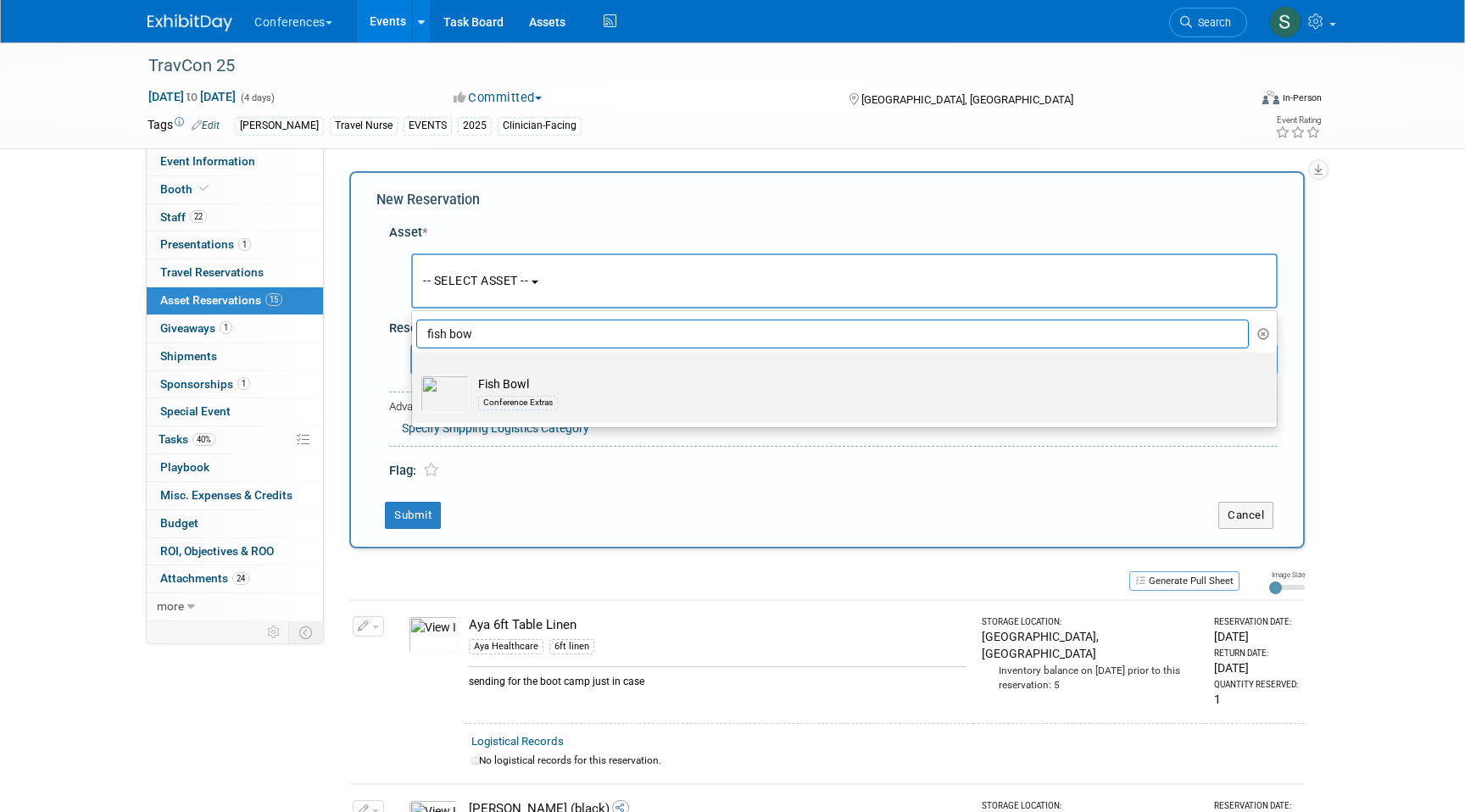
type input "fish bow"
click at [471, 371] on label "Fish Bowl Conference Extras" at bounding box center [840, 388] width 839 height 64
click at [415, 371] on input "Fish Bowl Conference Extras" at bounding box center [408, 367] width 11 height 11
select select "10710855"
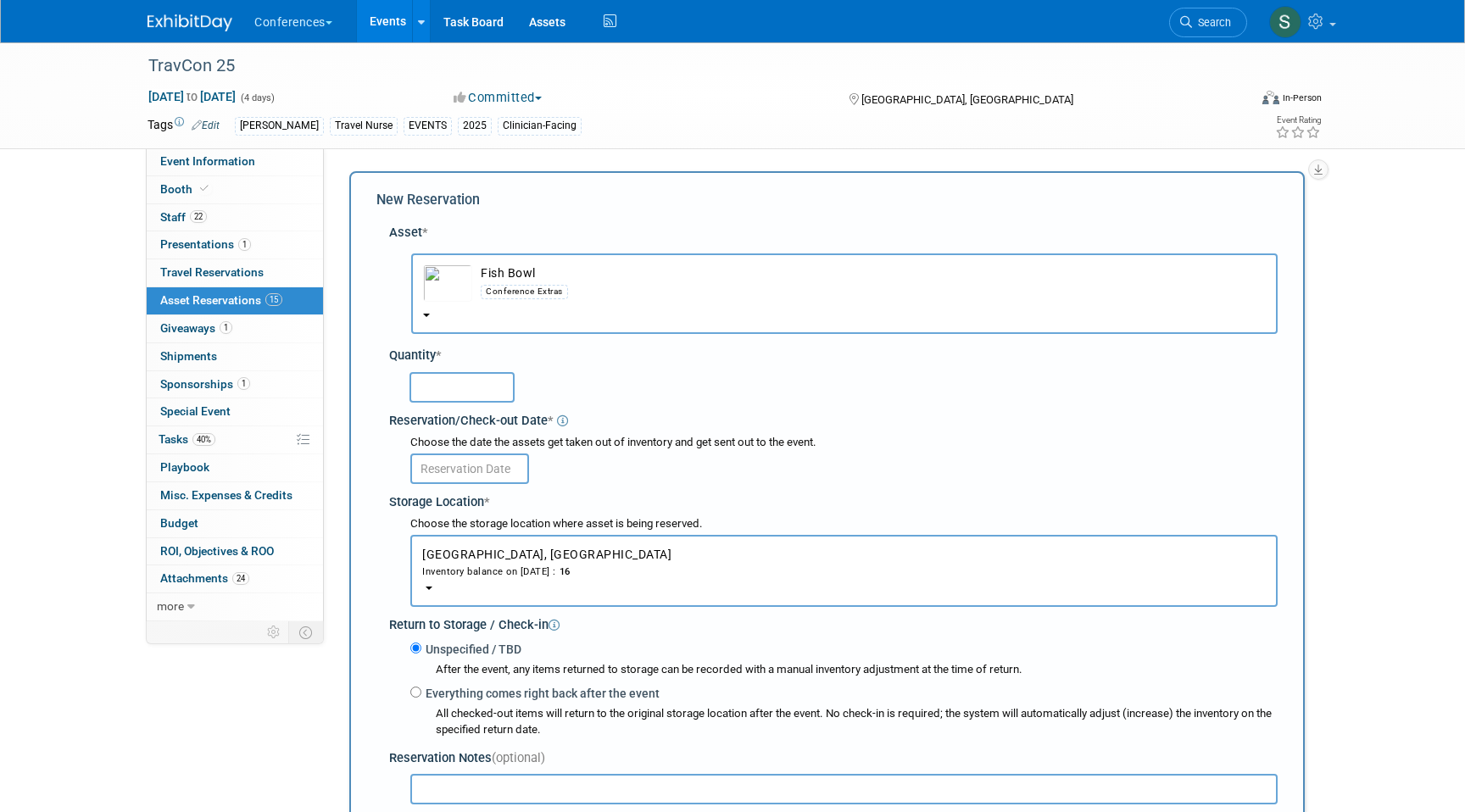
click at [435, 383] on input "text" at bounding box center [462, 387] width 105 height 30
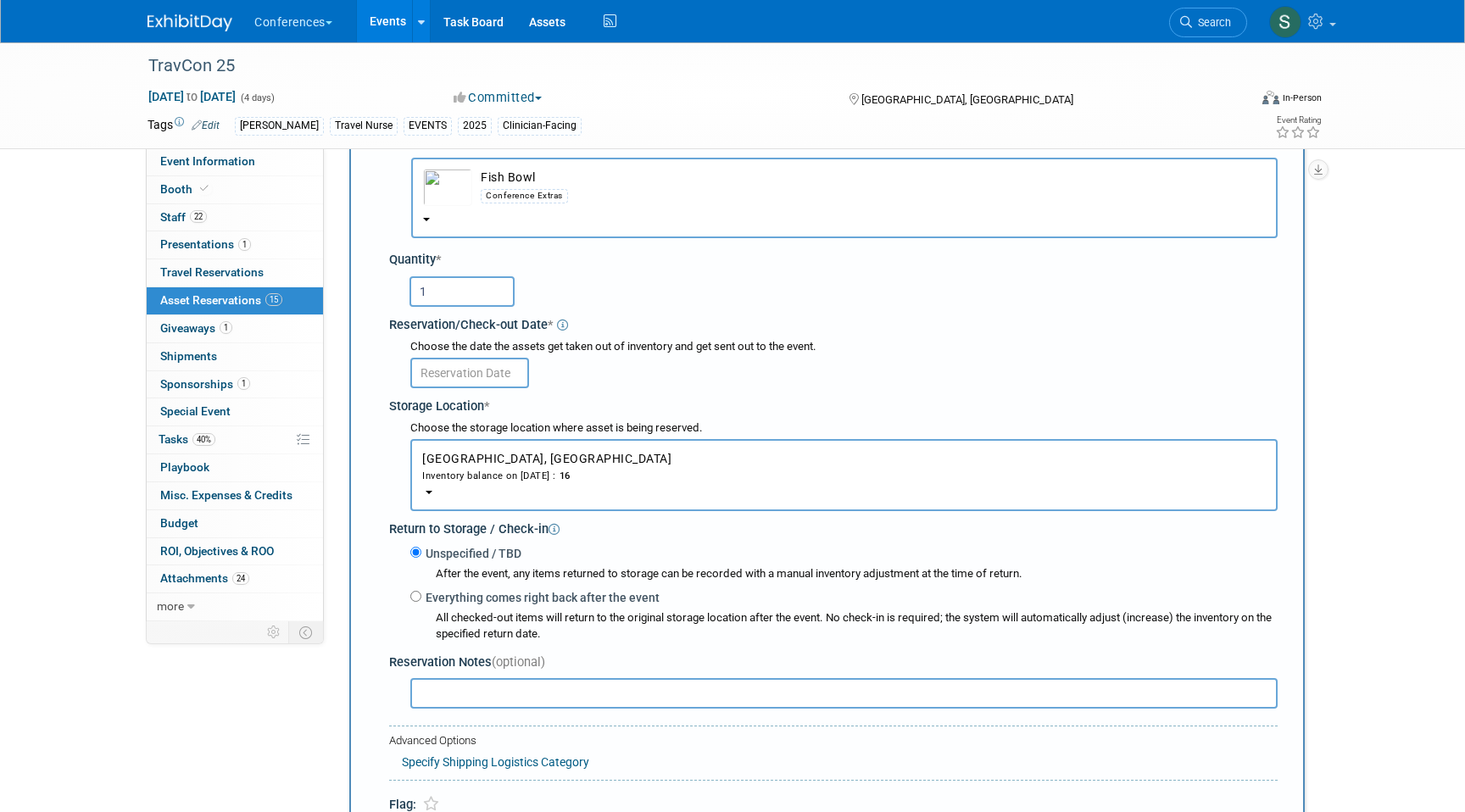
scroll to position [128, 0]
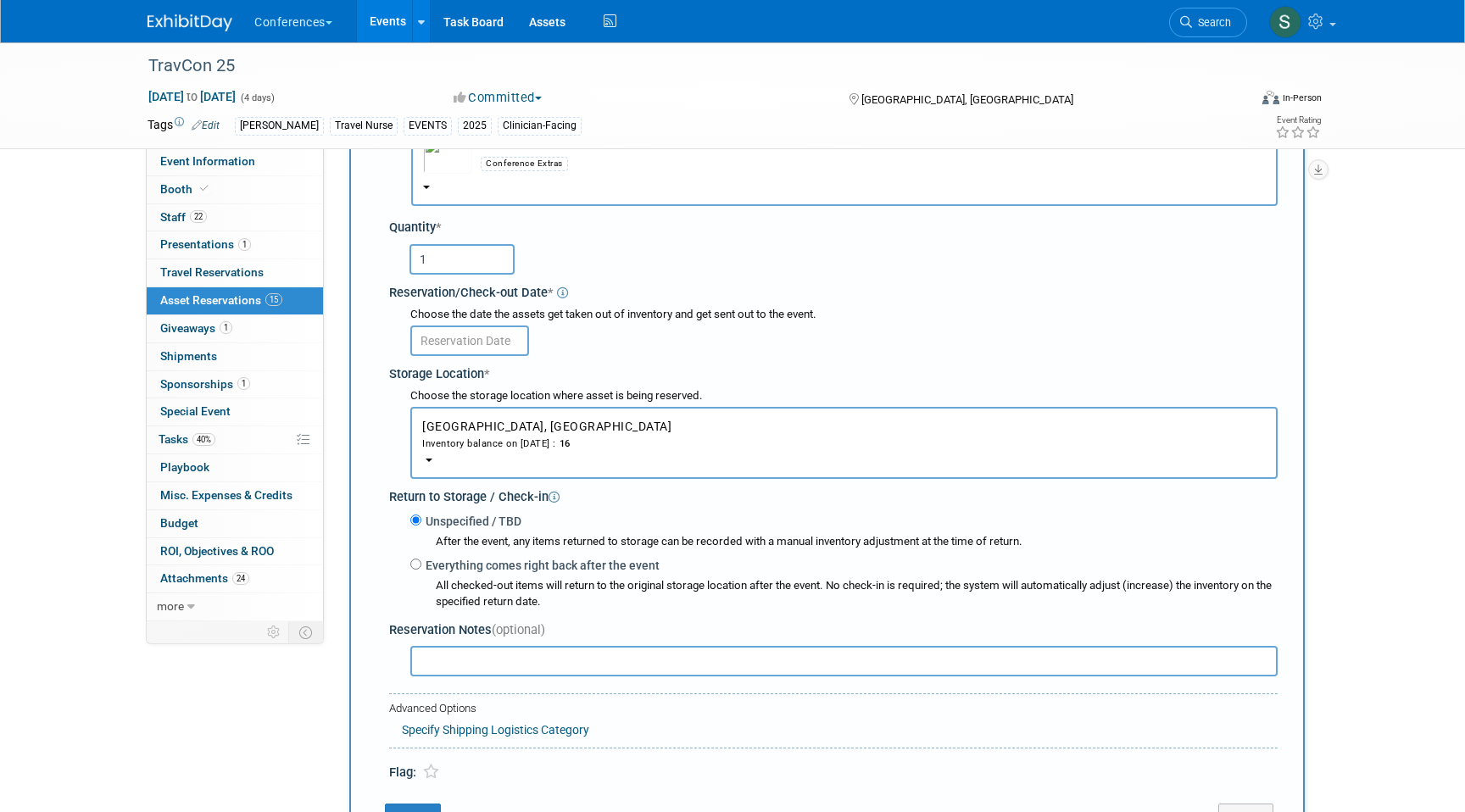
type input "1"
click at [455, 346] on input "text" at bounding box center [469, 340] width 118 height 30
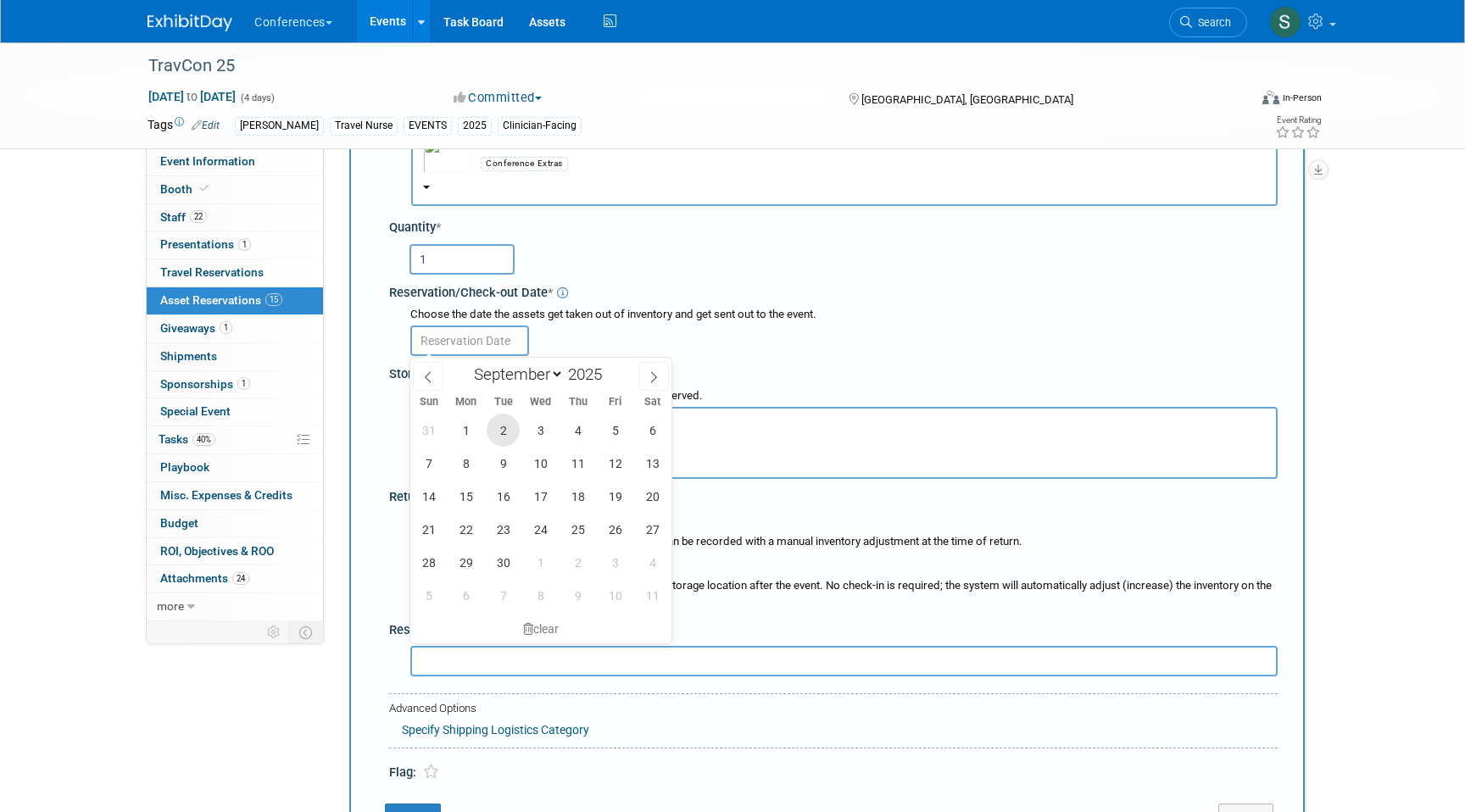
click at [497, 427] on span "2" at bounding box center [503, 430] width 33 height 33
type input "Sep 2, 2025"
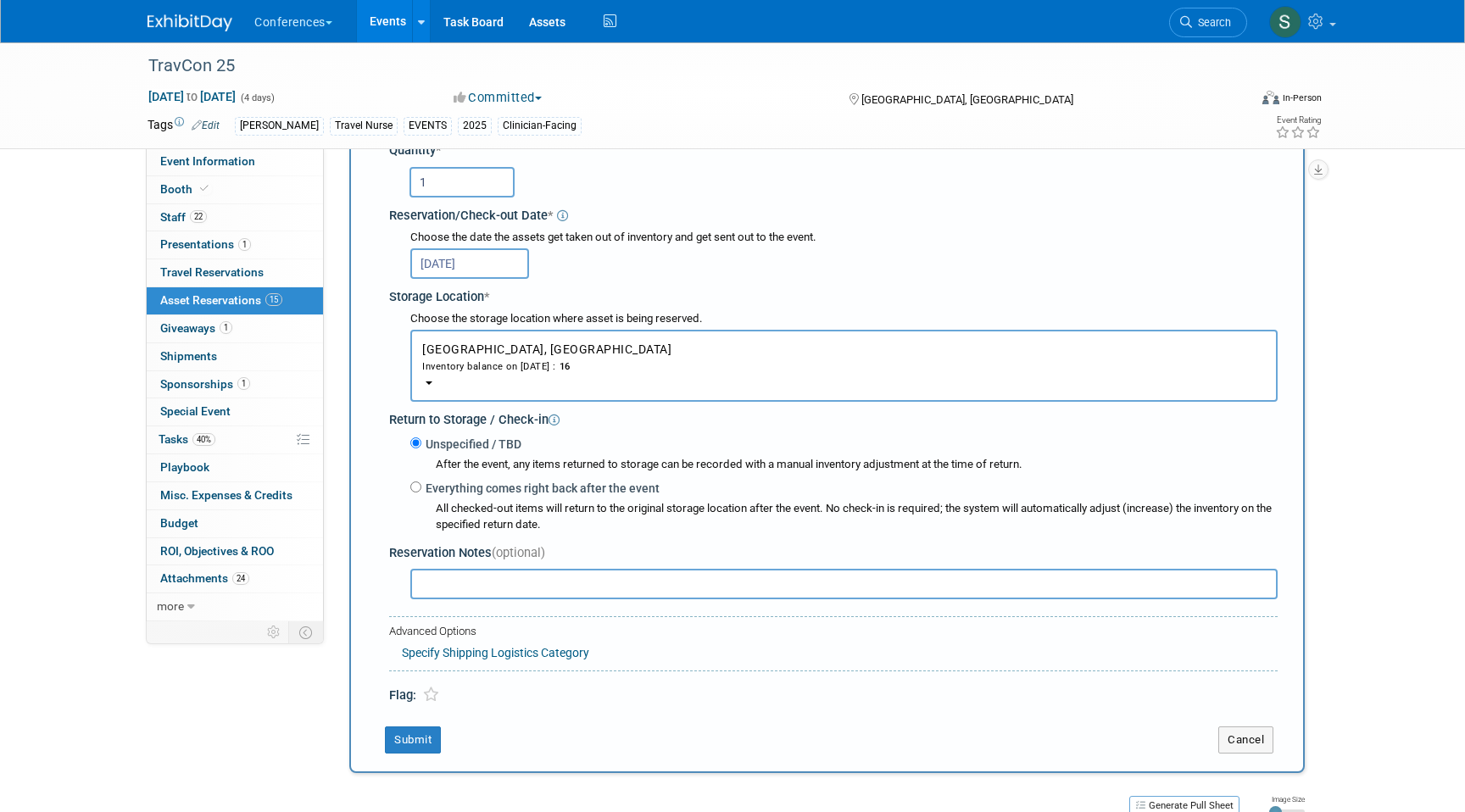
scroll to position [227, 0]
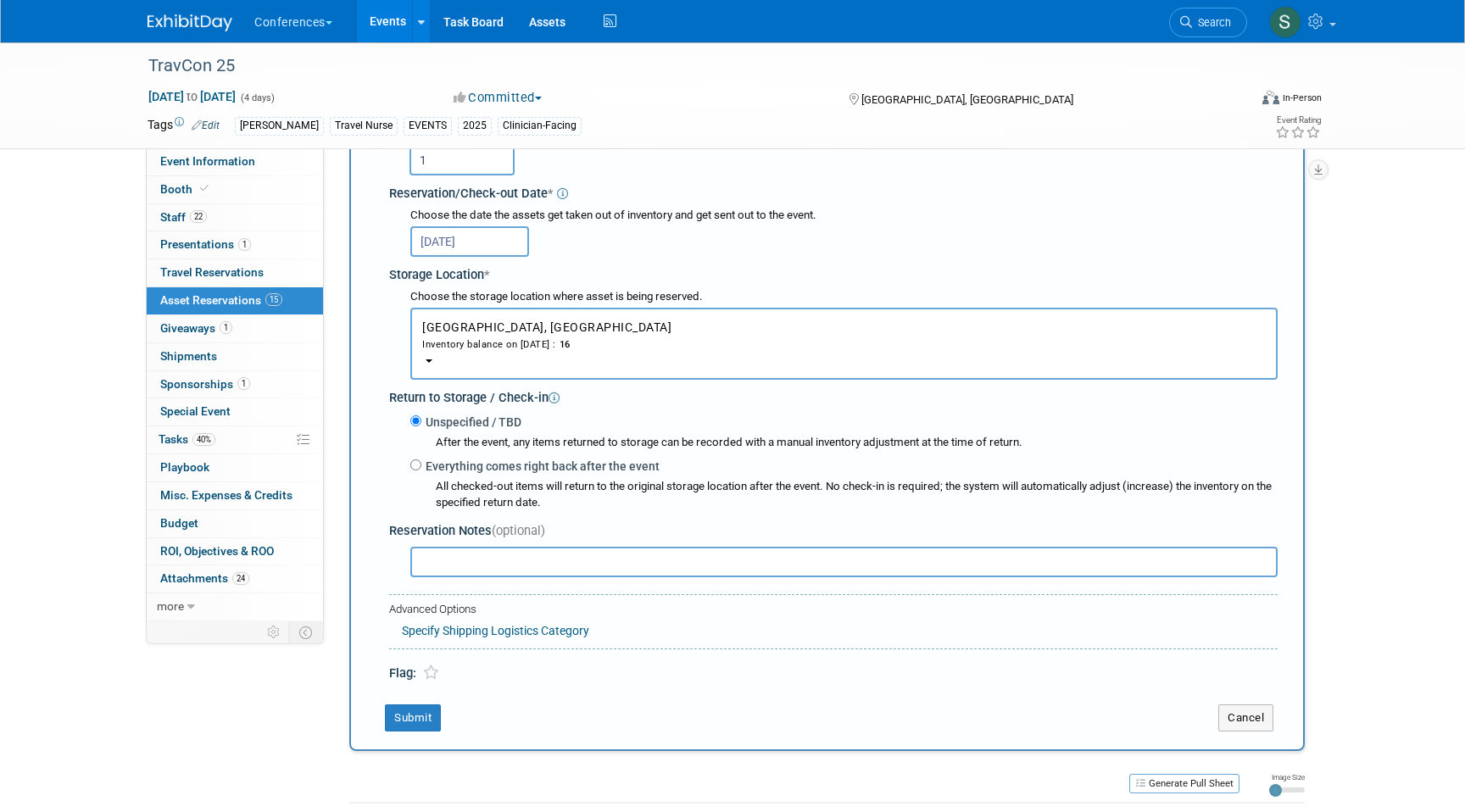
click at [445, 477] on div "All checked-out items will return to the original storage location after the ev…" at bounding box center [843, 493] width 867 height 37
click at [440, 466] on label "Everything comes right back after the event" at bounding box center [541, 465] width 238 height 16
click at [421, 466] on input "Everything comes right back after the event" at bounding box center [415, 464] width 11 height 11
radio input "true"
select select "8"
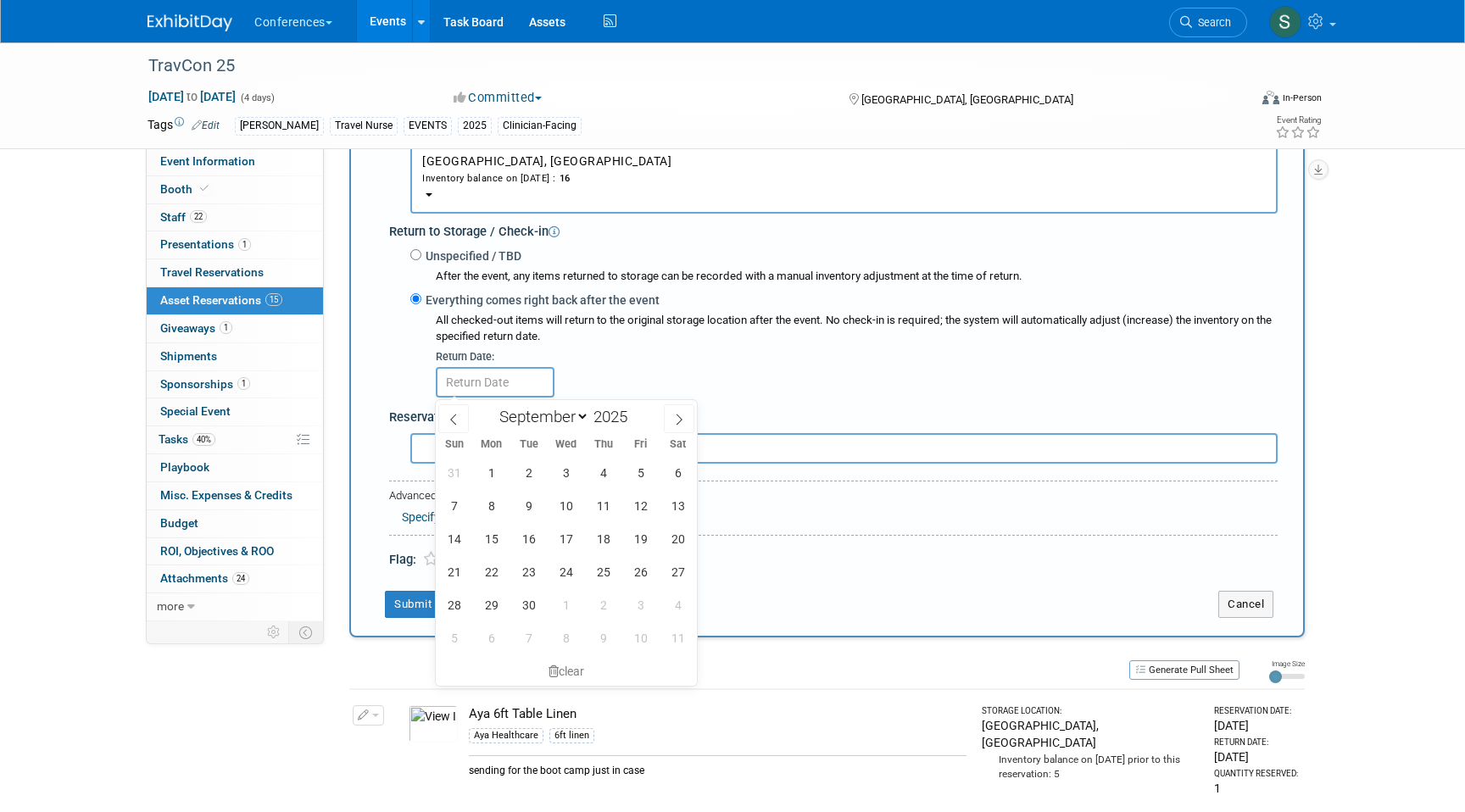
scroll to position [417, 0]
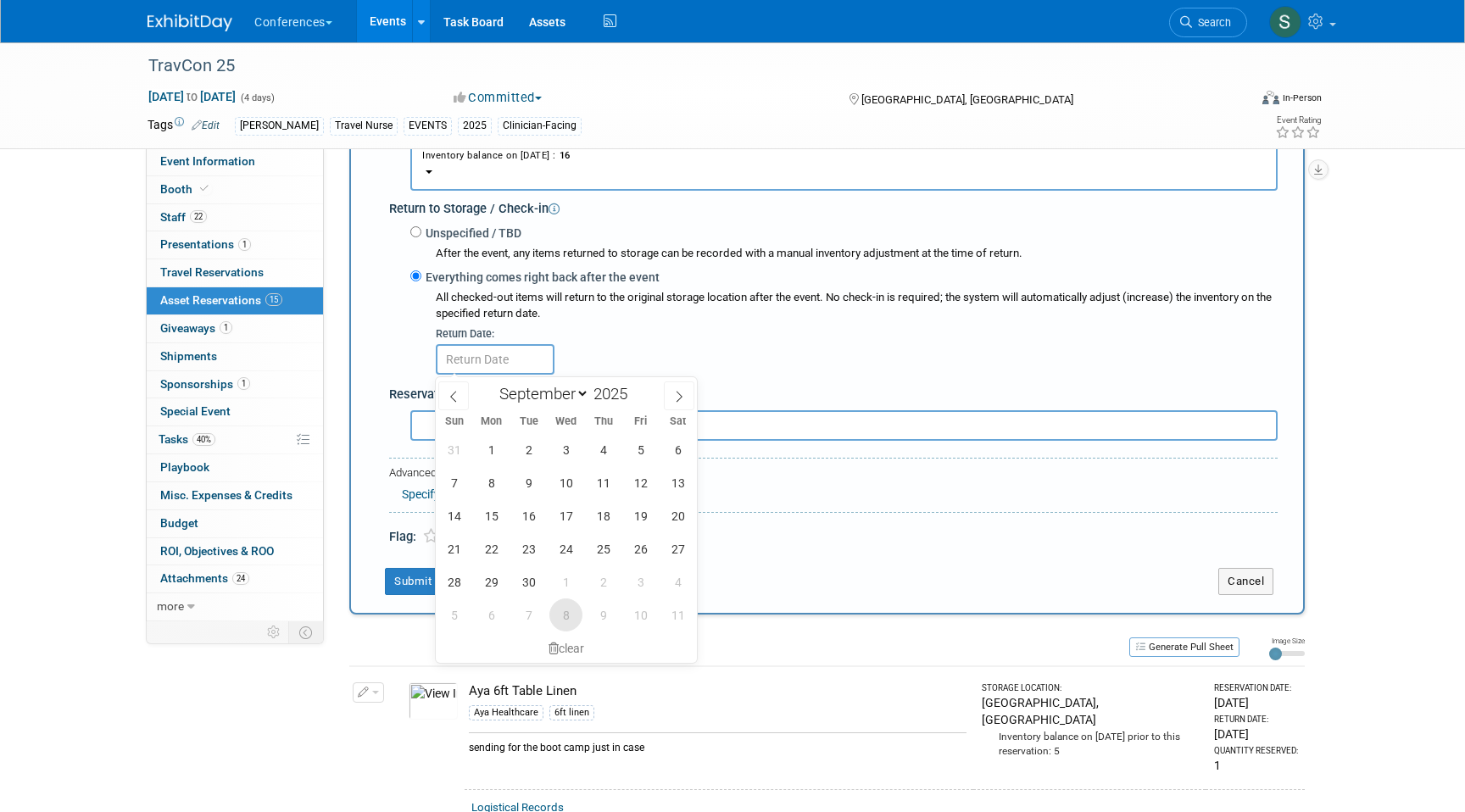
click at [564, 606] on span "8" at bounding box center [566, 615] width 33 height 33
type input "Oct 8, 2025"
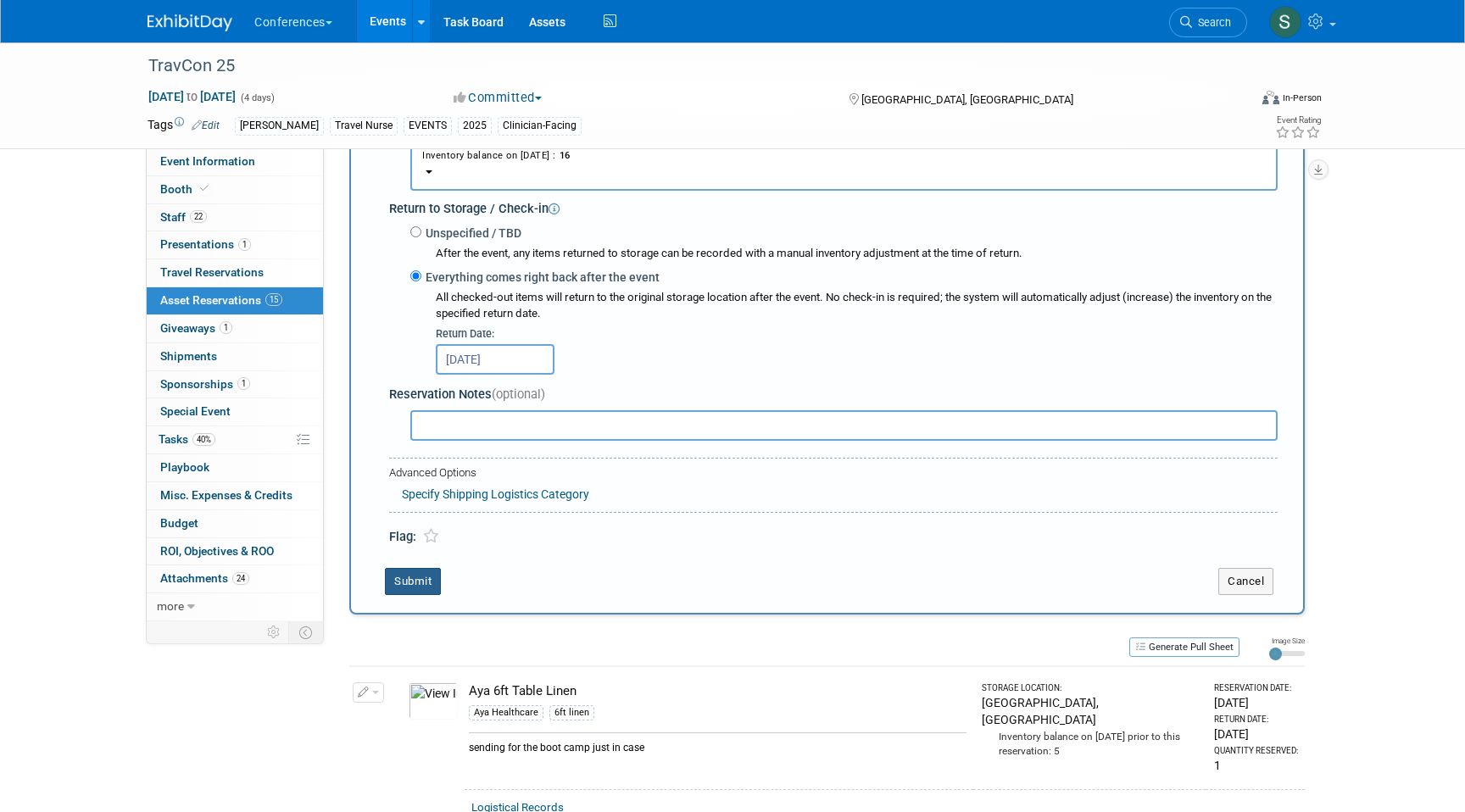
click at [422, 582] on button "Submit" at bounding box center [413, 581] width 56 height 27
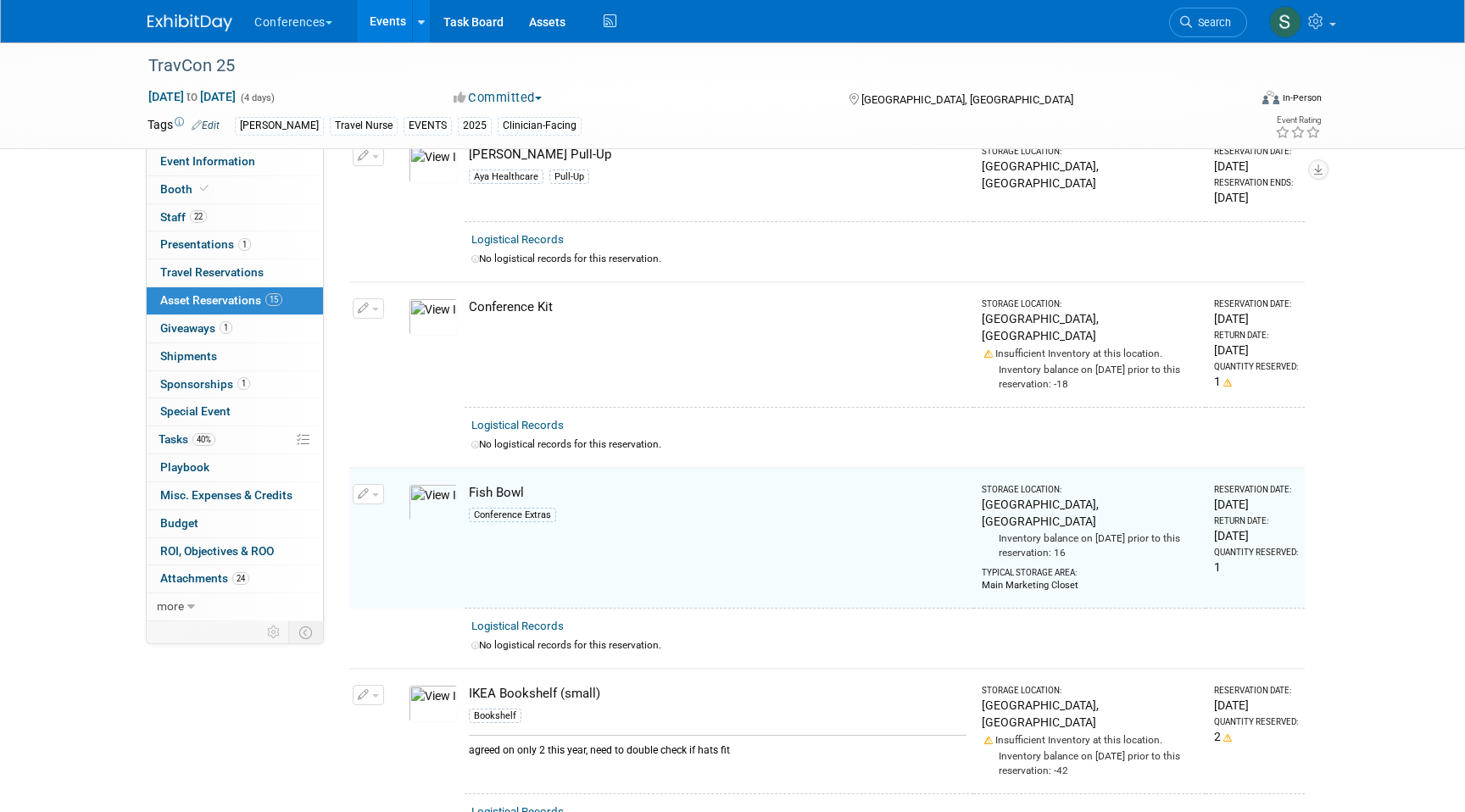
scroll to position [2003, 0]
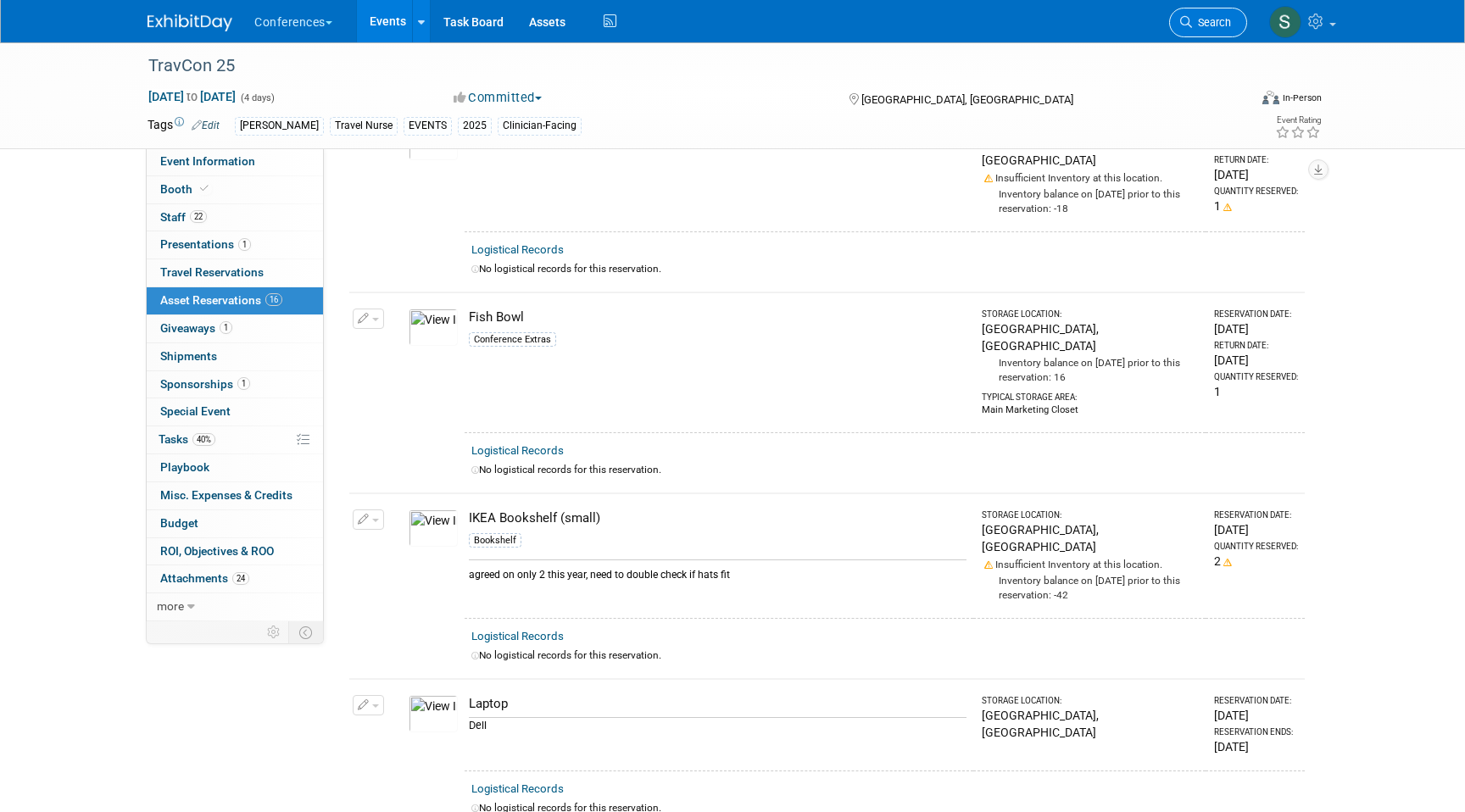
click at [1201, 19] on span "Search" at bounding box center [1211, 22] width 39 height 13
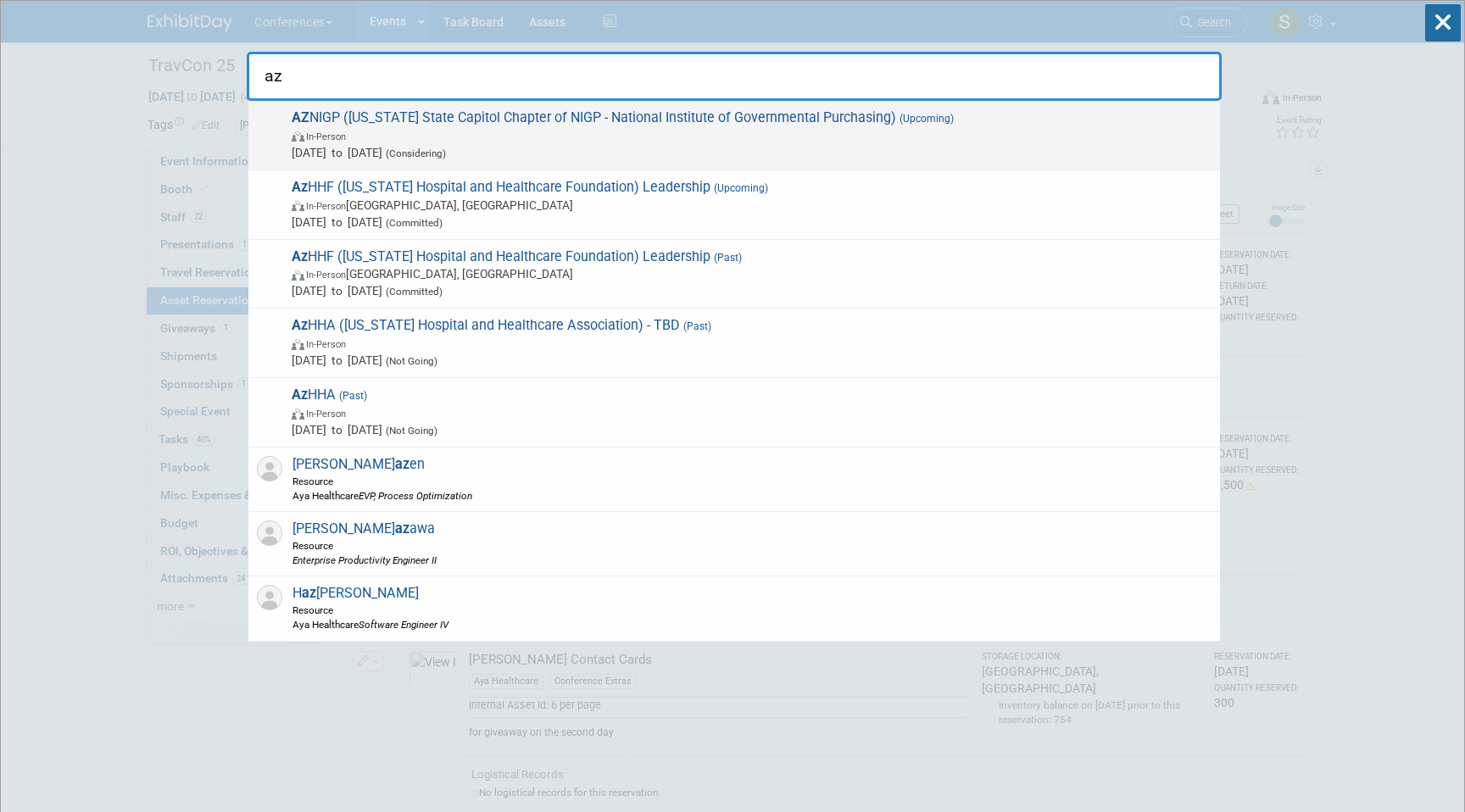
type input "az"
click at [768, 125] on span "AZ NIGP (Arizona State Capitol Chapter of NIGP - National Institute of Governme…" at bounding box center [749, 135] width 924 height 51
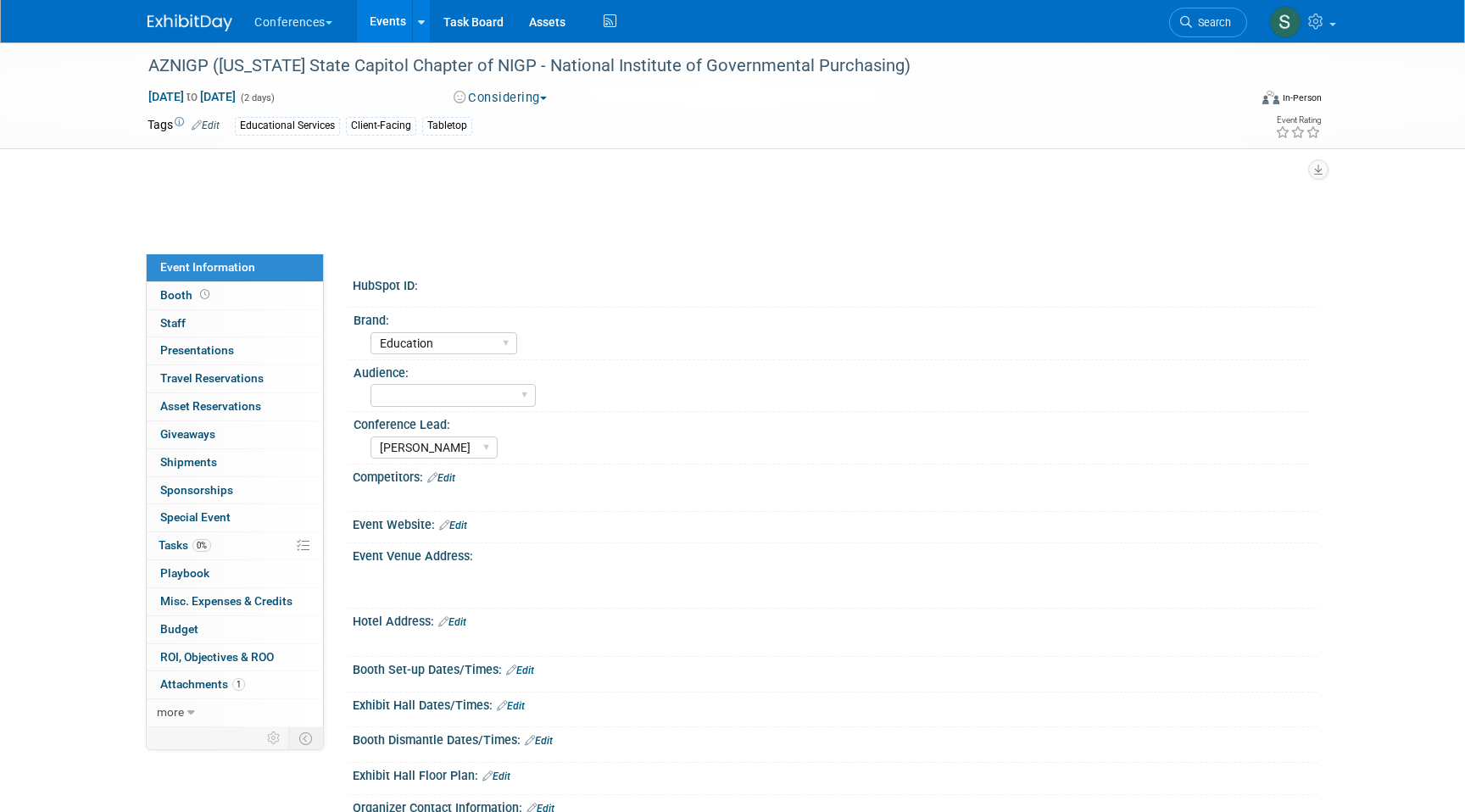
select select "Education"
select select "[PERSON_NAME]"
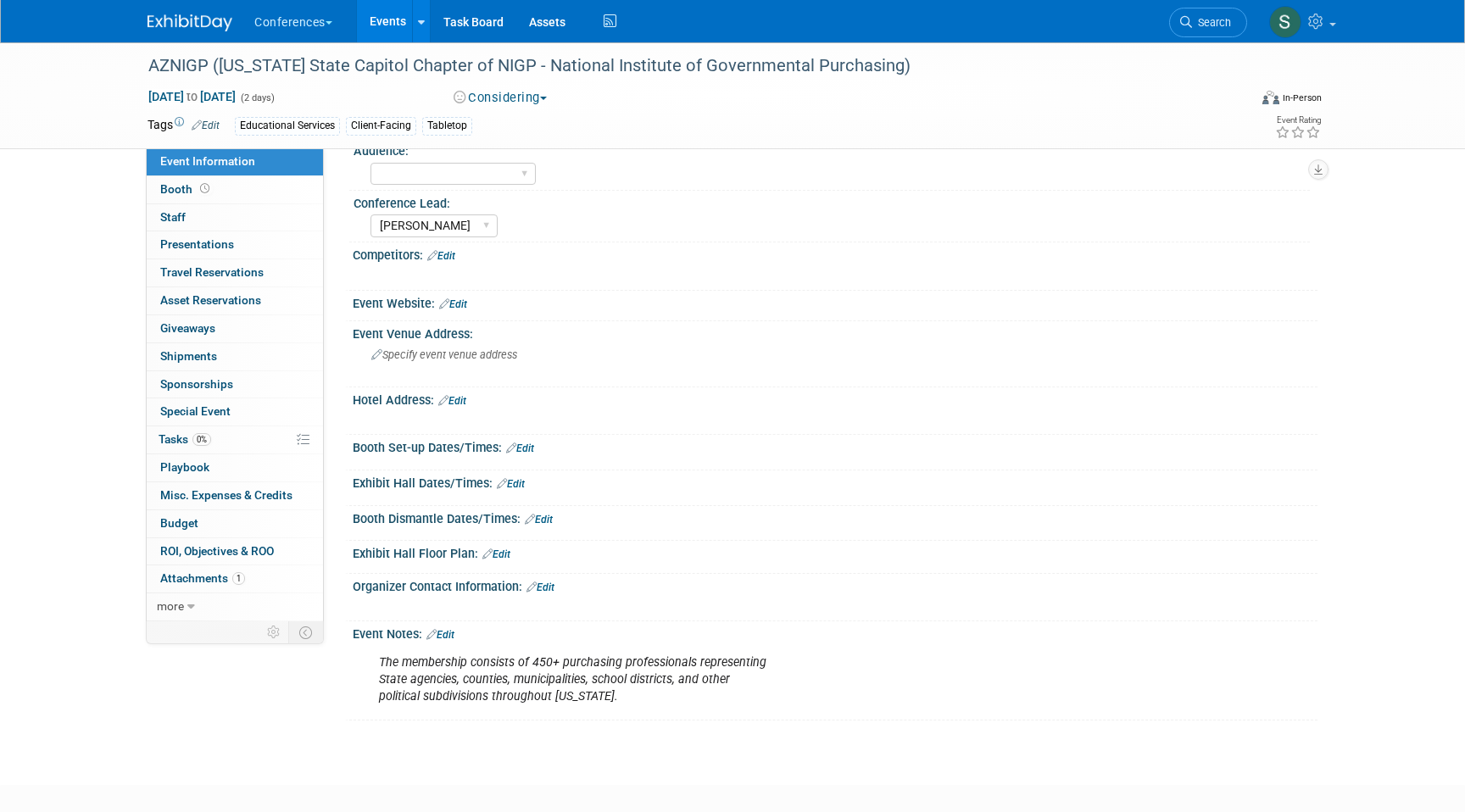
scroll to position [225, 0]
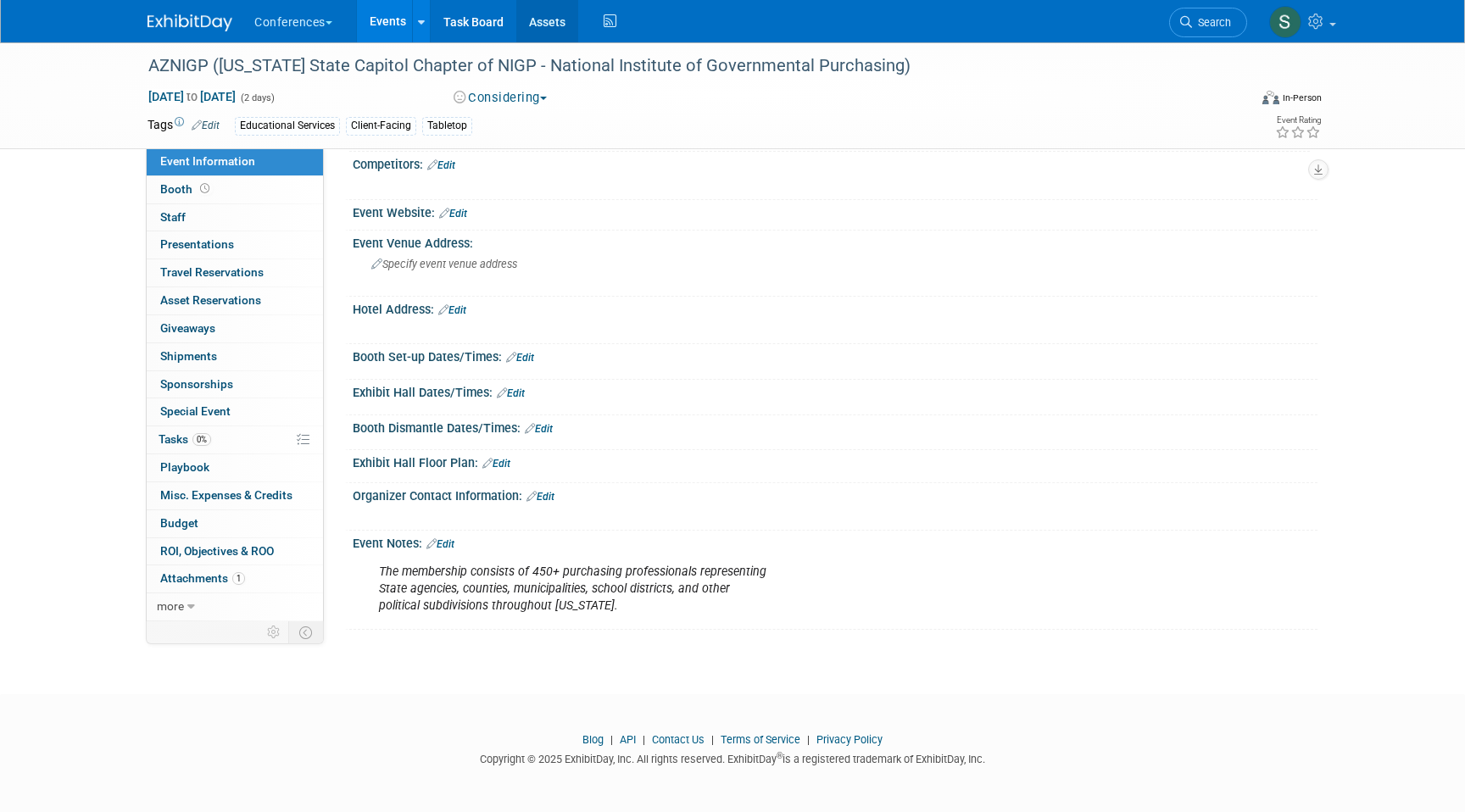
click at [553, 14] on link "Assets" at bounding box center [547, 21] width 62 height 43
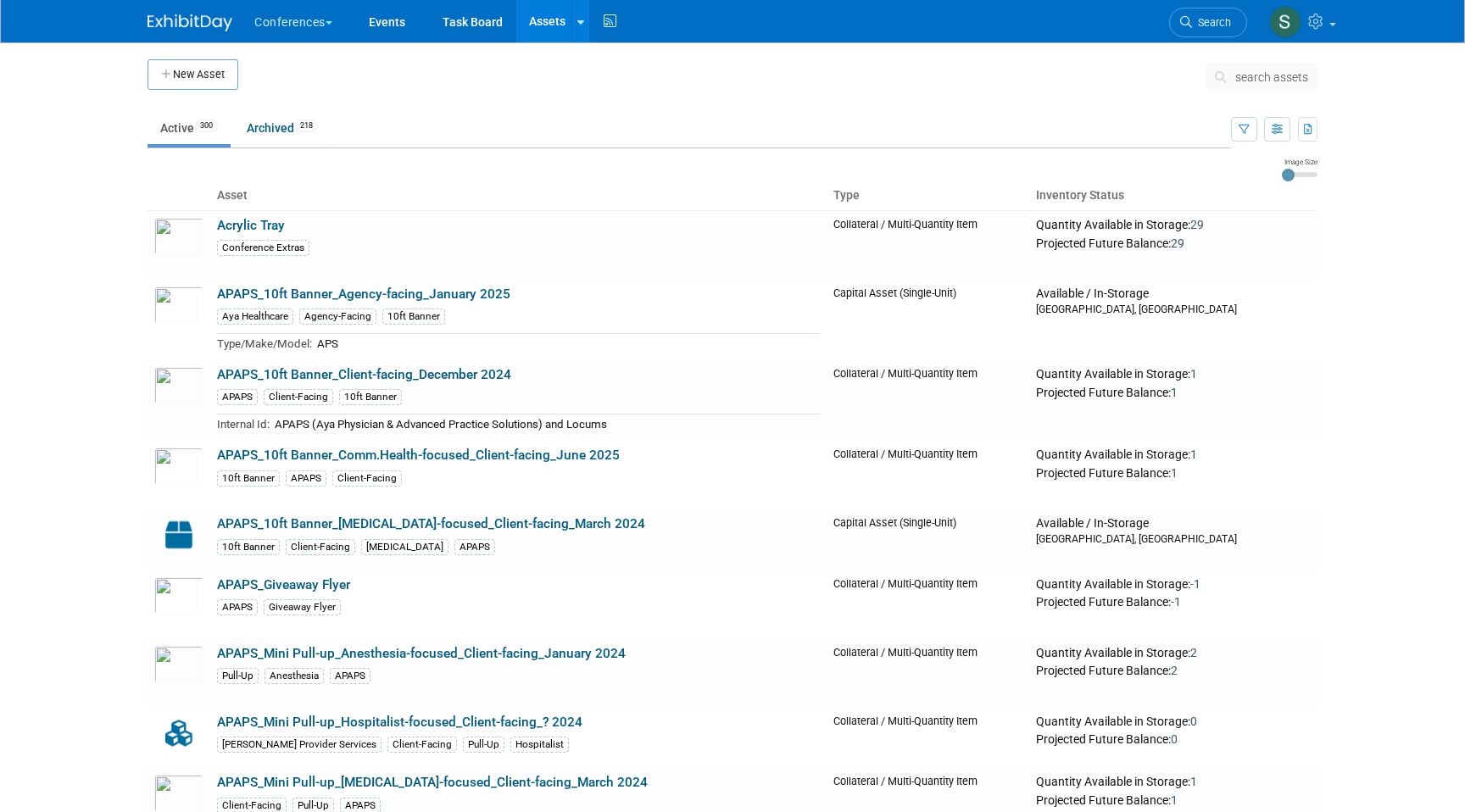
click at [1253, 69] on button "search assets" at bounding box center [1261, 78] width 111 height 27
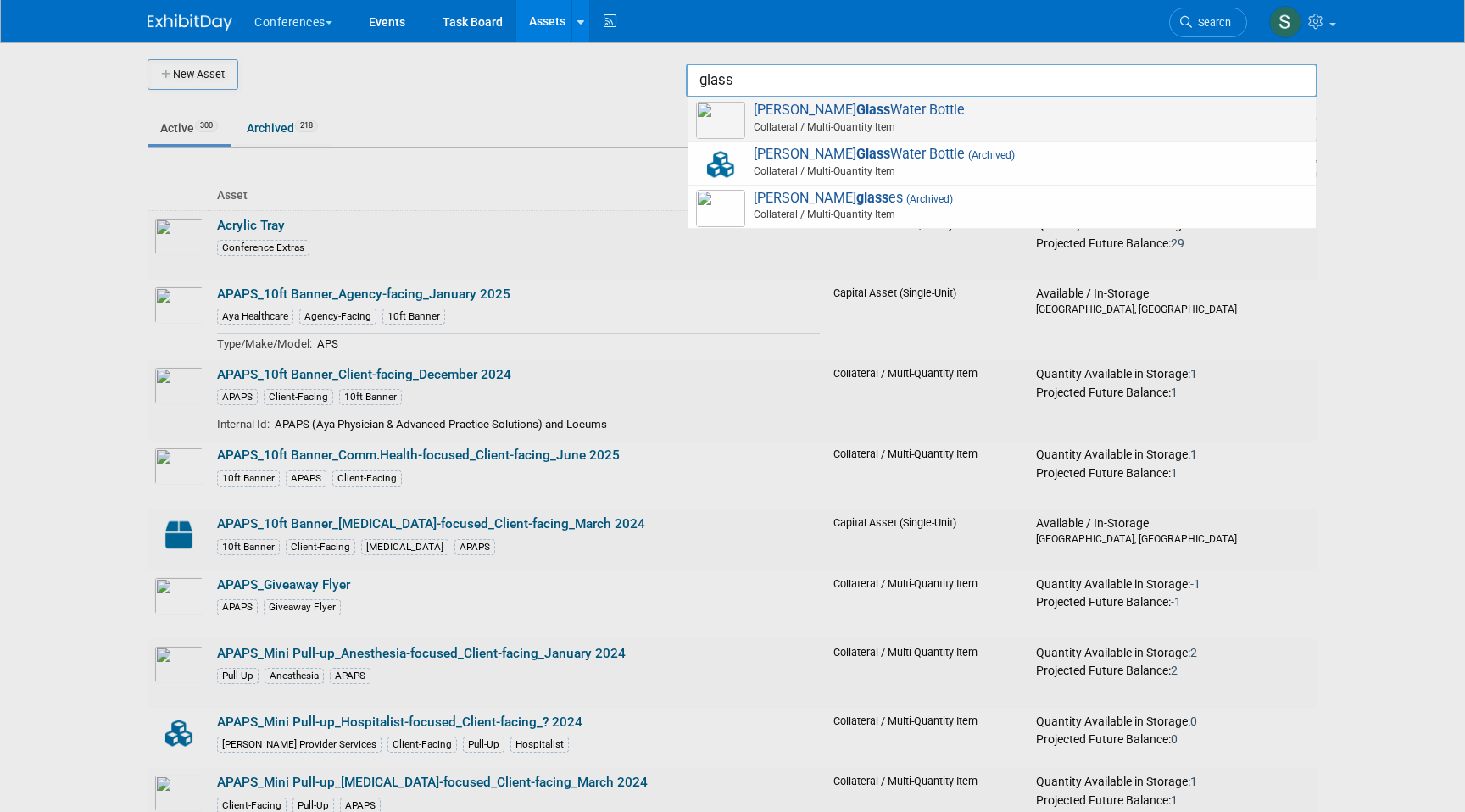
click at [991, 111] on span "Aya Glass Water Bottle Collateral / Multi-Quantity Item" at bounding box center [1001, 119] width 611 height 35
type input "Aya Glass Water Bottle"
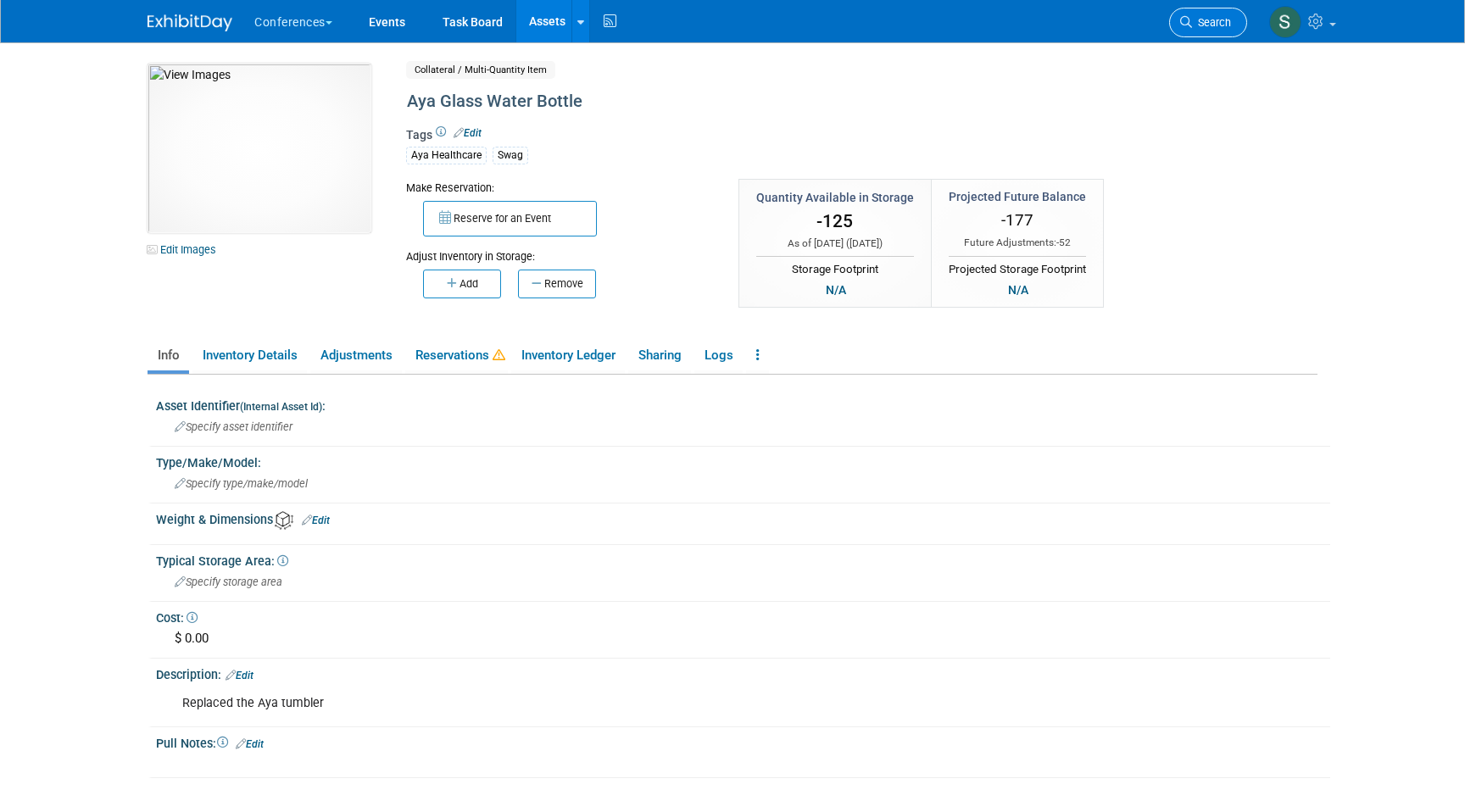
click at [1203, 27] on span "Search" at bounding box center [1211, 22] width 39 height 13
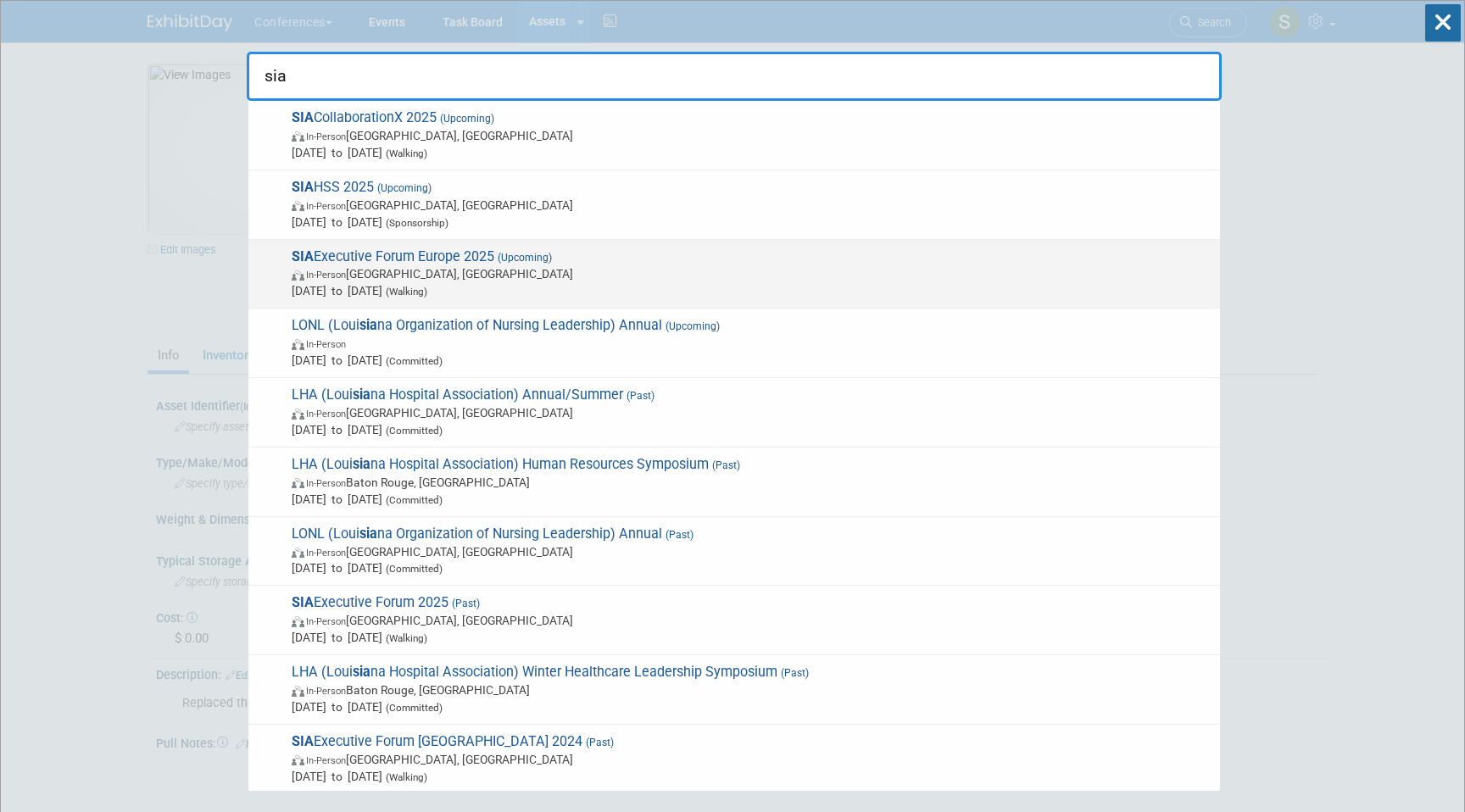
type input "sia"
click at [545, 261] on span "(Upcoming)" at bounding box center [522, 258] width 57 height 12
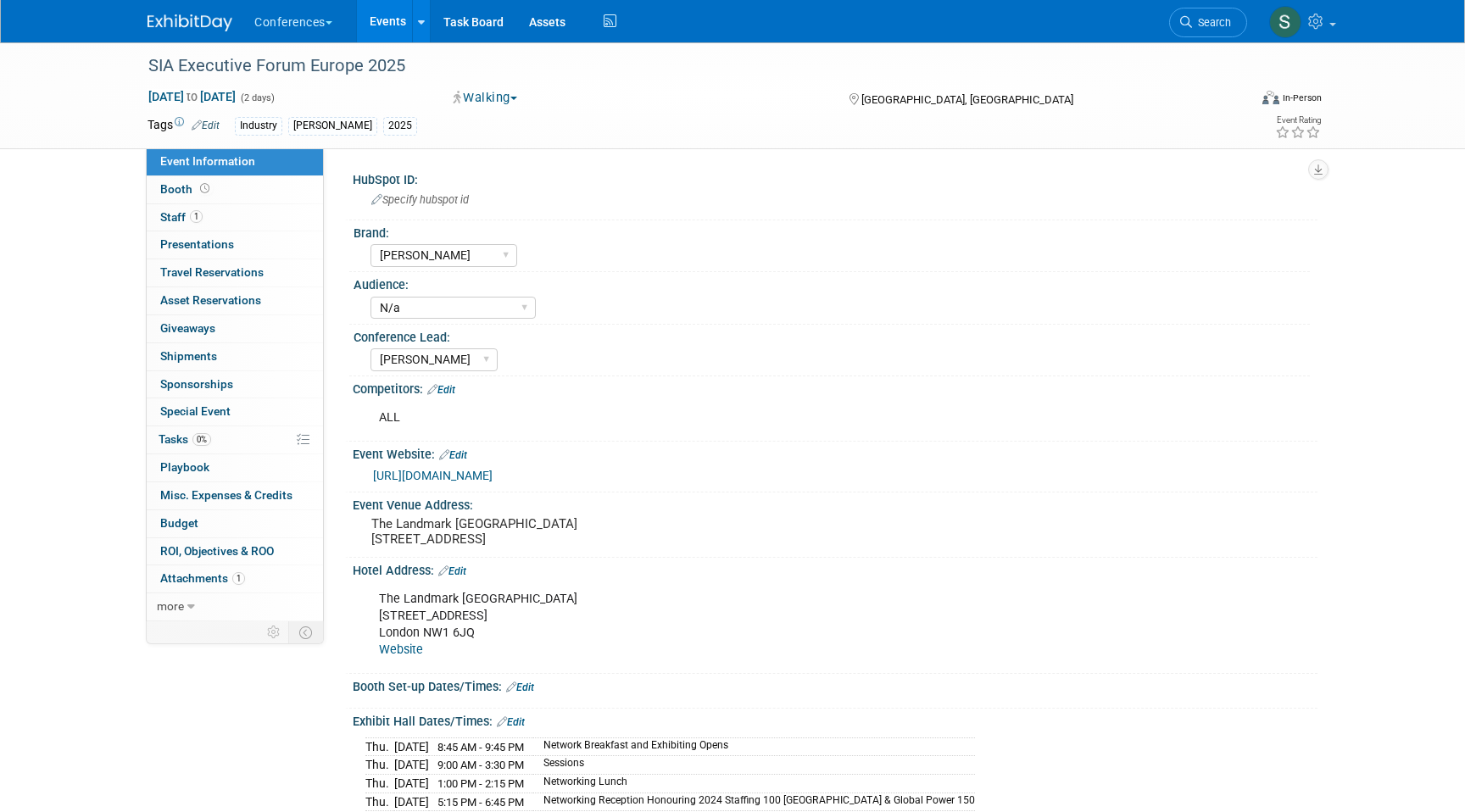
select select "[PERSON_NAME]"
select select "N/a"
select select "[PERSON_NAME]"
click at [262, 209] on link "1 Staff 1" at bounding box center [234, 218] width 176 height 27
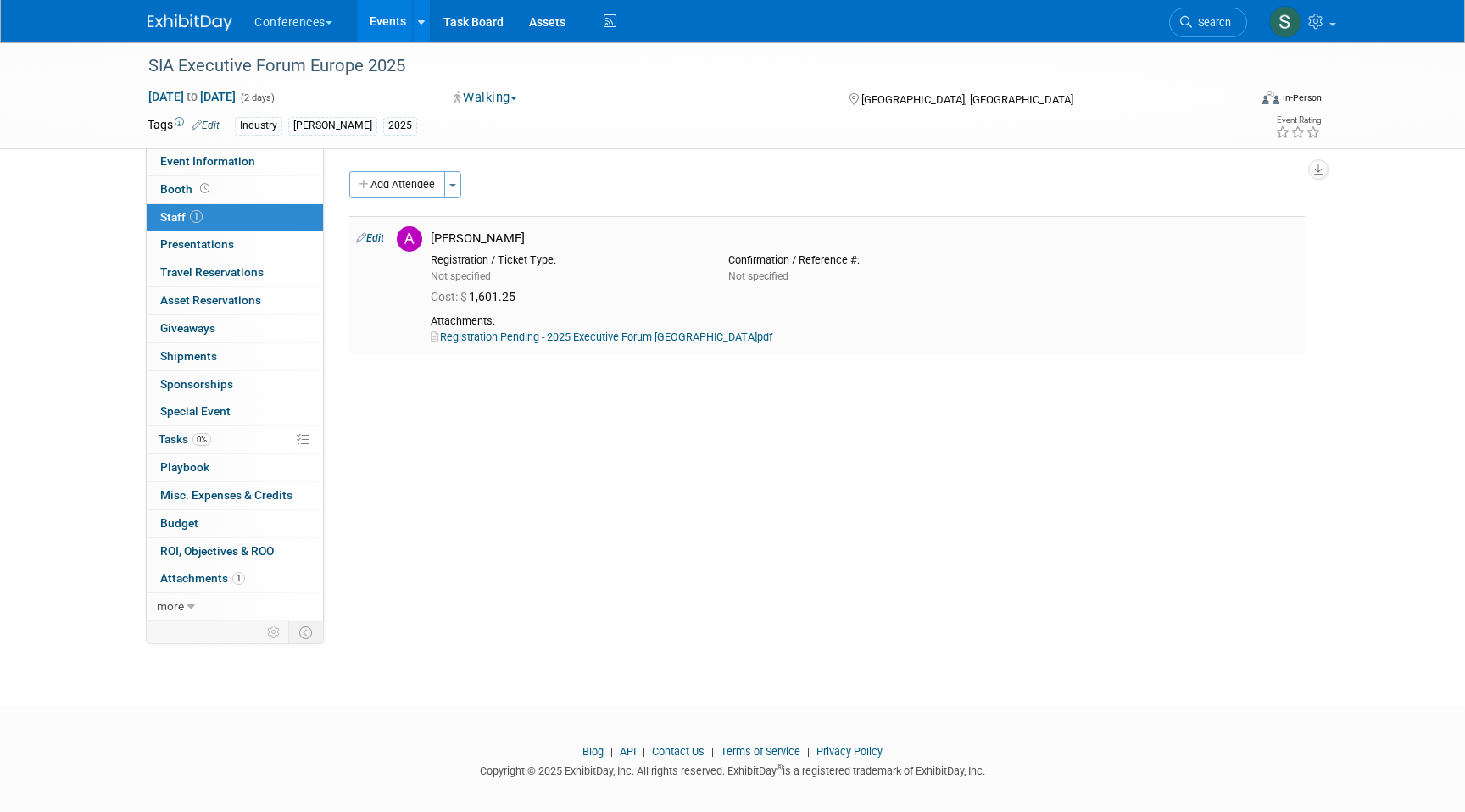
click at [584, 338] on link "Registration Pending - 2025 Executive Forum Europe.pdf" at bounding box center [601, 336] width 342 height 13
click at [504, 237] on div "Alissa Christoforou" at bounding box center [863, 238] width 867 height 16
copy div "Christoforou"
